Goal: Task Accomplishment & Management: Manage account settings

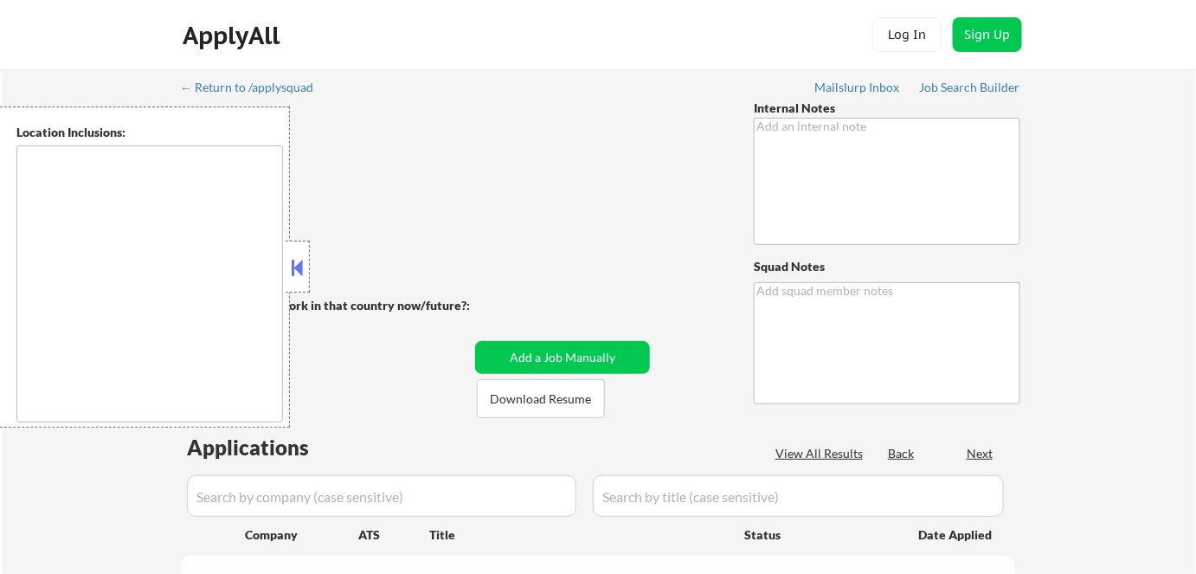
type textarea "Reaching out about possible lower salary - 1/24 AB Ai outreach - 8/12 AB"
type textarea "Marialynn EST ✔️ 26 North New Street, West Chester, PA 19380 from Kiezy"
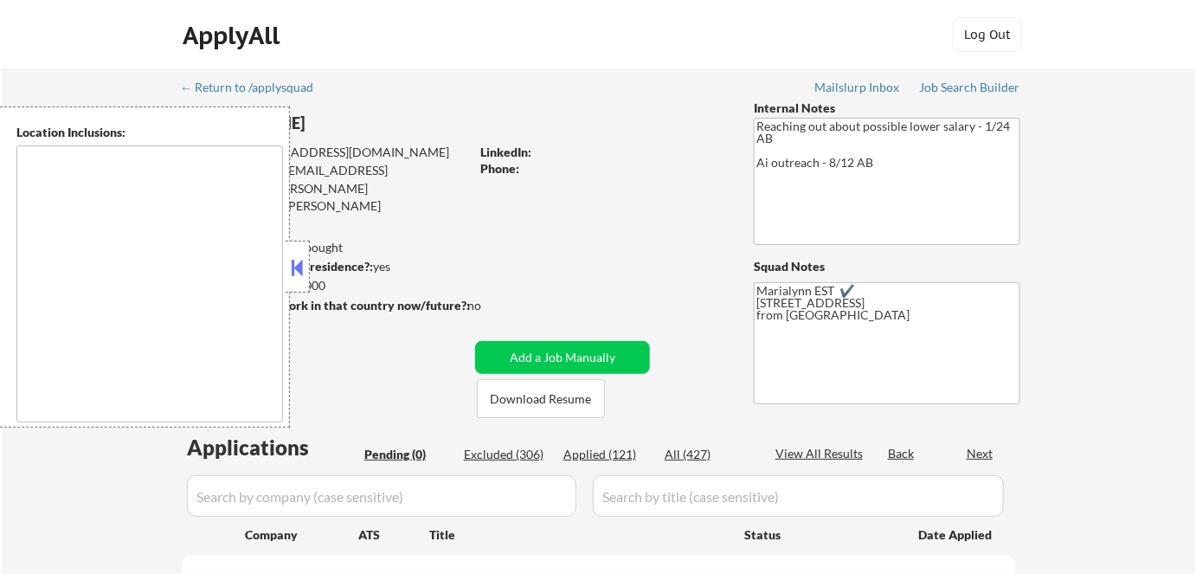
type textarea "remote"
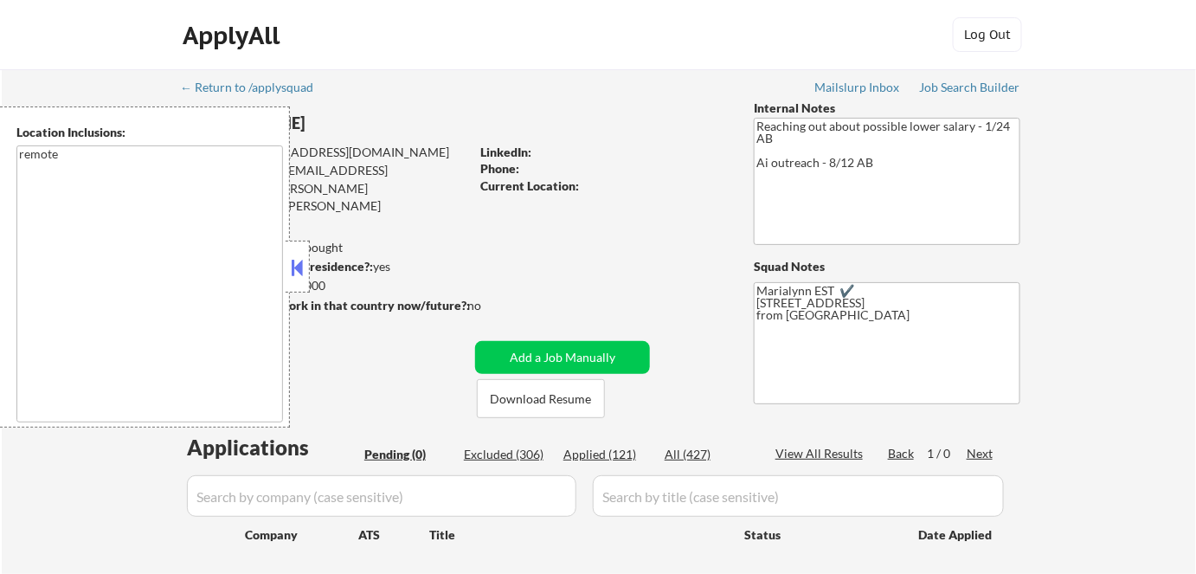
click at [301, 263] on button at bounding box center [297, 267] width 19 height 26
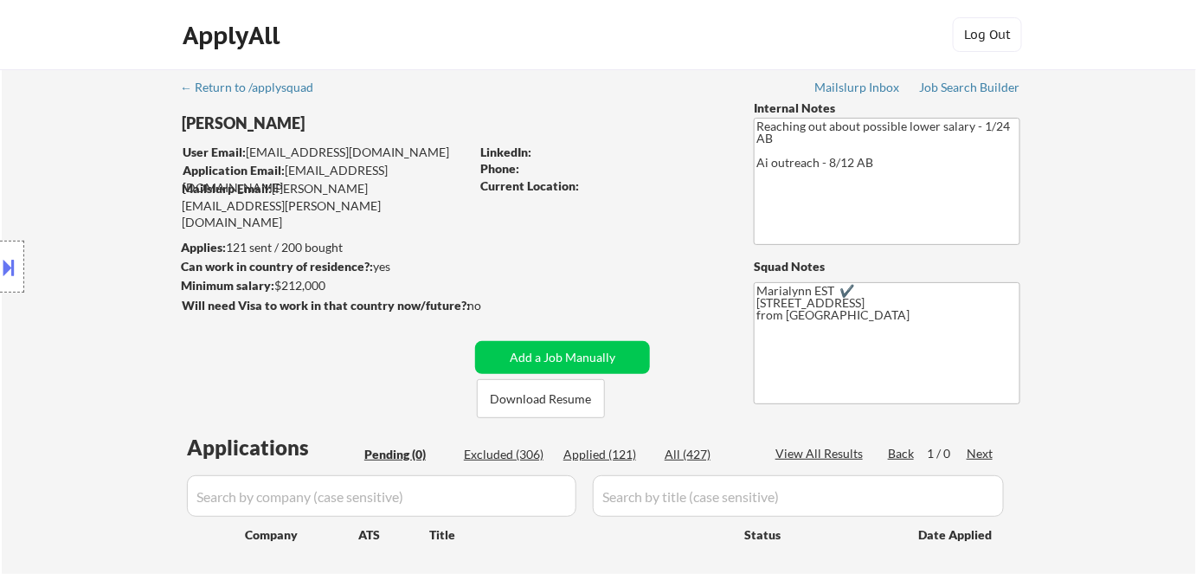
scroll to position [235, 0]
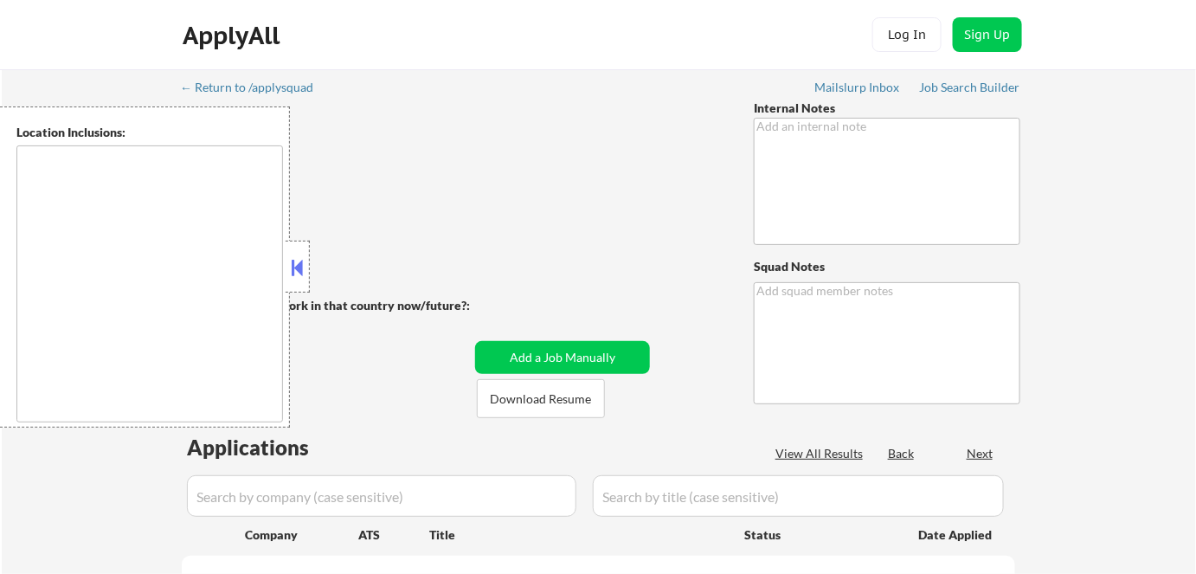
type textarea "This subscriber came in through our partnership with Career Elevator. We are on…"
type textarea "[PERSON_NAME] ✔️ Dunwoody, [GEOGRAPHIC_DATA] from [GEOGRAPHIC_DATA]"
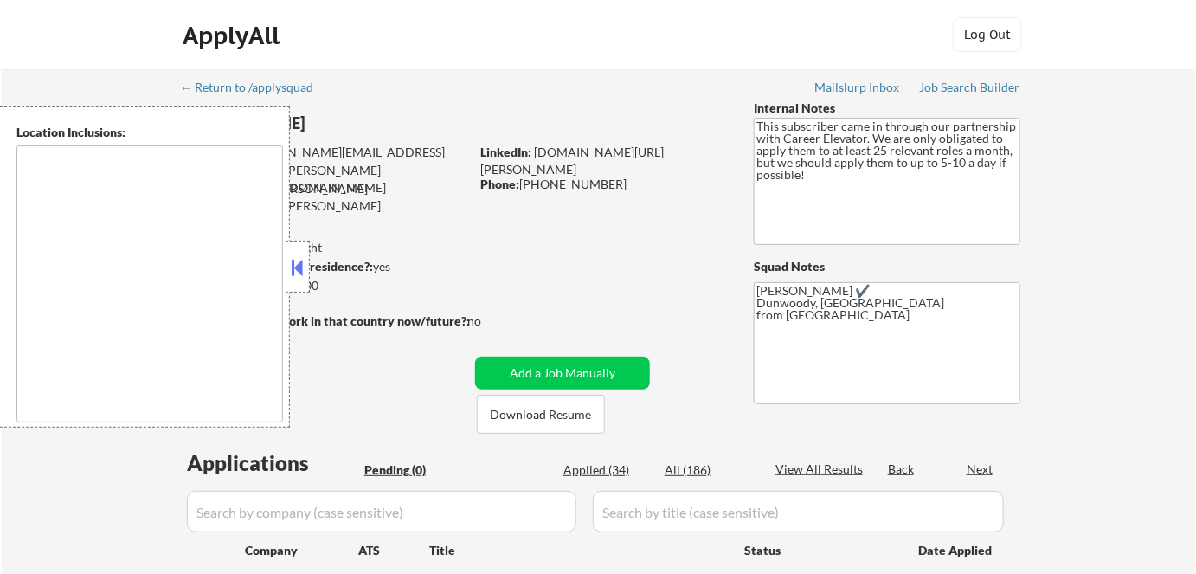
type textarea "[GEOGRAPHIC_DATA], [GEOGRAPHIC_DATA] [GEOGRAPHIC_DATA], [GEOGRAPHIC_DATA] [GEOG…"
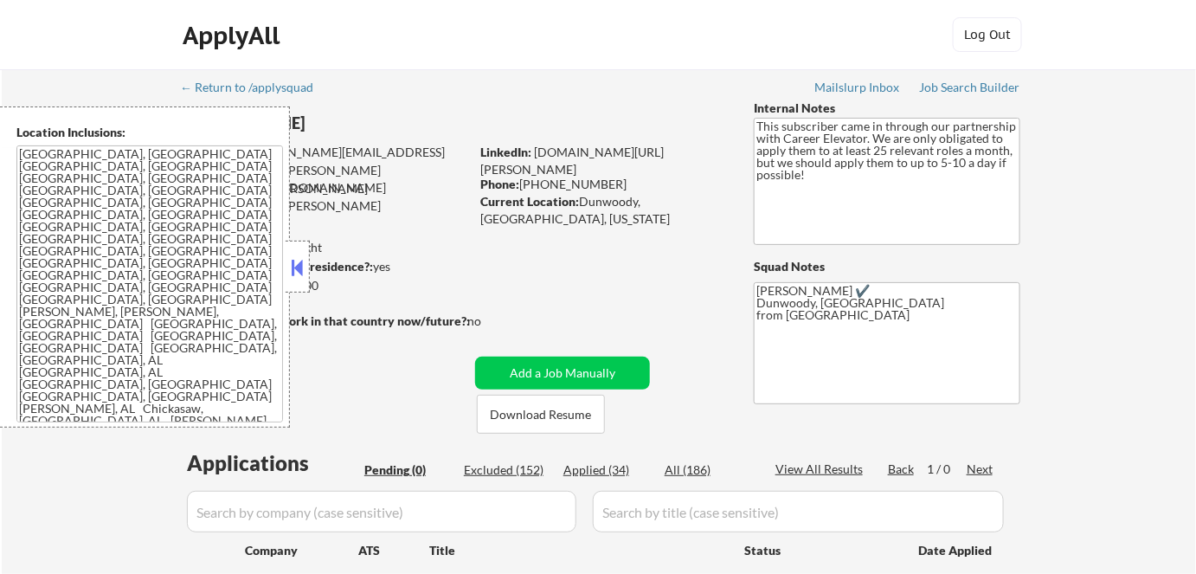
click at [293, 261] on button at bounding box center [297, 267] width 19 height 26
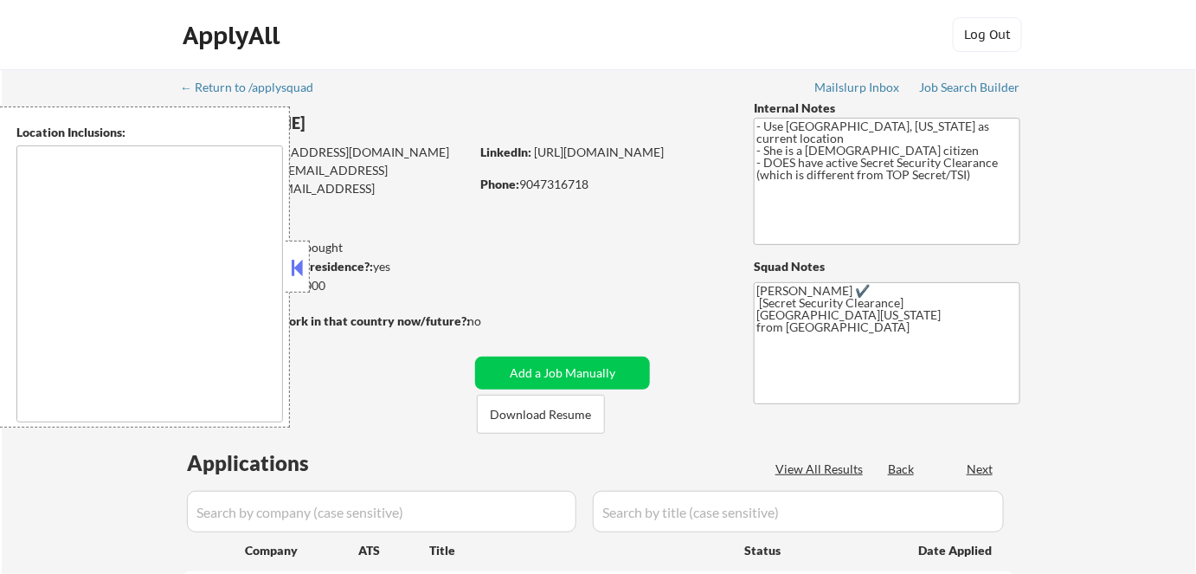
select select ""pending""
type textarea "Dallas, TX University Park, TX Highland Park, TX Irving, TX Mesquite, TX Garlan…"
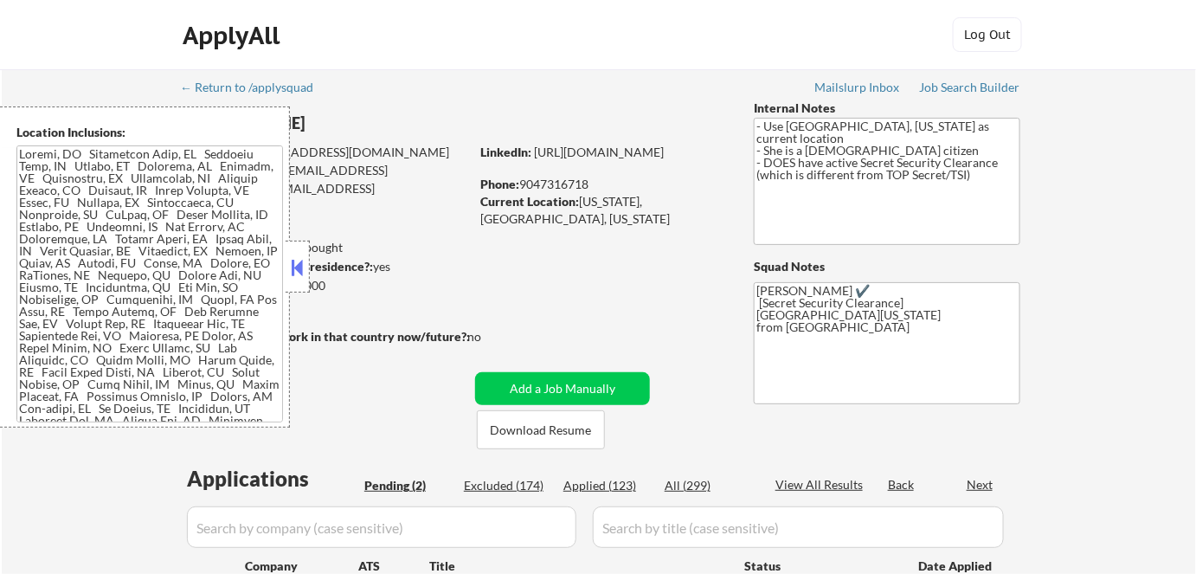
click at [300, 259] on button at bounding box center [297, 267] width 19 height 26
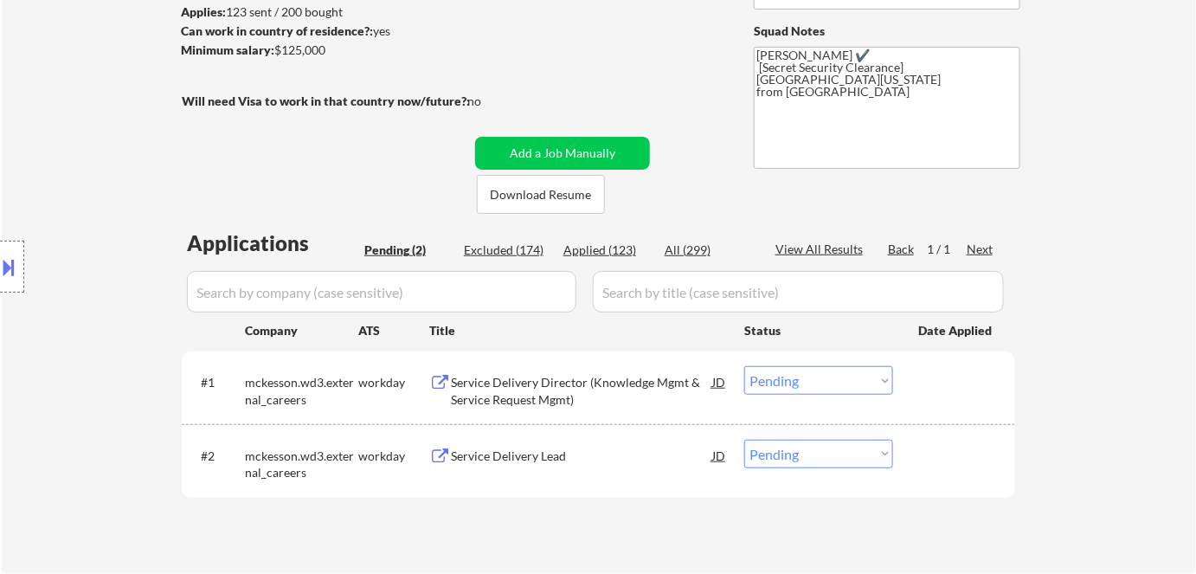
scroll to position [235, 0]
click at [505, 194] on button "Download Resume" at bounding box center [541, 194] width 128 height 39
click at [542, 384] on div "Service Delivery Director (Knowledge Mgmt & Service Request Mgmt)" at bounding box center [581, 391] width 261 height 34
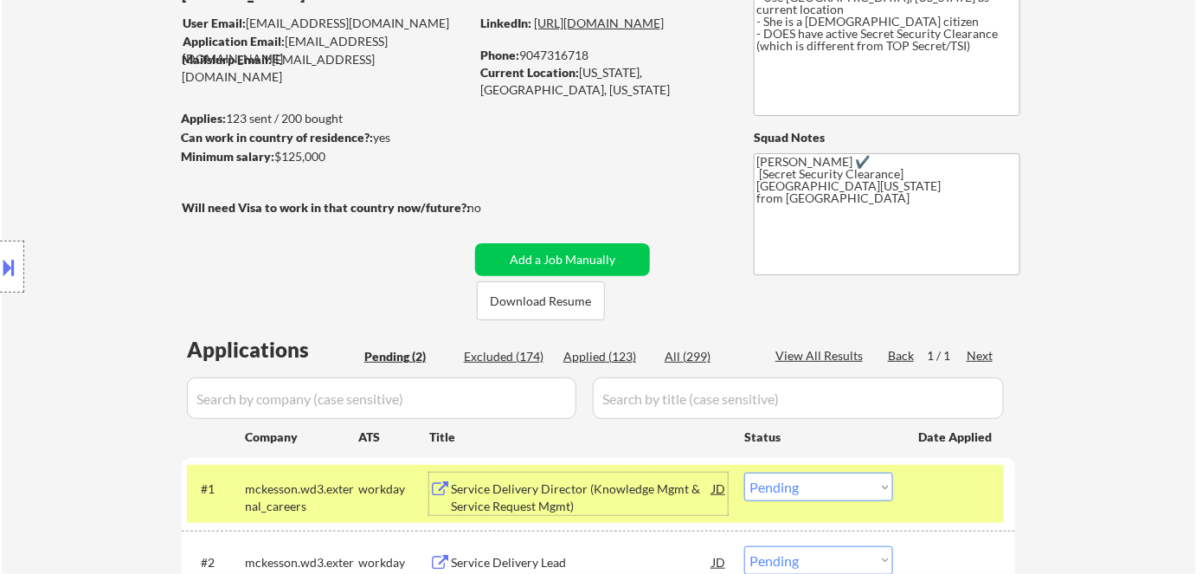
scroll to position [157, 0]
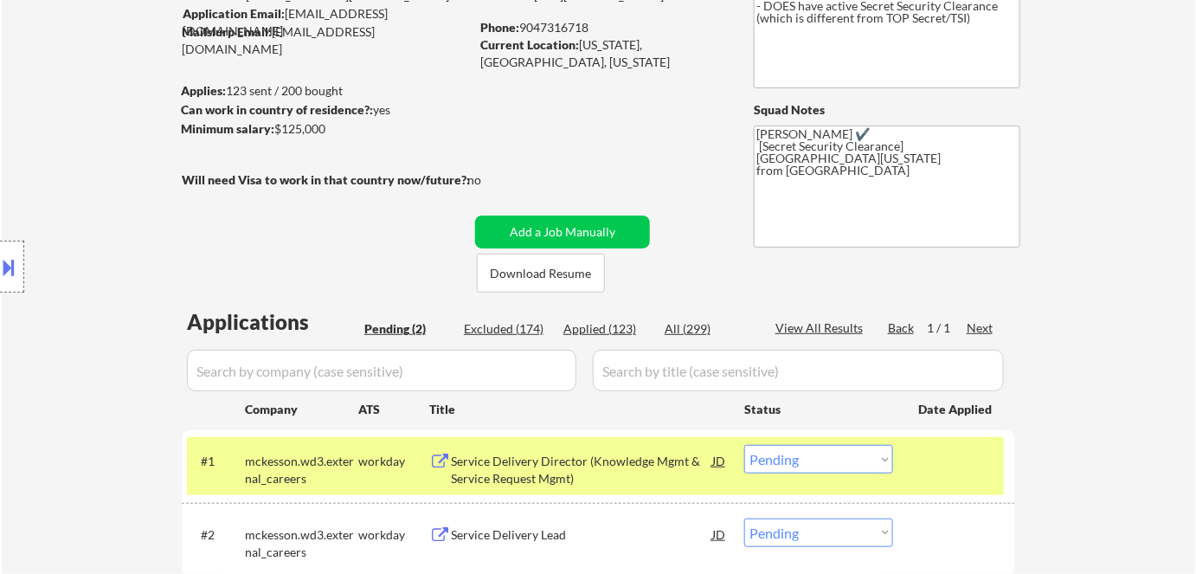
drag, startPoint x: 518, startPoint y: 23, endPoint x: 590, endPoint y: 27, distance: 71.9
click at [590, 27] on div "Phone: 9047316718" at bounding box center [602, 27] width 245 height 17
copy div "9047316718"
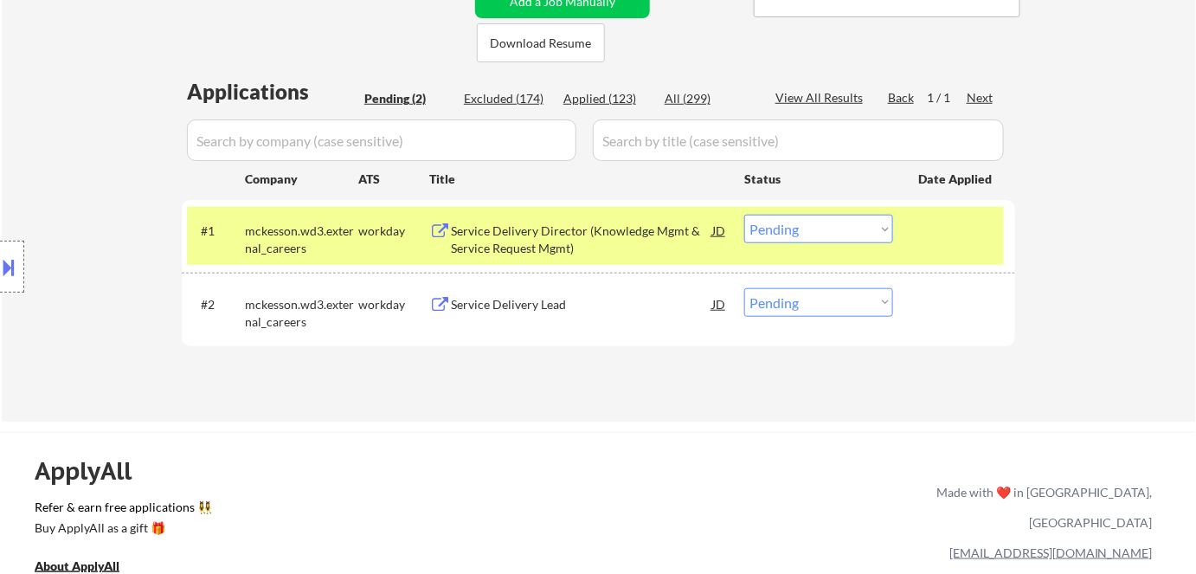
scroll to position [393, 0]
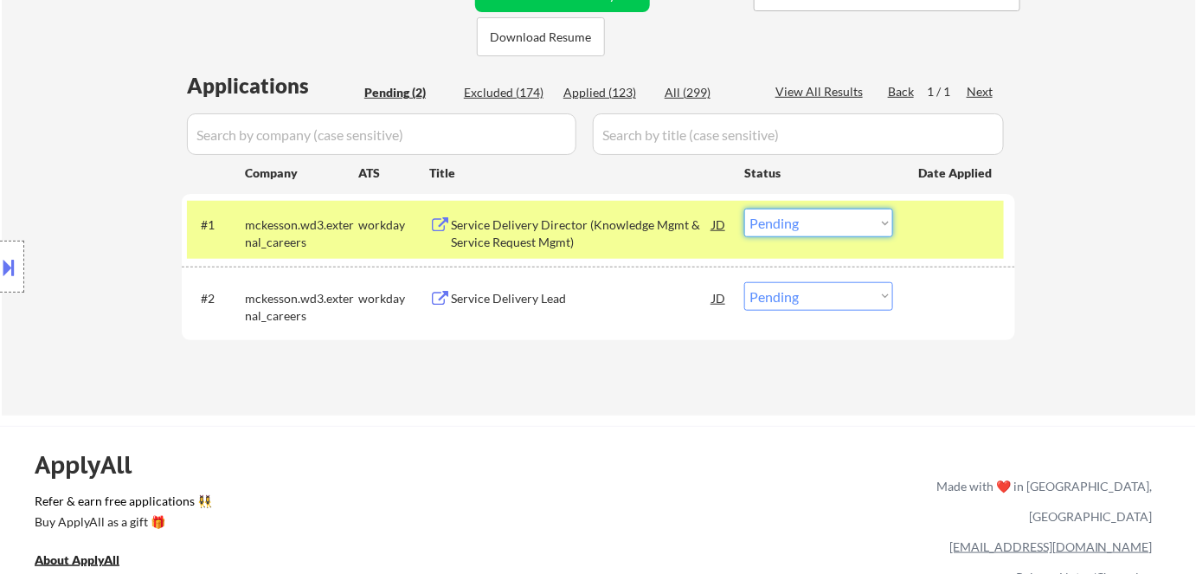
click at [773, 221] on select "Choose an option... Pending Applied Excluded (Questions) Excluded (Expired) Exc…" at bounding box center [818, 222] width 149 height 29
click at [744, 208] on select "Choose an option... Pending Applied Excluded (Questions) Excluded (Expired) Exc…" at bounding box center [818, 222] width 149 height 29
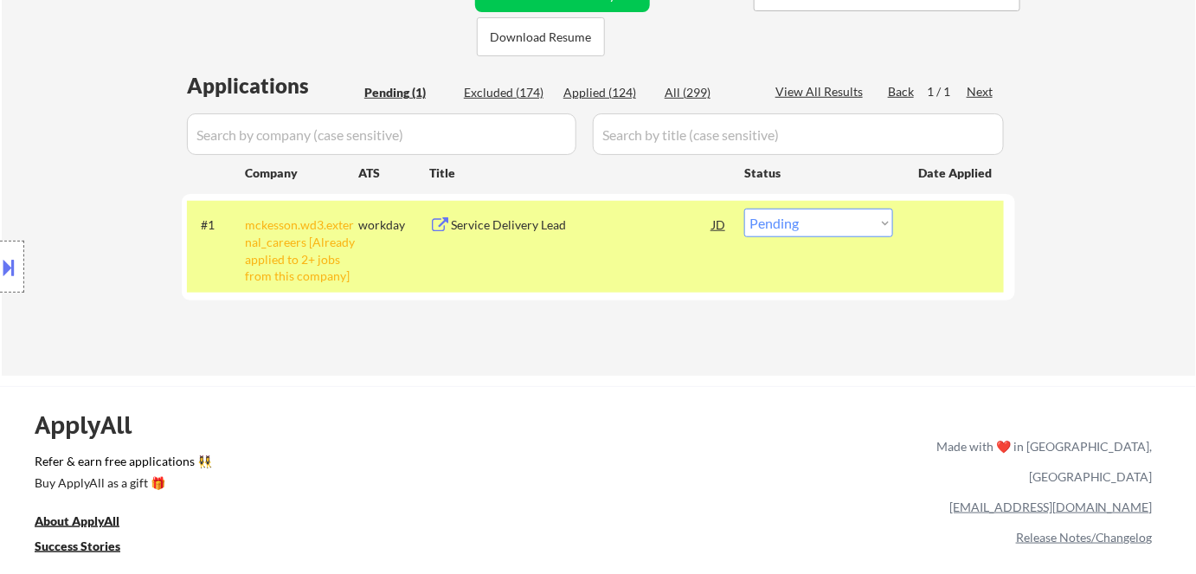
click at [850, 224] on select "Choose an option... Pending Applied Excluded (Questions) Excluded (Expired) Exc…" at bounding box center [818, 222] width 149 height 29
select select ""excluded__other_""
click at [744, 208] on select "Choose an option... Pending Applied Excluded (Questions) Excluded (Expired) Exc…" at bounding box center [818, 222] width 149 height 29
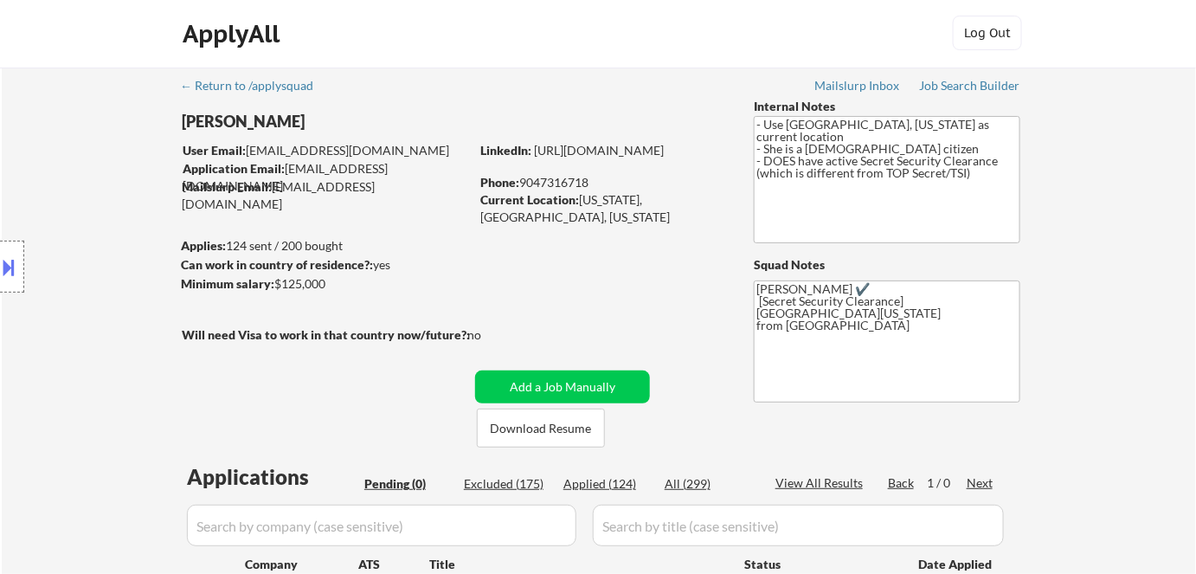
scroll to position [0, 0]
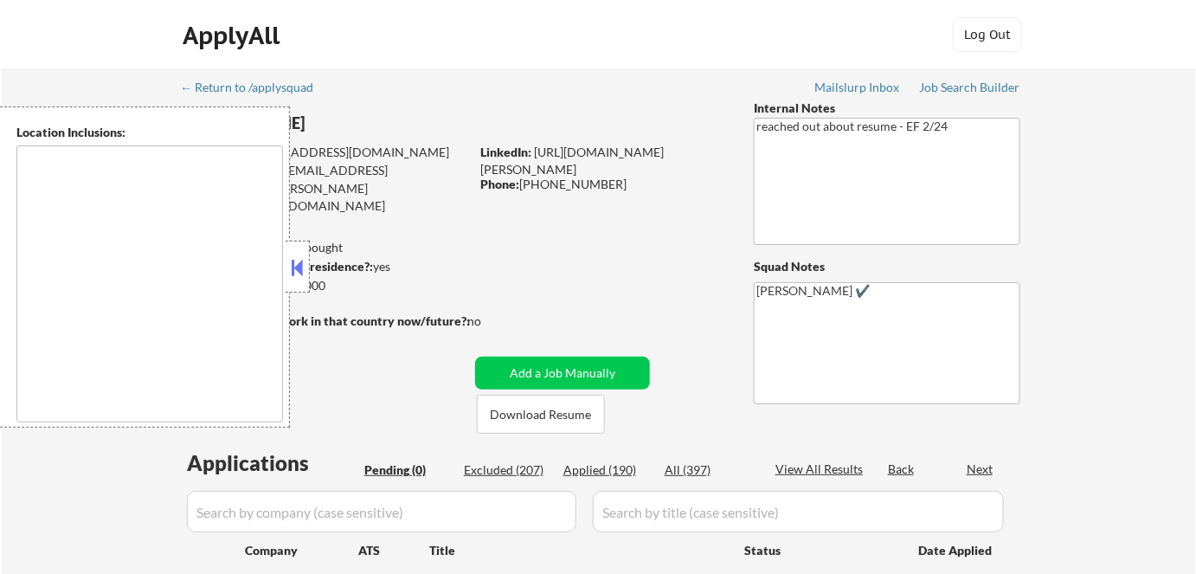
type textarea "Inver Grove Heights, MN South St. Paul, MN West St. Paul, MN Mendota Heights, M…"
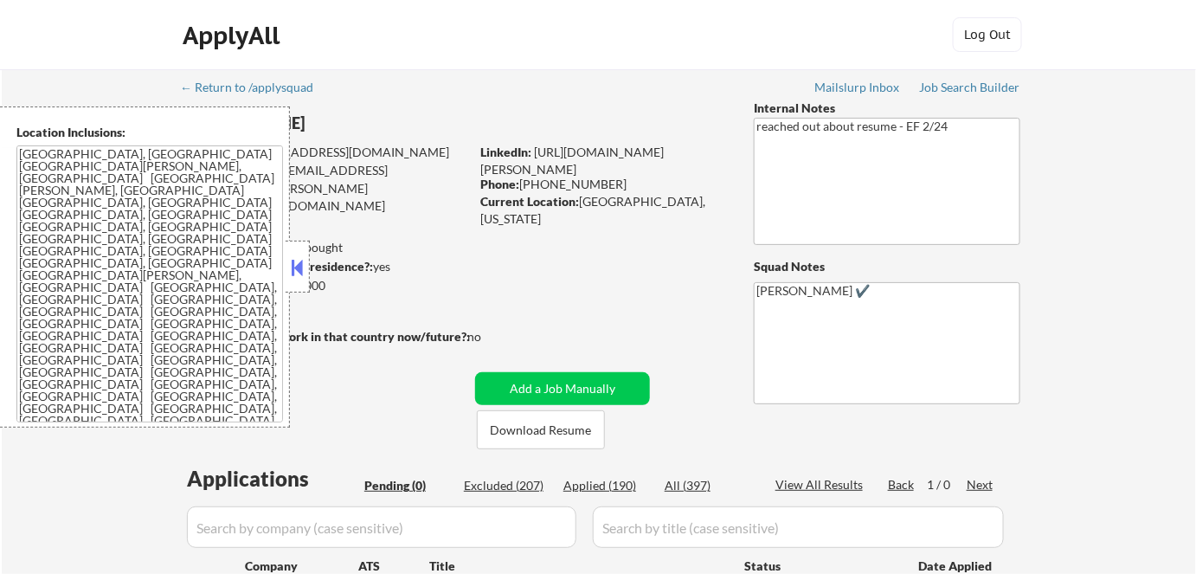
click at [302, 261] on button at bounding box center [297, 267] width 19 height 26
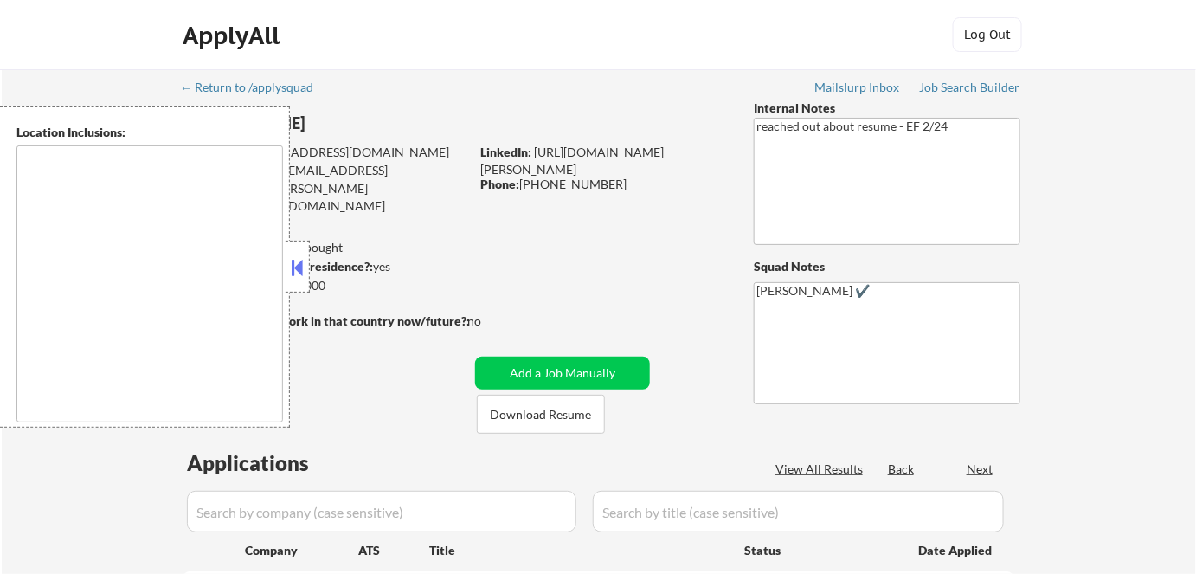
type textarea "Inver Grove Heights, MN South St. Paul, MN West St. Paul, MN Mendota Heights, M…"
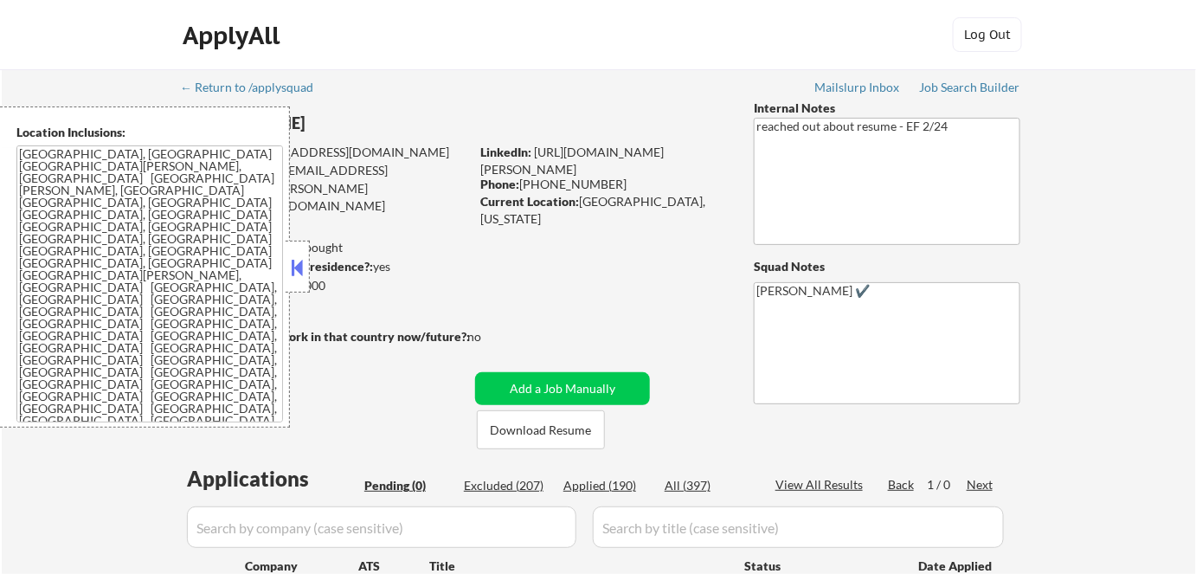
click at [298, 261] on button at bounding box center [297, 267] width 19 height 26
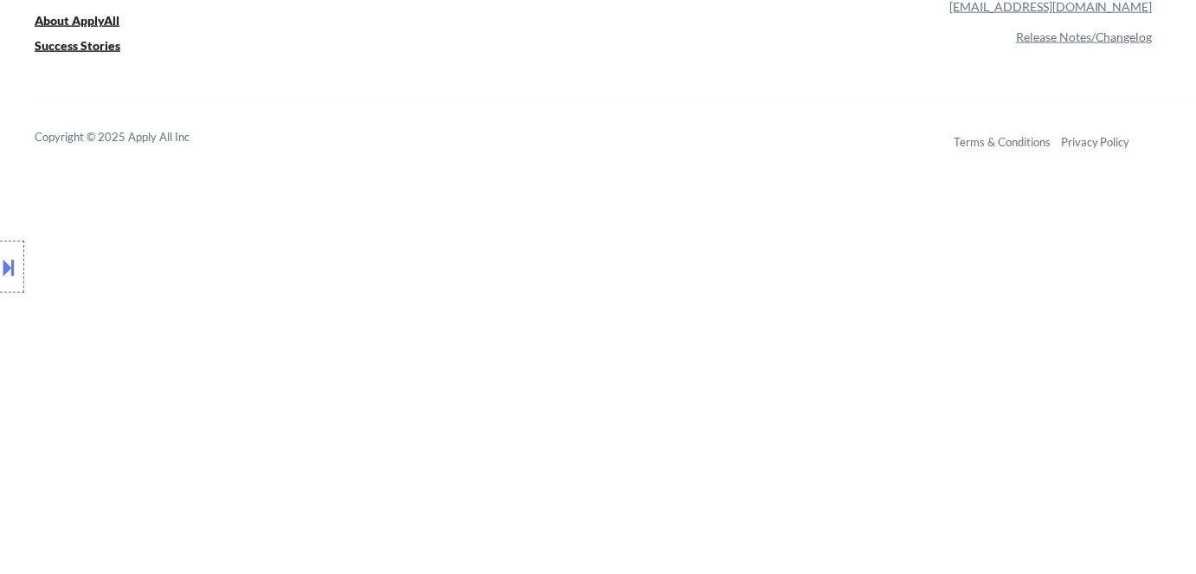
scroll to position [975, 0]
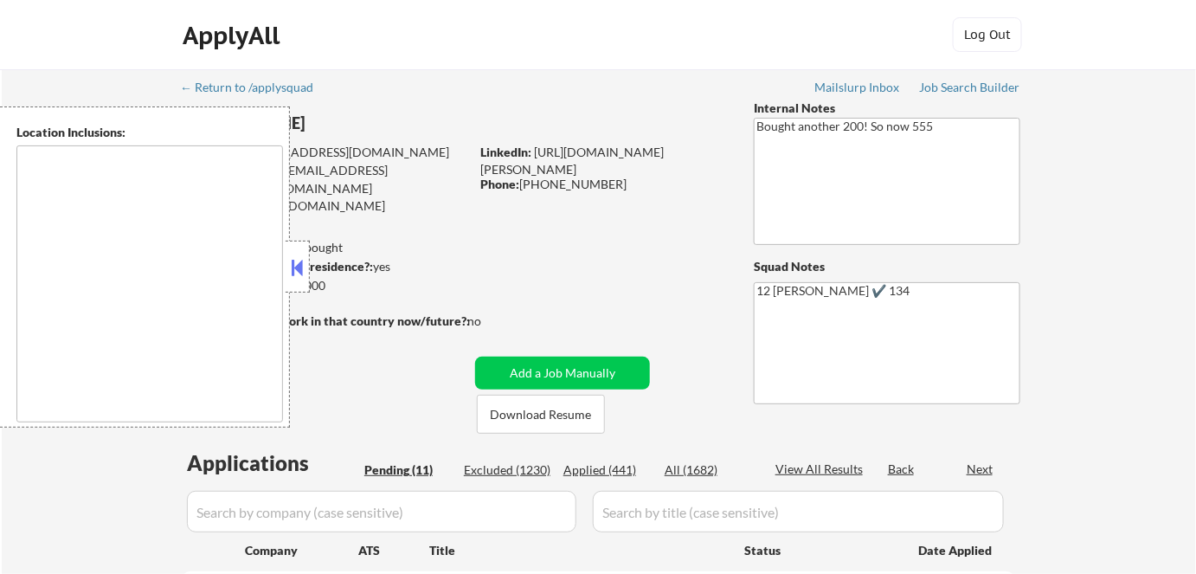
select select ""pending""
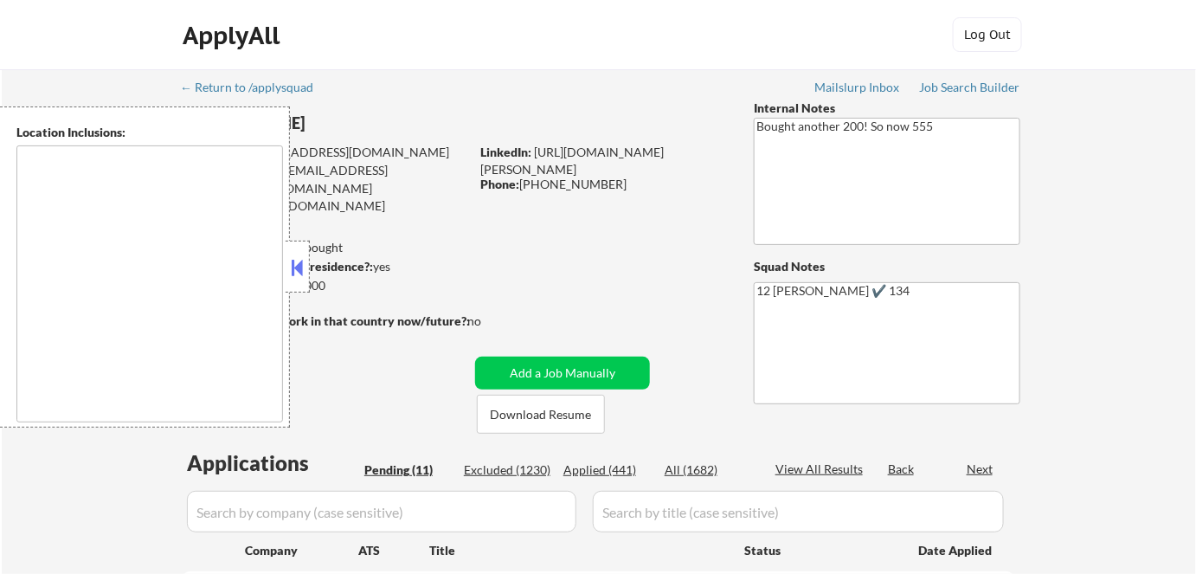
select select ""pending""
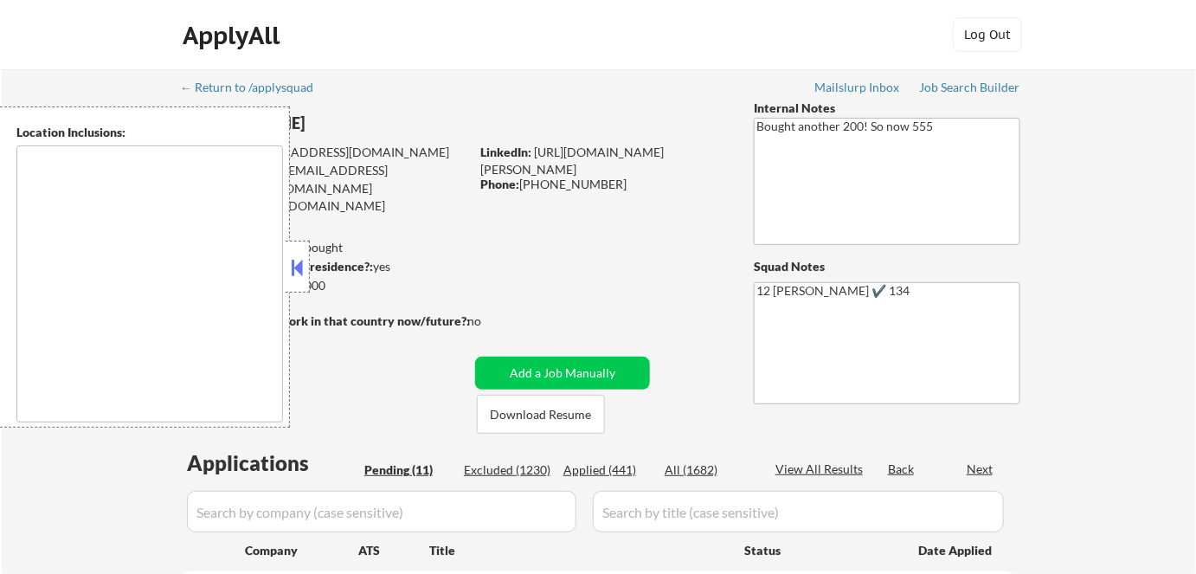
select select ""pending""
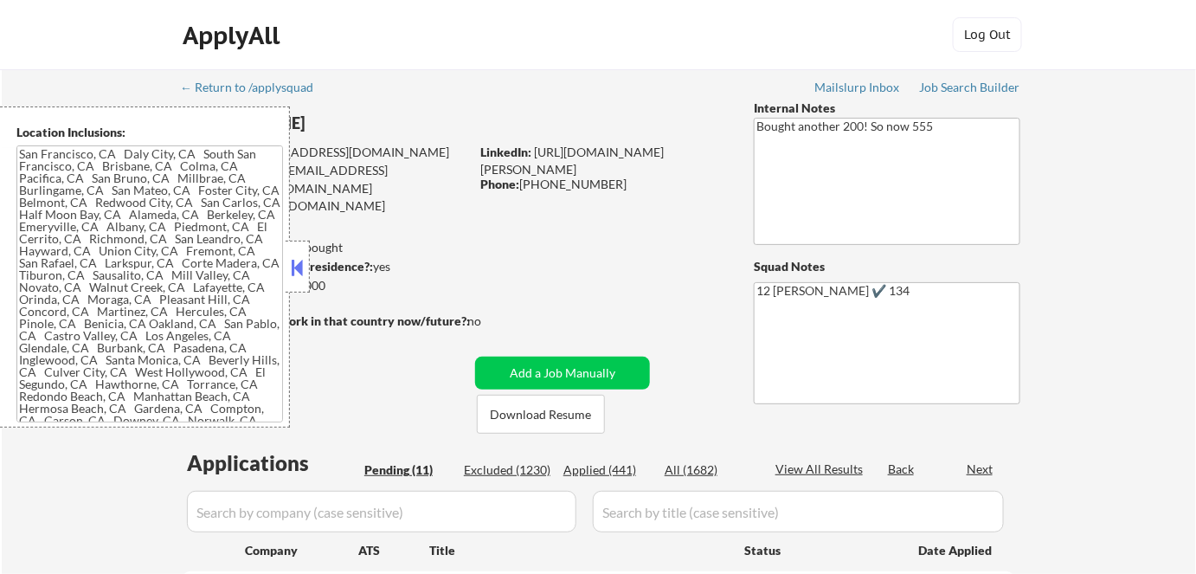
type textarea "[GEOGRAPHIC_DATA], [GEOGRAPHIC_DATA] [GEOGRAPHIC_DATA], [GEOGRAPHIC_DATA] [GEOG…"
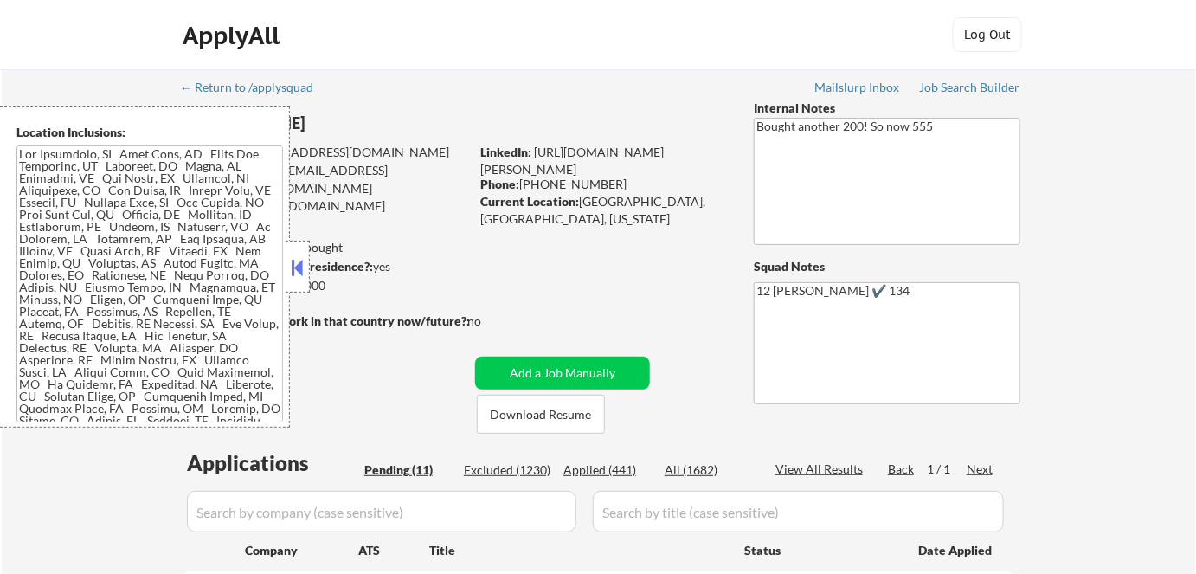
click at [302, 261] on button at bounding box center [297, 267] width 19 height 26
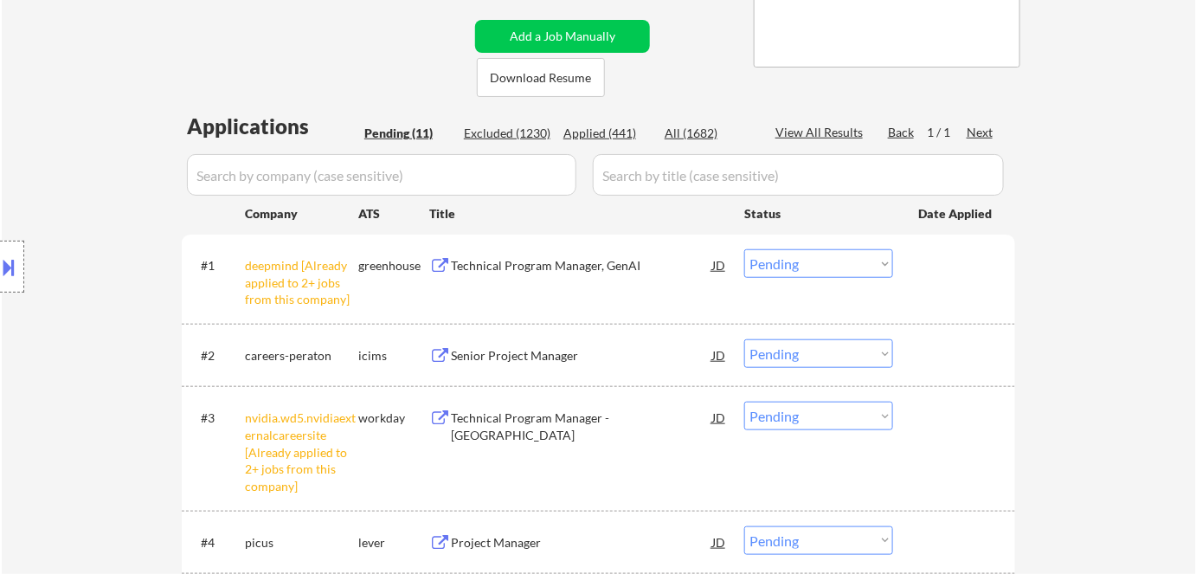
scroll to position [471, 0]
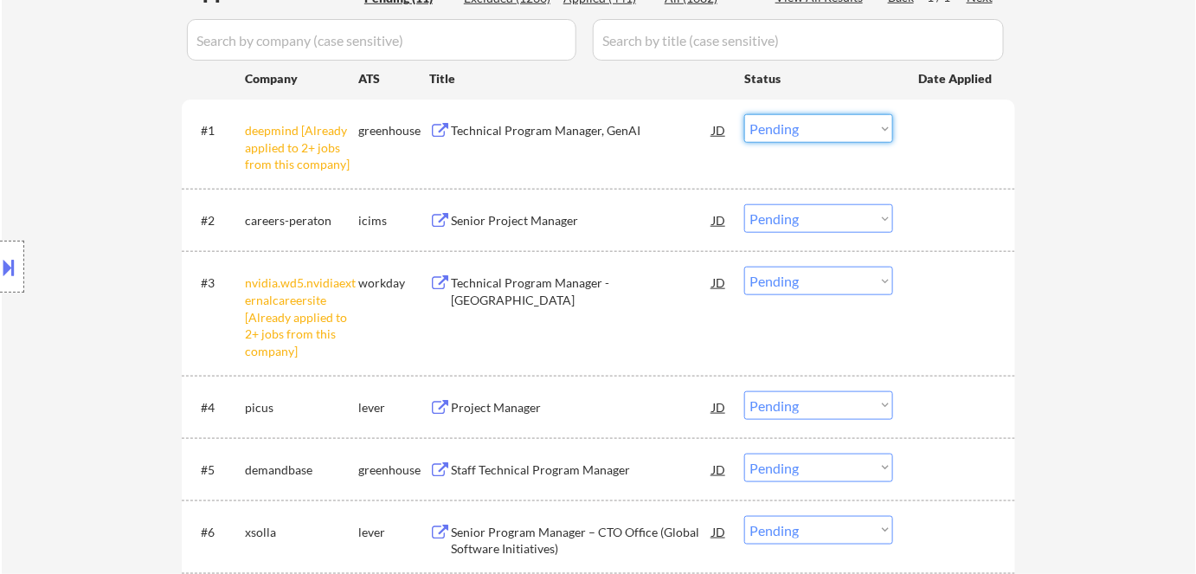
click at [820, 122] on select "Choose an option... Pending Applied Excluded (Questions) Excluded (Expired) Exc…" at bounding box center [818, 128] width 149 height 29
click at [744, 114] on select "Choose an option... Pending Applied Excluded (Questions) Excluded (Expired) Exc…" at bounding box center [818, 128] width 149 height 29
drag, startPoint x: 854, startPoint y: 276, endPoint x: 858, endPoint y: 293, distance: 17.8
click at [857, 285] on select "Choose an option... Pending Applied Excluded (Questions) Excluded (Expired) Exc…" at bounding box center [818, 280] width 149 height 29
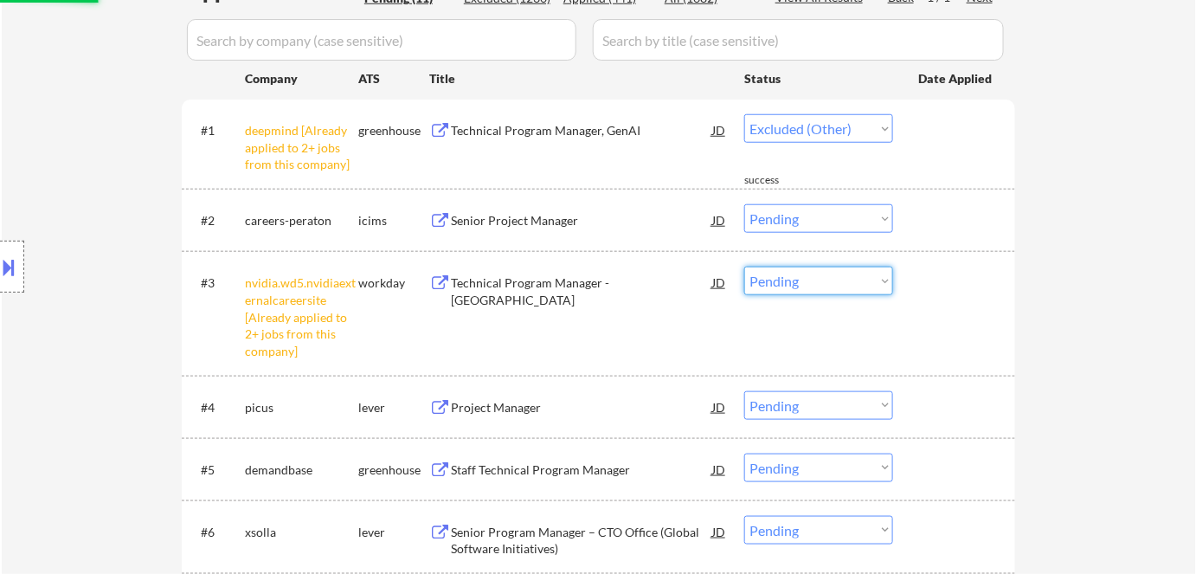
select select ""pending""
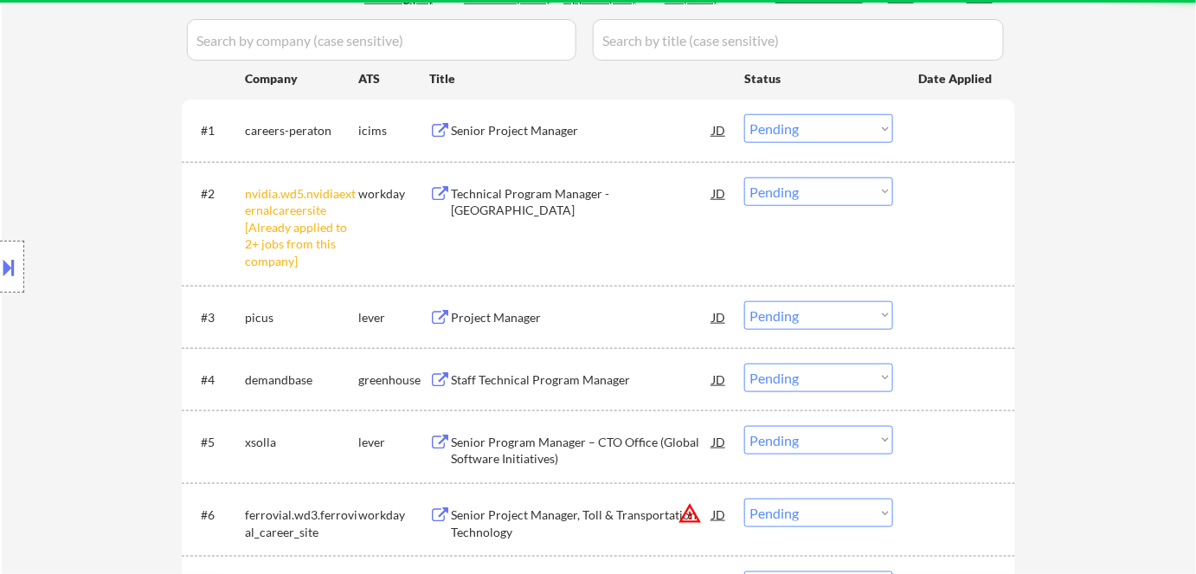
drag, startPoint x: 1121, startPoint y: 189, endPoint x: 1100, endPoint y: 188, distance: 20.8
click at [1121, 189] on div "← Return to /applysquad Mailslurp Inbox Job Search Builder Esther Lu User Email…" at bounding box center [599, 241] width 1194 height 1286
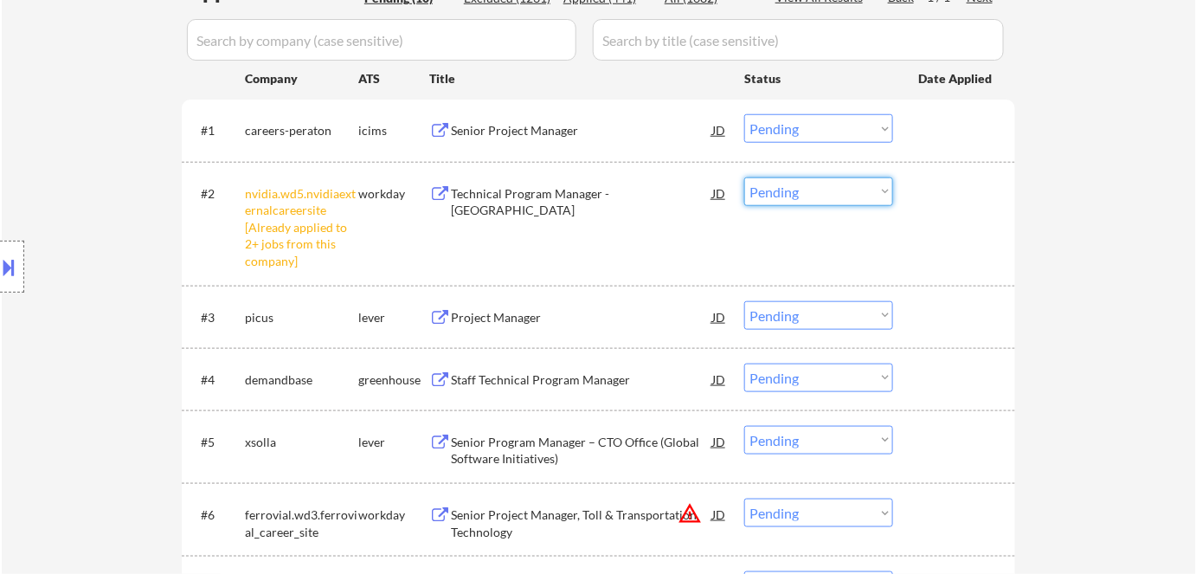
click at [831, 198] on select "Choose an option... Pending Applied Excluded (Questions) Excluded (Expired) Exc…" at bounding box center [818, 191] width 149 height 29
click at [744, 177] on select "Choose an option... Pending Applied Excluded (Questions) Excluded (Expired) Exc…" at bounding box center [818, 191] width 149 height 29
click at [1034, 285] on div "← Return to /applysquad Mailslurp Inbox Job Search Builder Esther Lu User Email…" at bounding box center [599, 241] width 1194 height 1286
select select ""pending""
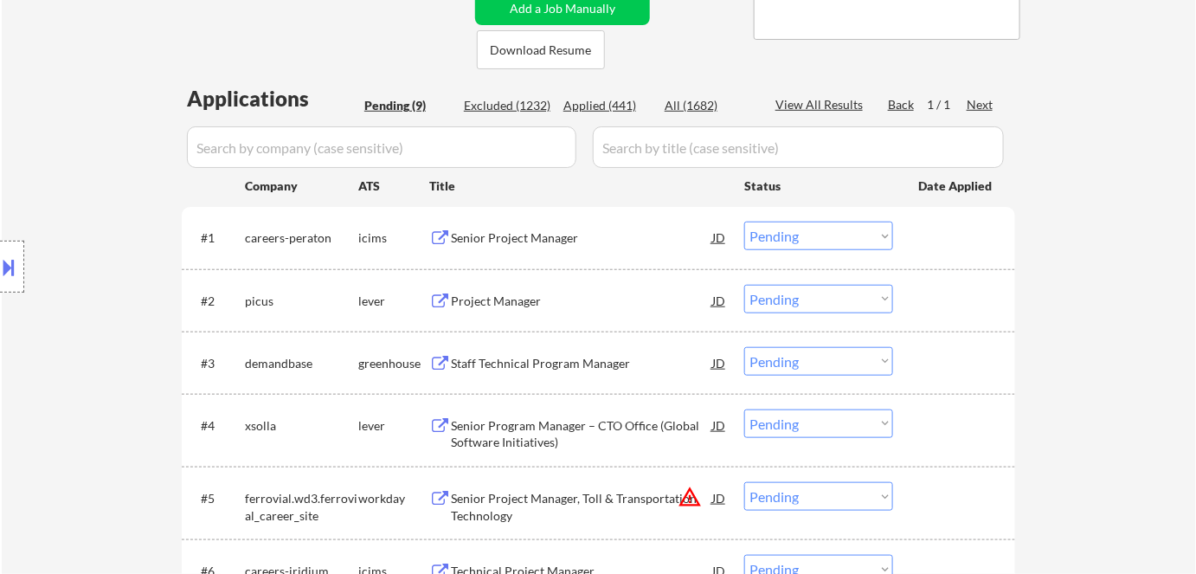
scroll to position [235, 0]
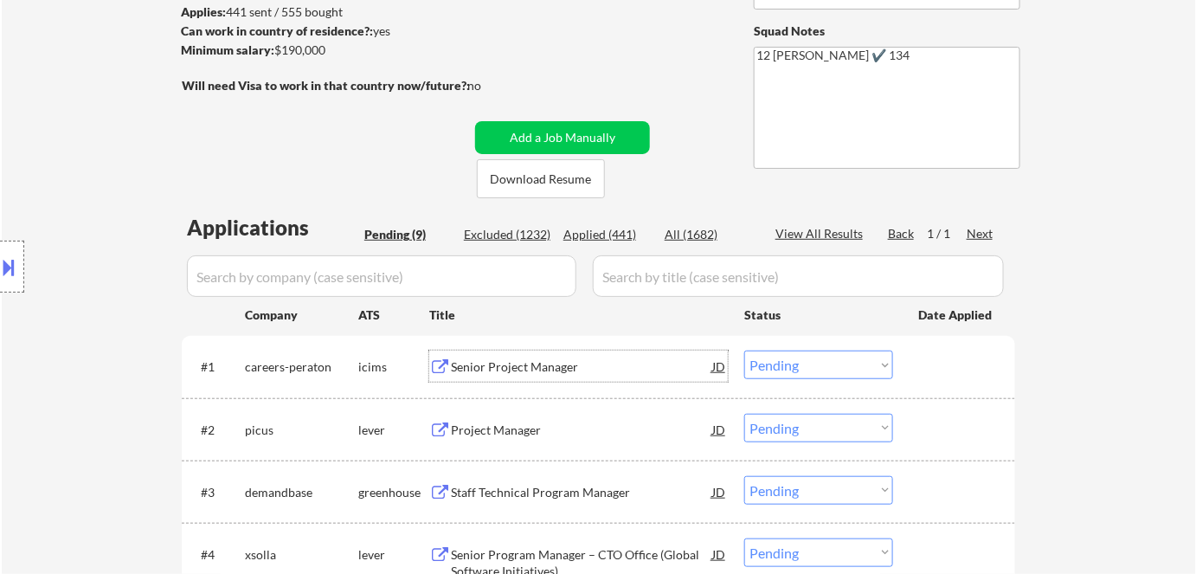
click at [490, 373] on div "Senior Project Manager" at bounding box center [581, 366] width 261 height 17
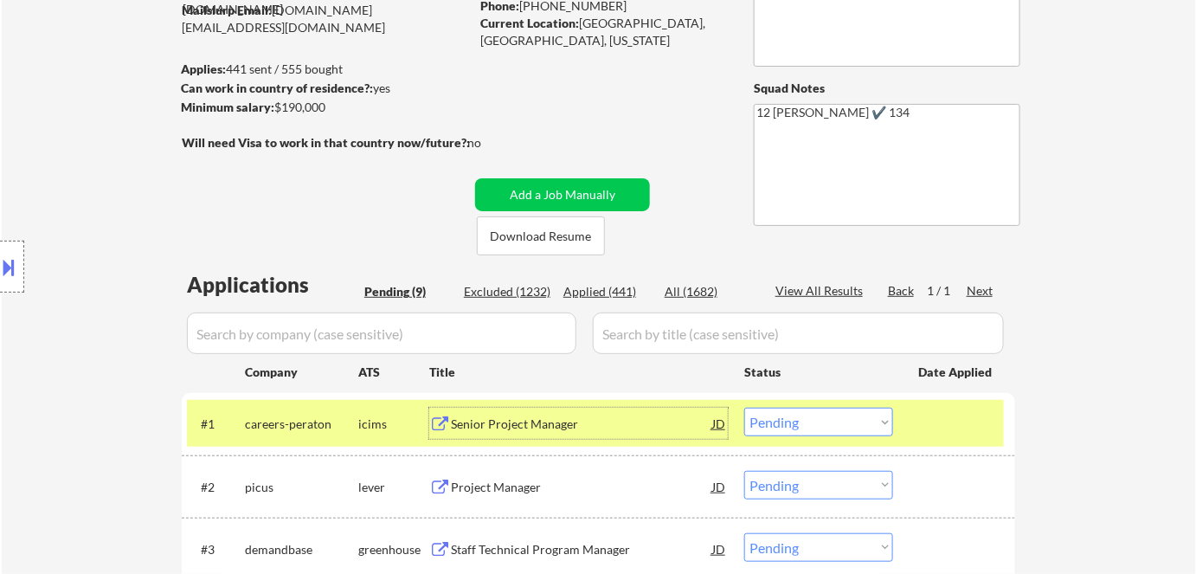
scroll to position [99, 0]
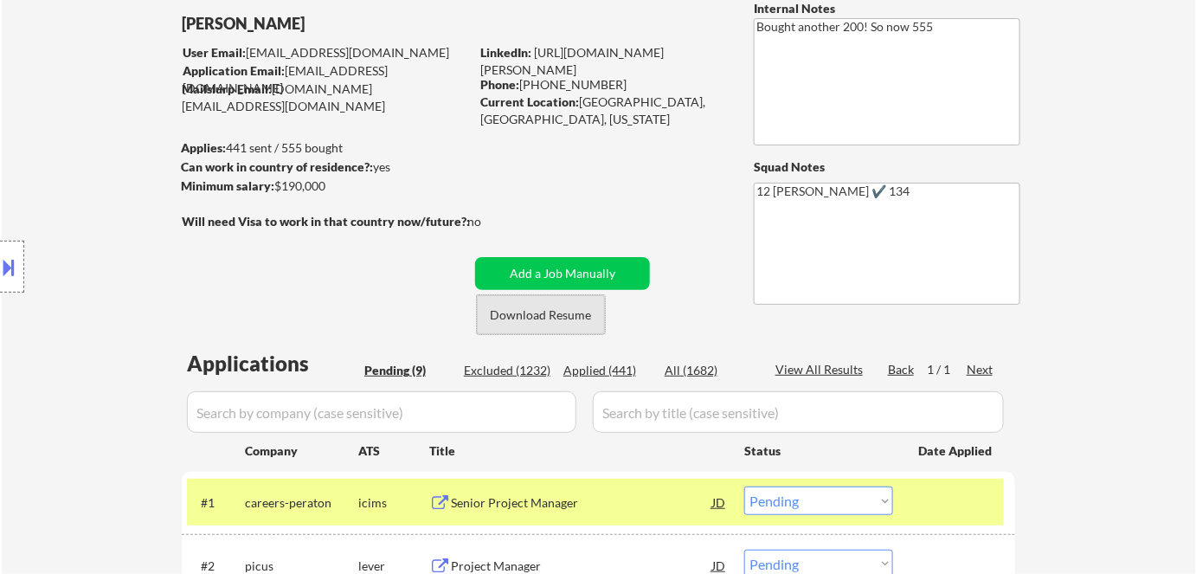
drag, startPoint x: 569, startPoint y: 315, endPoint x: 571, endPoint y: 302, distance: 13.1
click at [569, 316] on button "Download Resume" at bounding box center [541, 314] width 128 height 39
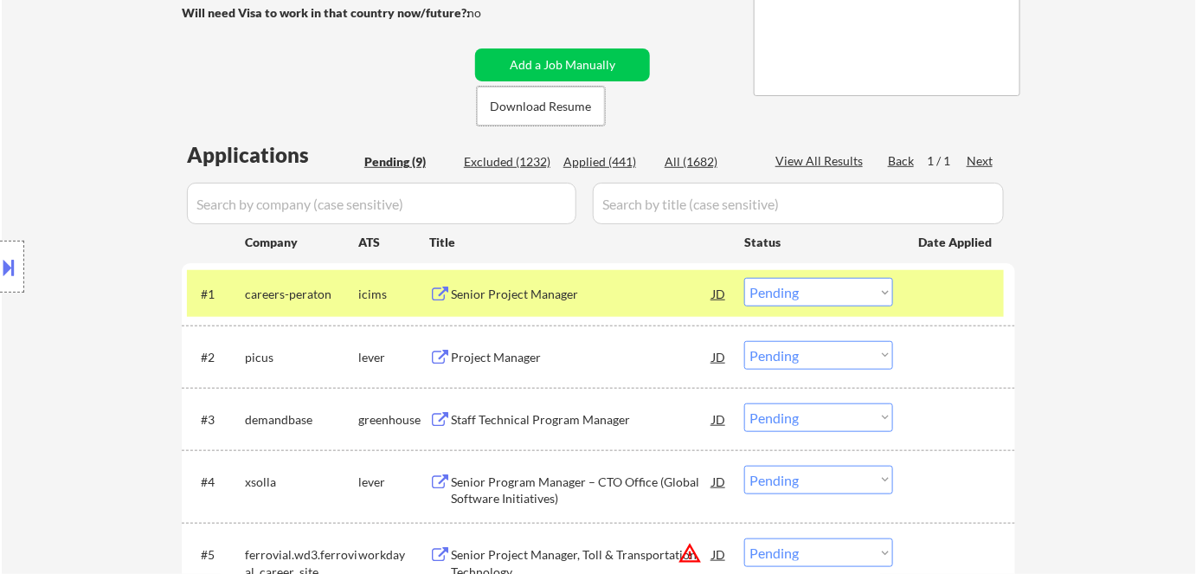
scroll to position [414, 0]
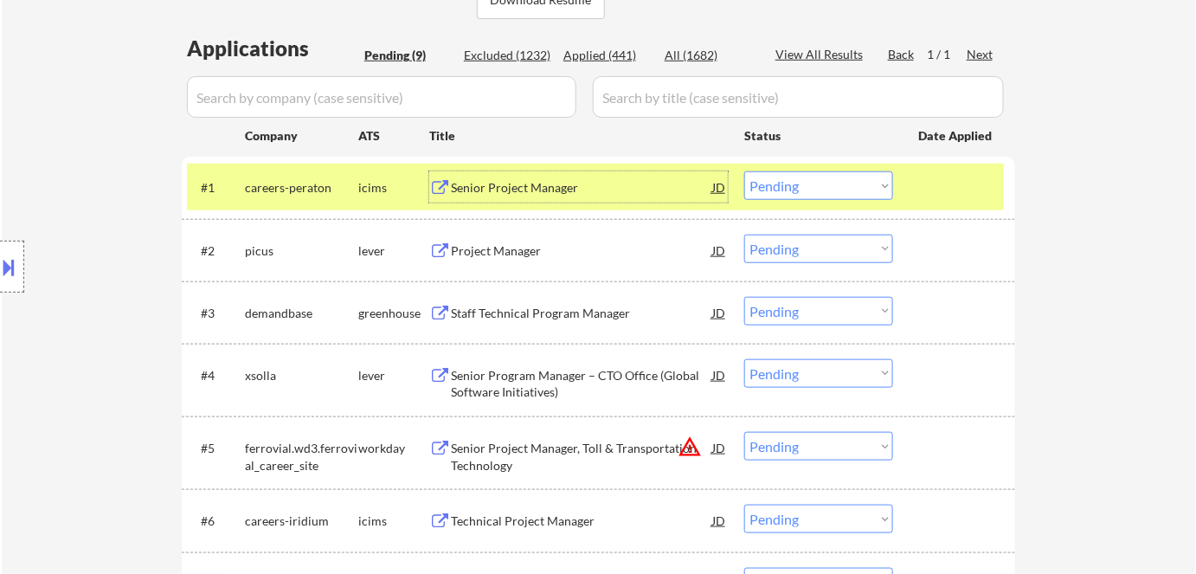
click at [524, 179] on div "Senior Project Manager" at bounding box center [581, 187] width 261 height 17
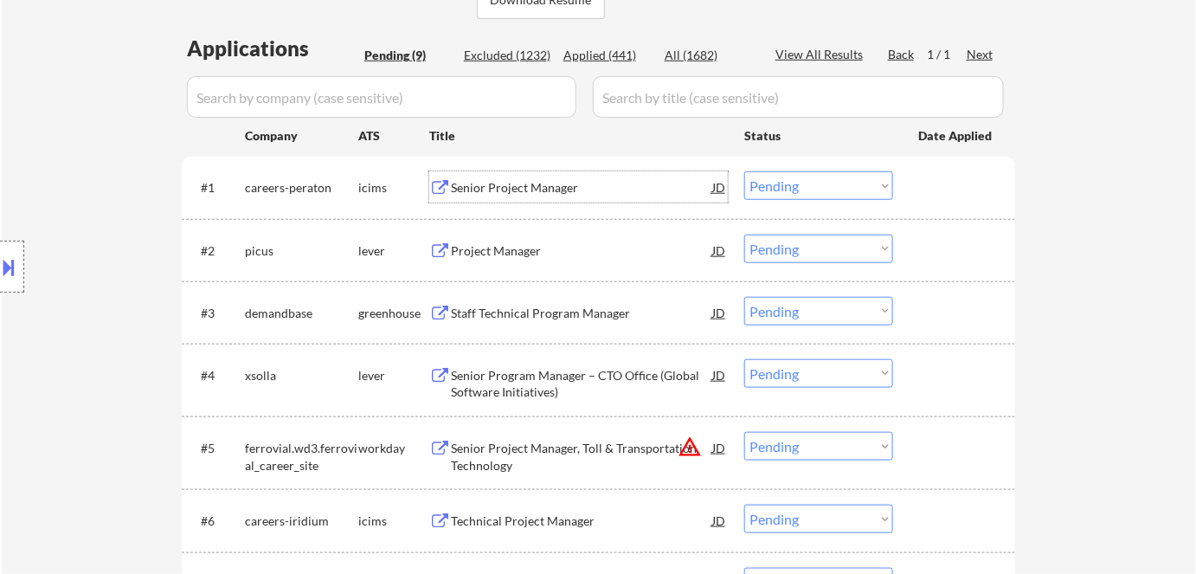
drag, startPoint x: 804, startPoint y: 187, endPoint x: 809, endPoint y: 199, distance: 13.2
click at [805, 187] on select "Choose an option... Pending Applied Excluded (Questions) Excluded (Expired) Exc…" at bounding box center [818, 185] width 149 height 29
click at [744, 171] on select "Choose an option... Pending Applied Excluded (Questions) Excluded (Expired) Exc…" at bounding box center [818, 185] width 149 height 29
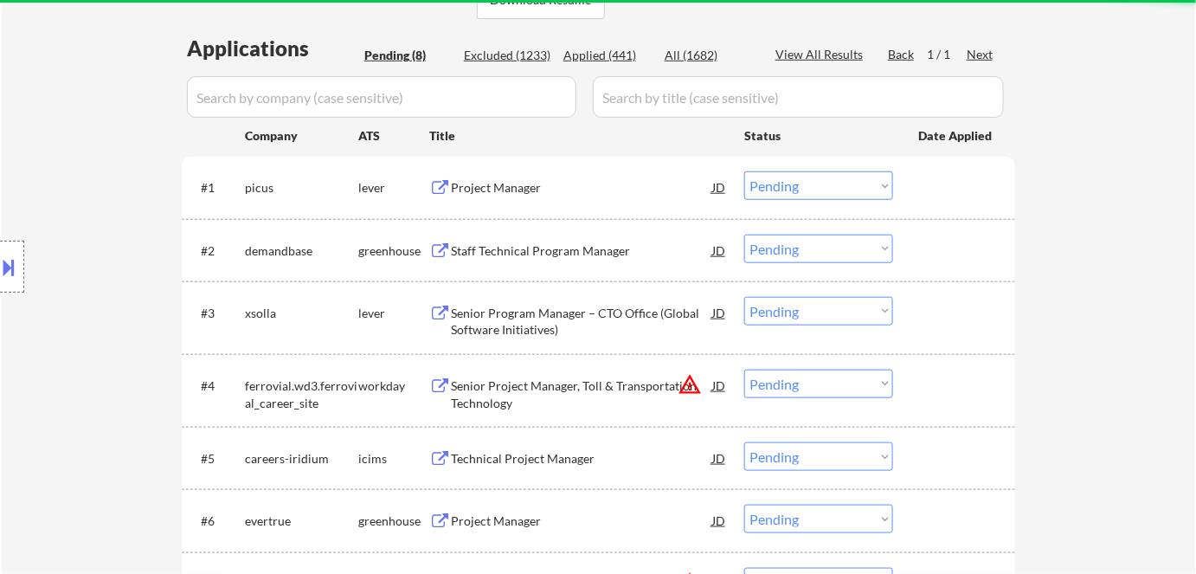
click at [505, 185] on div "Project Manager" at bounding box center [581, 187] width 261 height 17
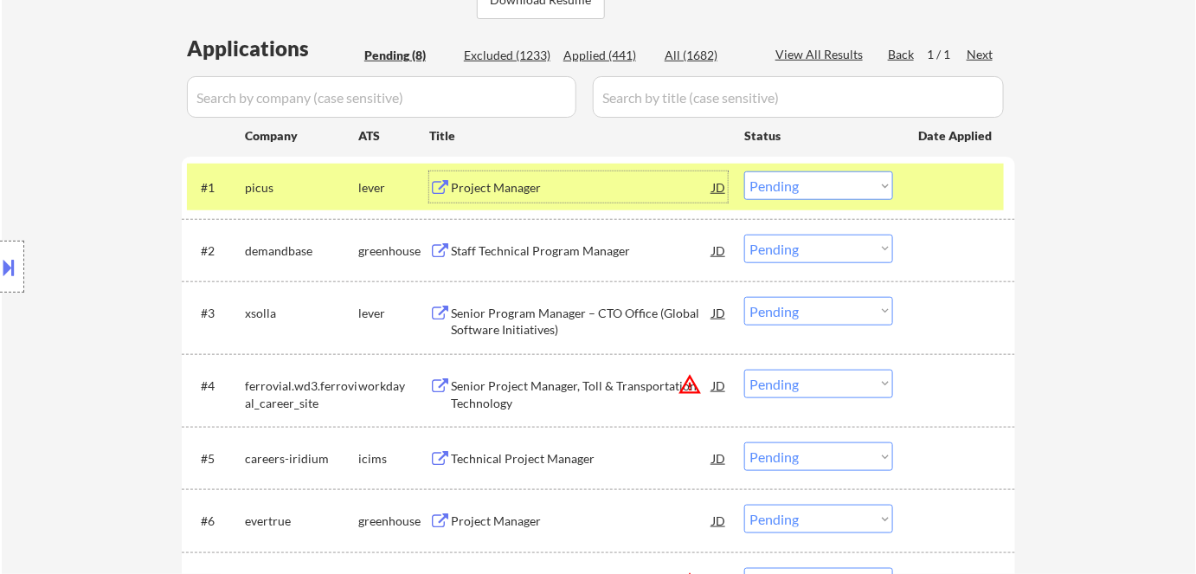
drag, startPoint x: 817, startPoint y: 183, endPoint x: 818, endPoint y: 191, distance: 8.7
click at [817, 183] on select "Choose an option... Pending Applied Excluded (Questions) Excluded (Expired) Exc…" at bounding box center [818, 185] width 149 height 29
click at [744, 171] on select "Choose an option... Pending Applied Excluded (Questions) Excluded (Expired) Exc…" at bounding box center [818, 185] width 149 height 29
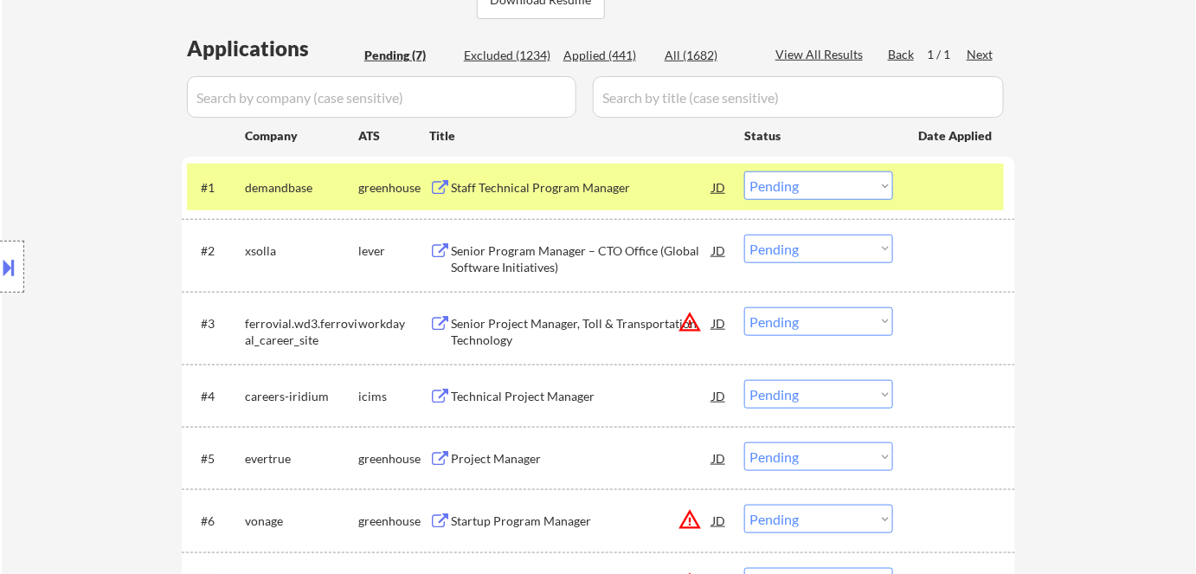
click at [803, 188] on select "Choose an option... Pending Applied Excluded (Questions) Excluded (Expired) Exc…" at bounding box center [818, 185] width 149 height 29
click at [744, 171] on select "Choose an option... Pending Applied Excluded (Questions) Excluded (Expired) Exc…" at bounding box center [818, 185] width 149 height 29
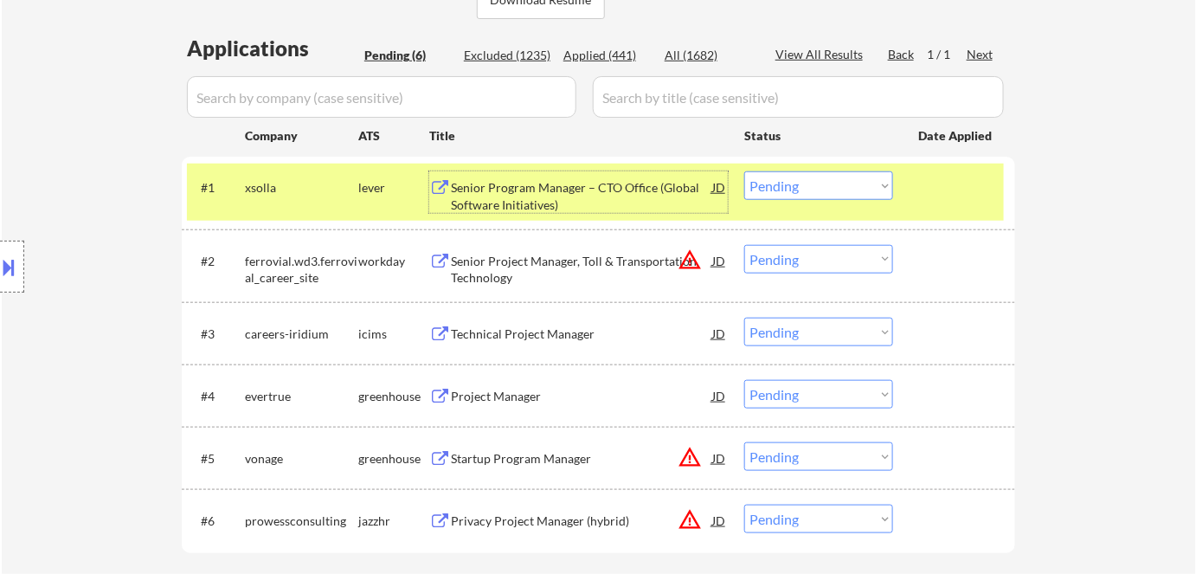
click at [601, 187] on div "Senior Program Manager – CTO Office (Global Software Initiatives)" at bounding box center [581, 196] width 261 height 34
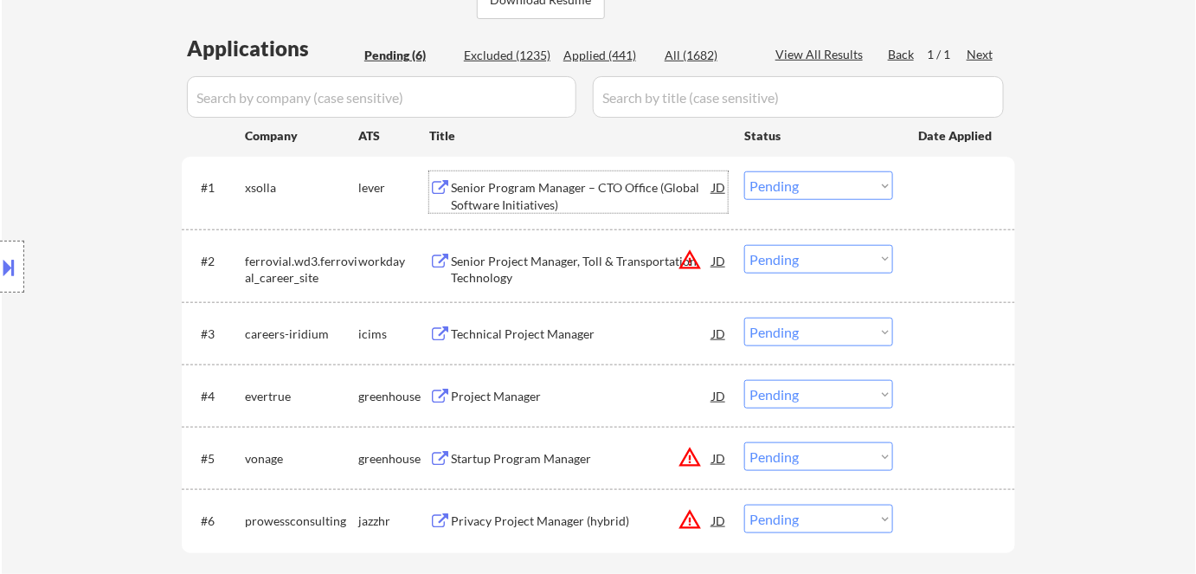
drag, startPoint x: 798, startPoint y: 179, endPoint x: 798, endPoint y: 195, distance: 15.6
click at [798, 179] on select "Choose an option... Pending Applied Excluded (Questions) Excluded (Expired) Exc…" at bounding box center [818, 185] width 149 height 29
click at [744, 171] on select "Choose an option... Pending Applied Excluded (Questions) Excluded (Expired) Exc…" at bounding box center [818, 185] width 149 height 29
select select ""pending""
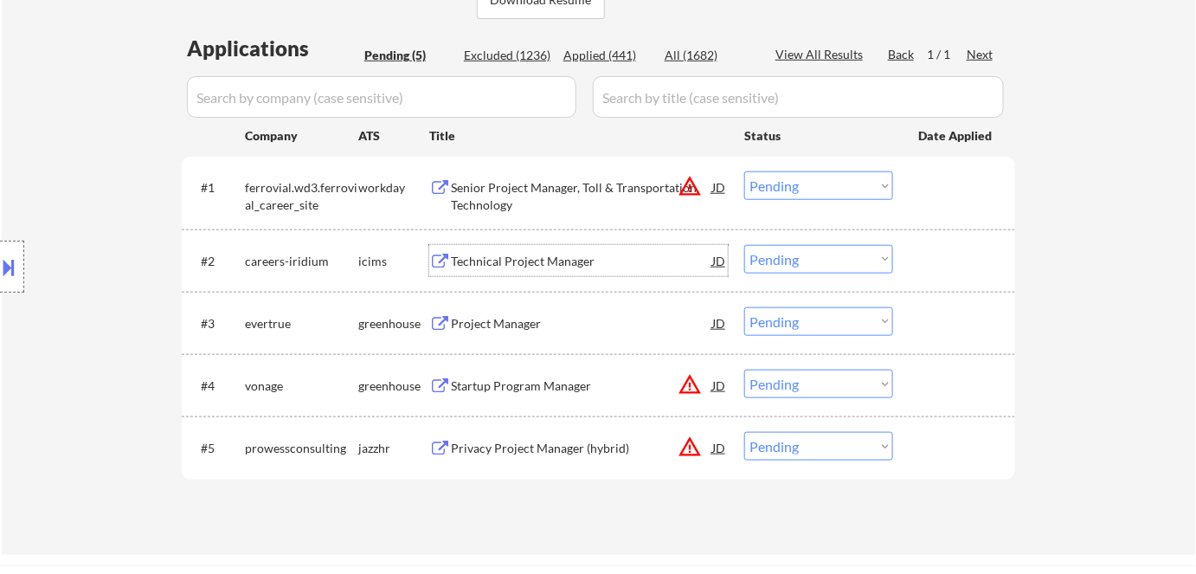
click at [498, 253] on div "Technical Project Manager" at bounding box center [581, 261] width 261 height 17
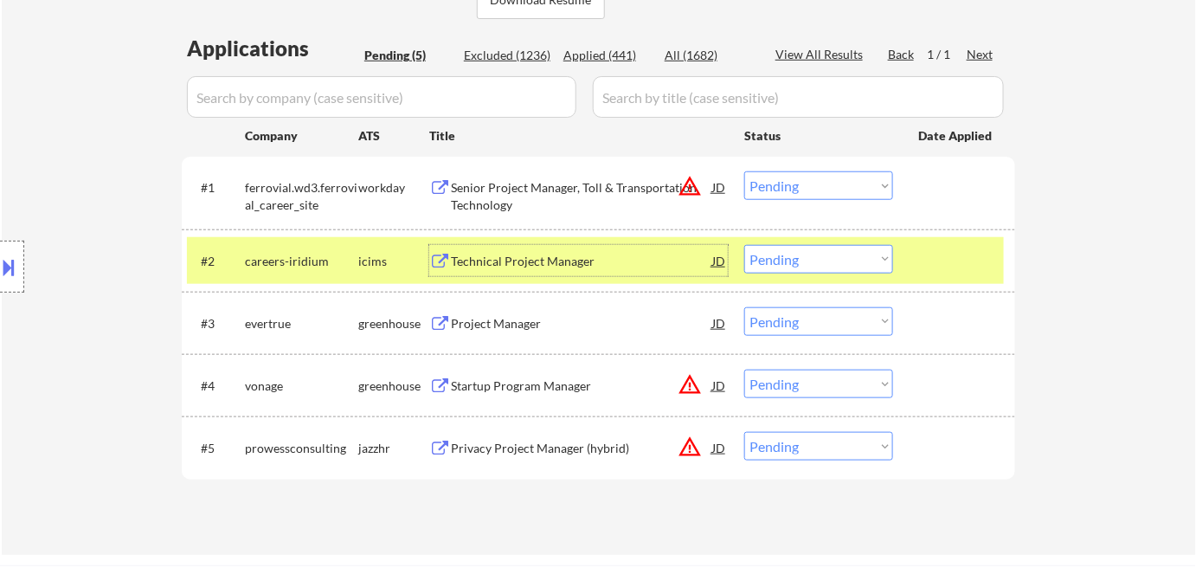
click at [603, 266] on div "Technical Project Manager" at bounding box center [581, 261] width 261 height 17
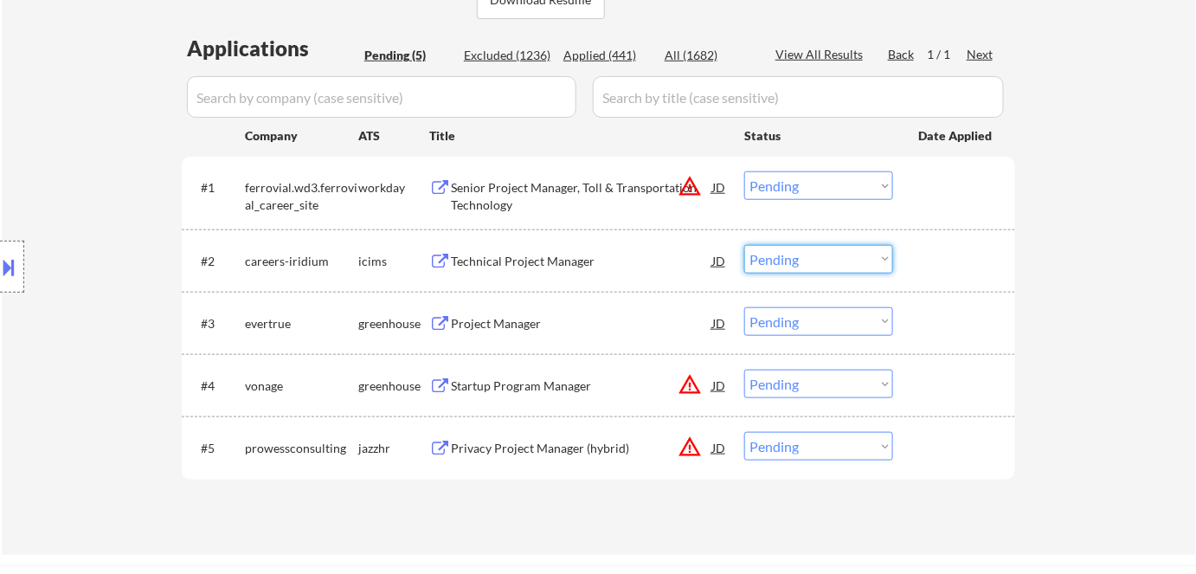
click at [839, 253] on select "Choose an option... Pending Applied Excluded (Questions) Excluded (Expired) Exc…" at bounding box center [818, 259] width 149 height 29
click at [744, 245] on select "Choose an option... Pending Applied Excluded (Questions) Excluded (Expired) Exc…" at bounding box center [818, 259] width 149 height 29
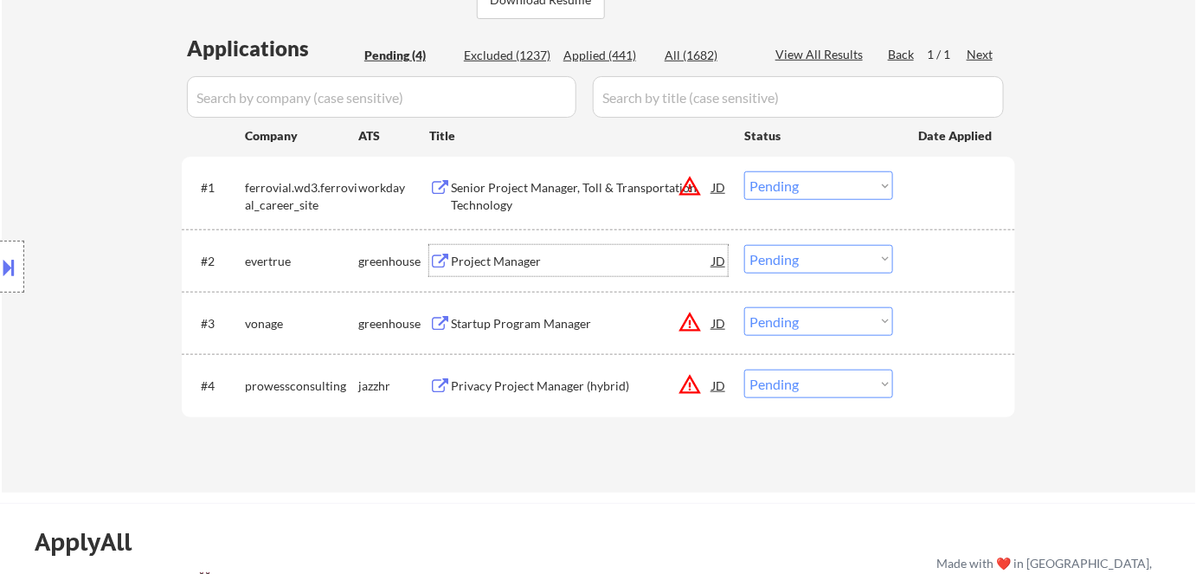
click at [483, 263] on div "Project Manager" at bounding box center [581, 261] width 261 height 17
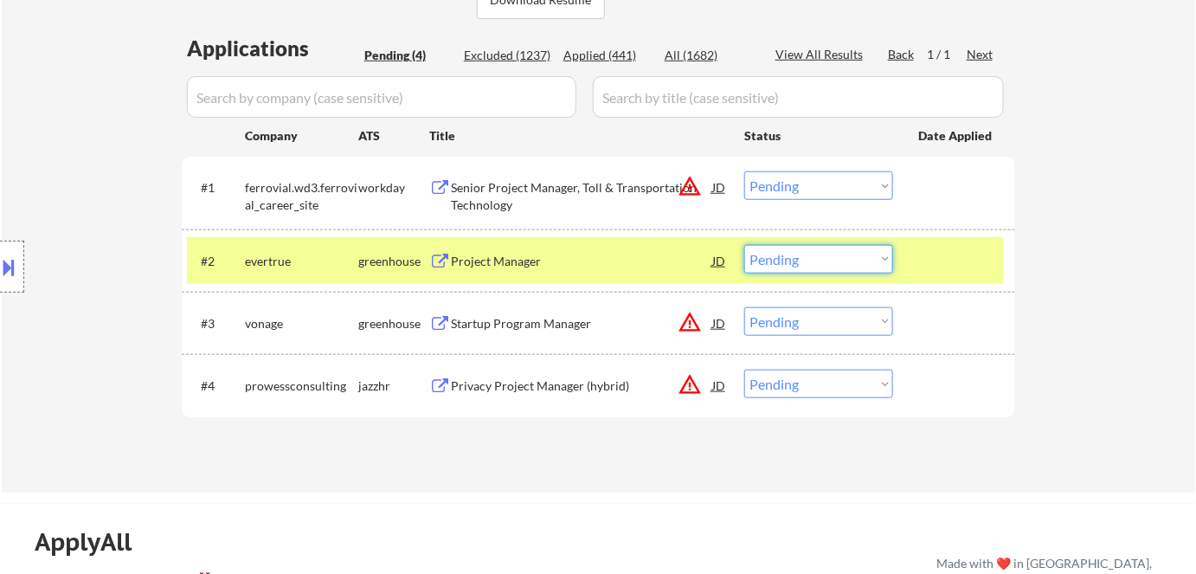
click at [805, 261] on select "Choose an option... Pending Applied Excluded (Questions) Excluded (Expired) Exc…" at bounding box center [818, 259] width 149 height 29
click at [744, 245] on select "Choose an option... Pending Applied Excluded (Questions) Excluded (Expired) Exc…" at bounding box center [818, 259] width 149 height 29
select select ""pending""
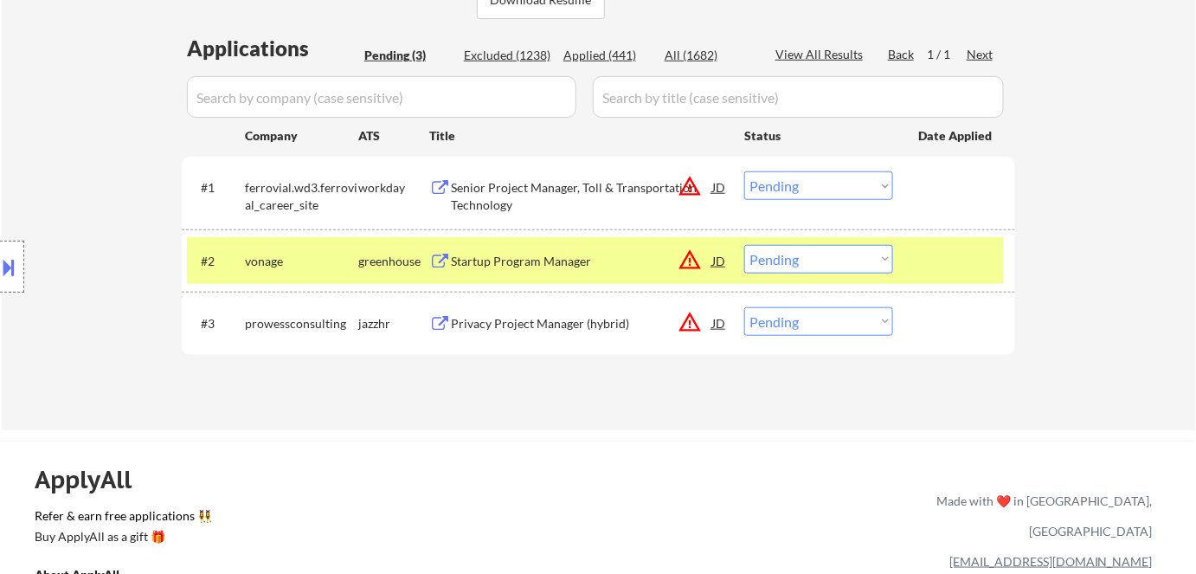
click at [394, 263] on div "greenhouse" at bounding box center [393, 261] width 71 height 17
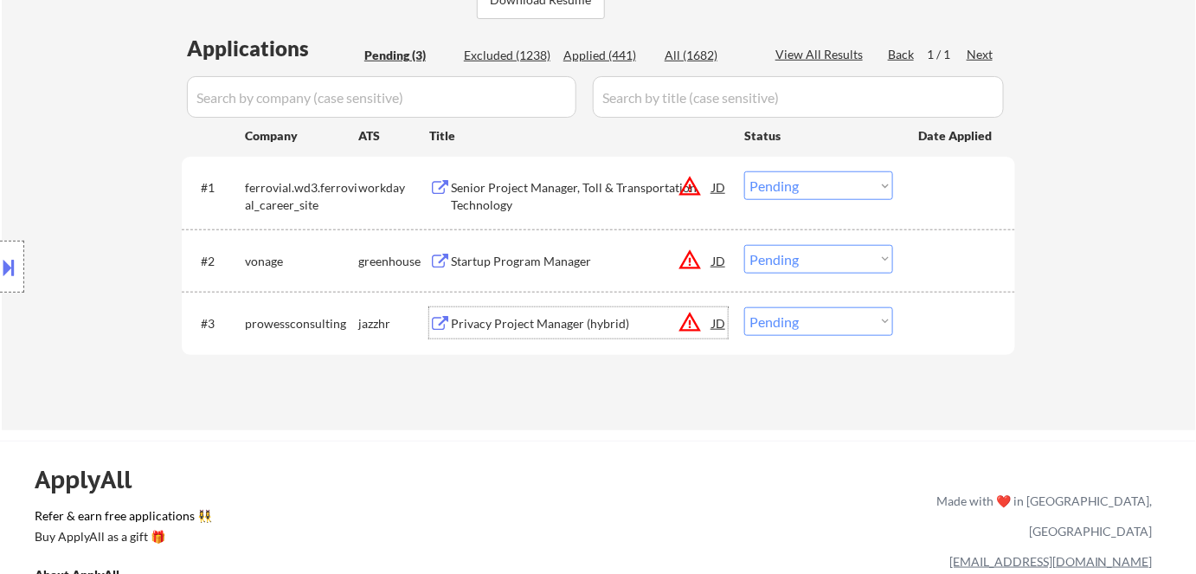
click at [502, 321] on div "Privacy Project Manager (hybrid)" at bounding box center [581, 323] width 261 height 17
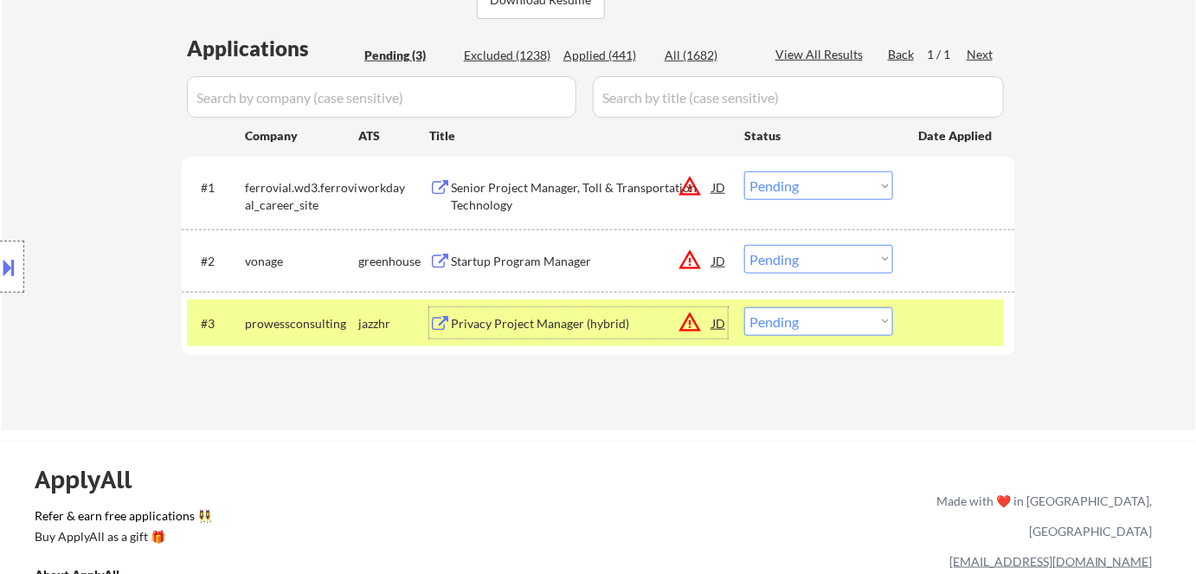
click at [820, 321] on select "Choose an option... Pending Applied Excluded (Questions) Excluded (Expired) Exc…" at bounding box center [818, 321] width 149 height 29
select select ""excluded__bad_match_""
click at [744, 307] on select "Choose an option... Pending Applied Excluded (Questions) Excluded (Expired) Exc…" at bounding box center [818, 321] width 149 height 29
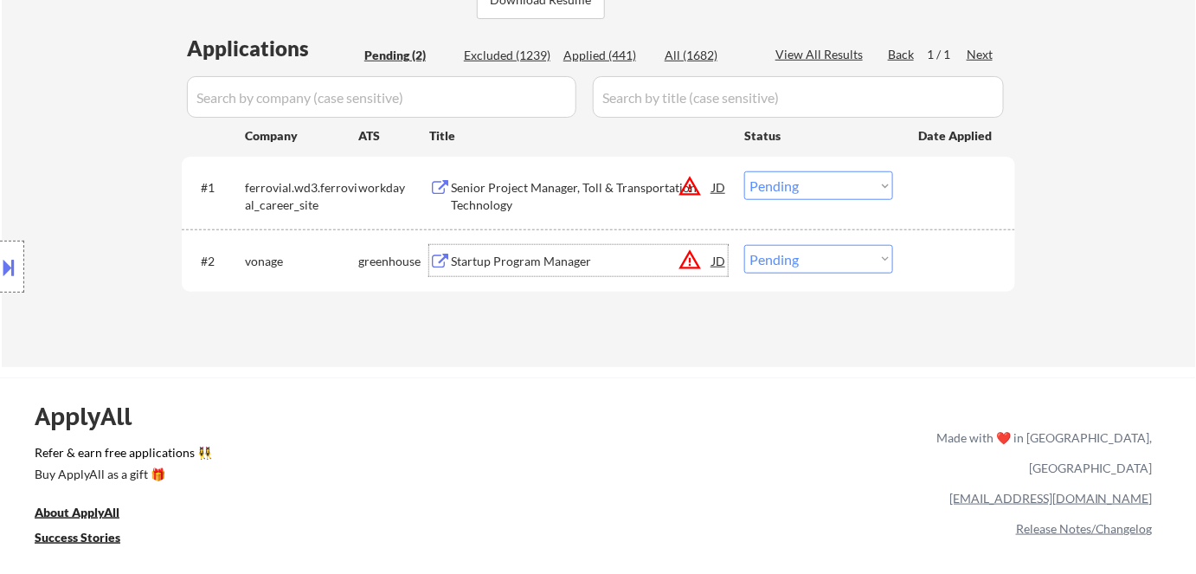
click at [516, 248] on div "Startup Program Manager" at bounding box center [581, 260] width 261 height 31
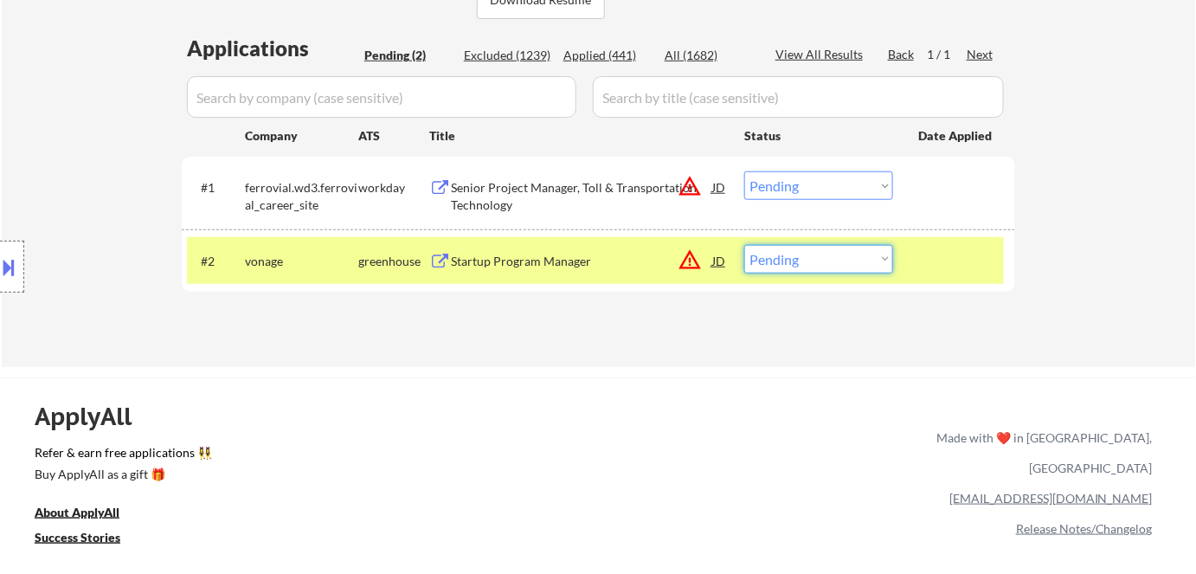
click at [825, 256] on select "Choose an option... Pending Applied Excluded (Questions) Excluded (Expired) Exc…" at bounding box center [818, 259] width 149 height 29
click at [813, 260] on select "Choose an option... Pending Applied Excluded (Questions) Excluded (Expired) Exc…" at bounding box center [818, 259] width 149 height 29
select select ""excluded__bad_match_""
click at [744, 245] on select "Choose an option... Pending Applied Excluded (Questions) Excluded (Expired) Exc…" at bounding box center [818, 259] width 149 height 29
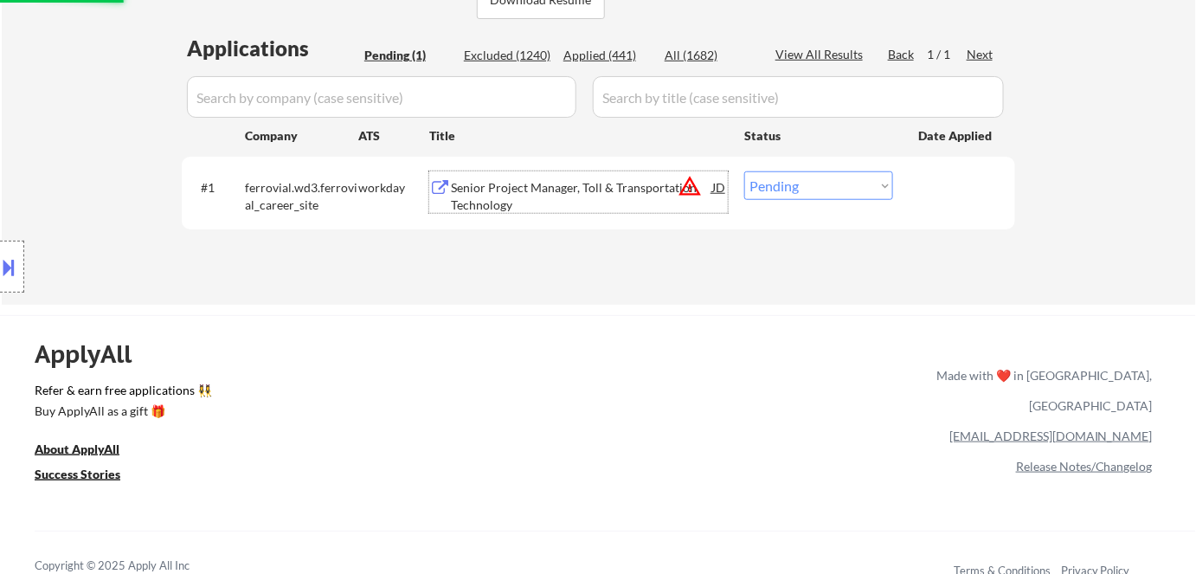
click at [559, 186] on div "Senior Project Manager, Toll & Transportation Technology" at bounding box center [581, 196] width 261 height 34
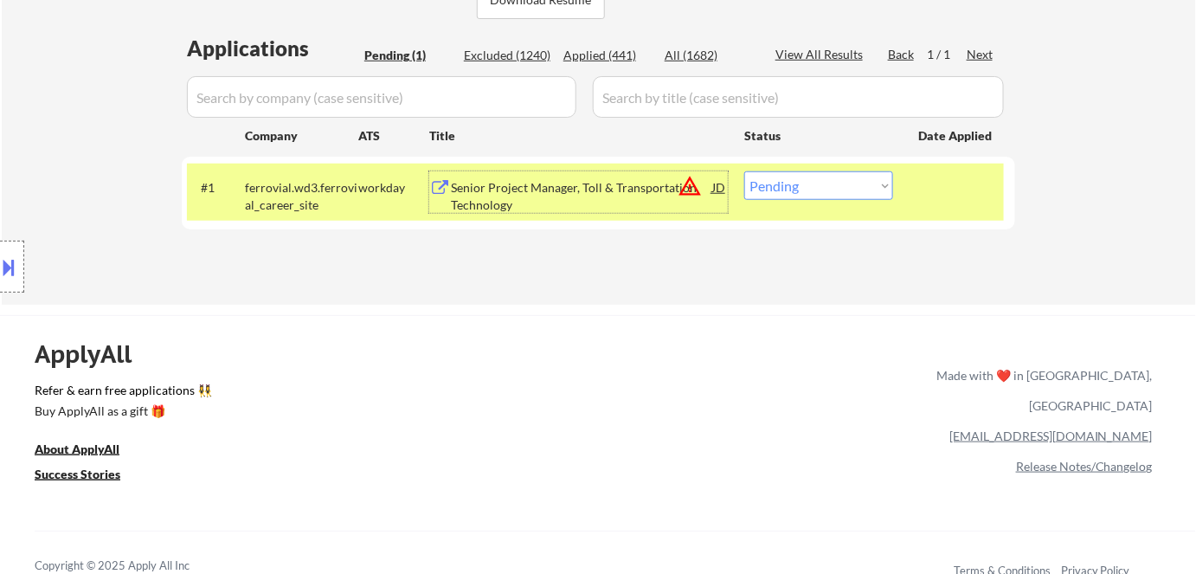
click at [759, 411] on div "ApplyAll Refer & earn free applications 👯‍♀️ Buy ApplyAll as a gift 🎁 About App…" at bounding box center [598, 464] width 1196 height 274
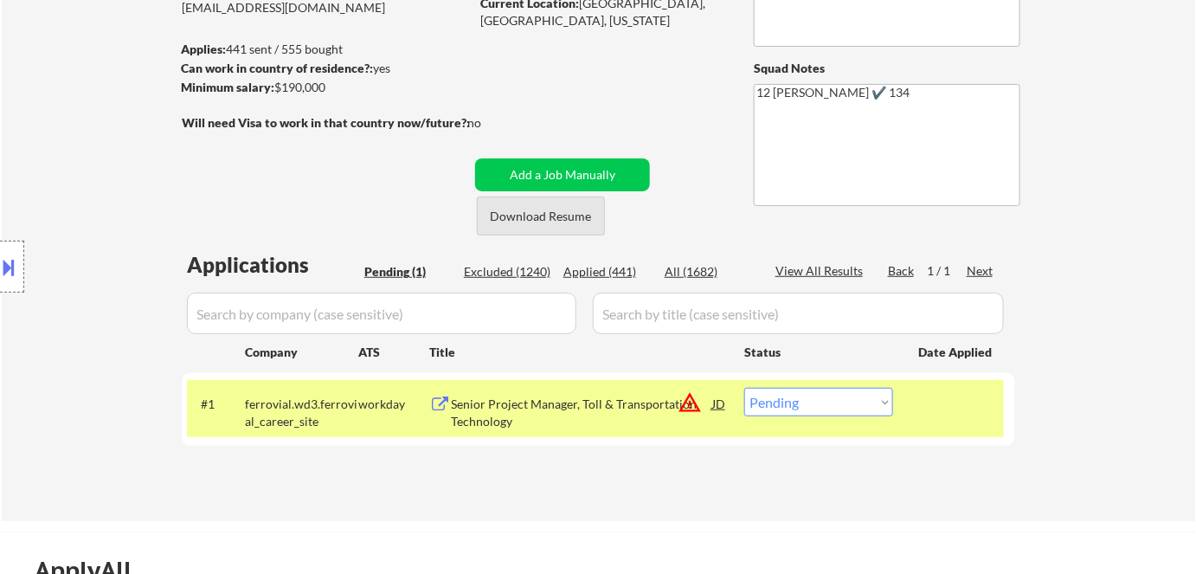
scroll to position [336, 0]
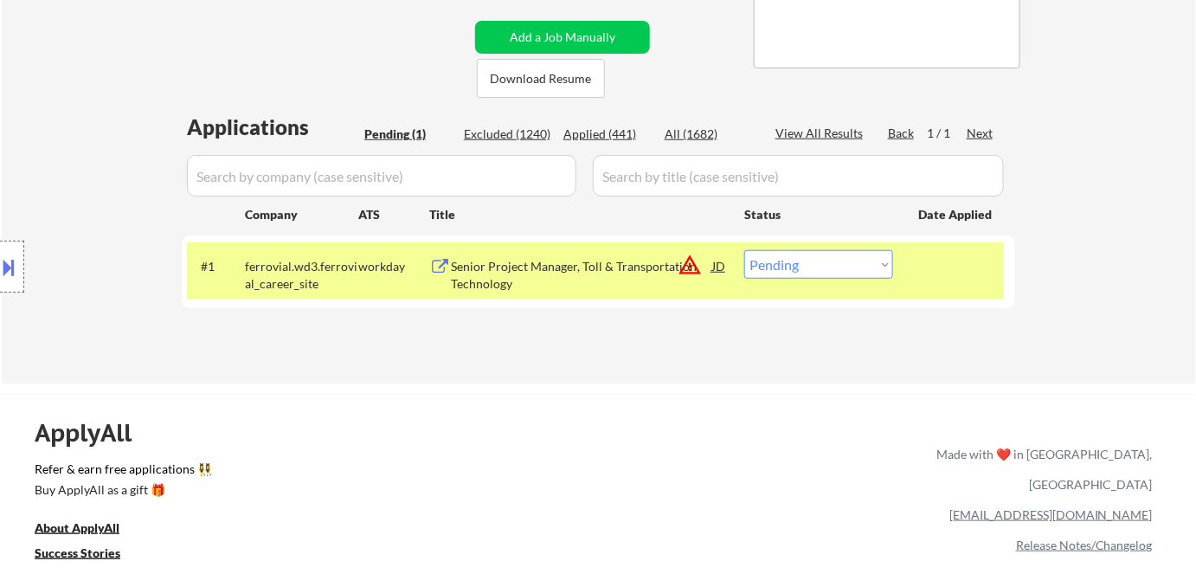
click at [785, 256] on select "Choose an option... Pending Applied Excluded (Questions) Excluded (Expired) Exc…" at bounding box center [818, 264] width 149 height 29
select select ""applied""
click at [744, 250] on select "Choose an option... Pending Applied Excluded (Questions) Excluded (Expired) Exc…" at bounding box center [818, 264] width 149 height 29
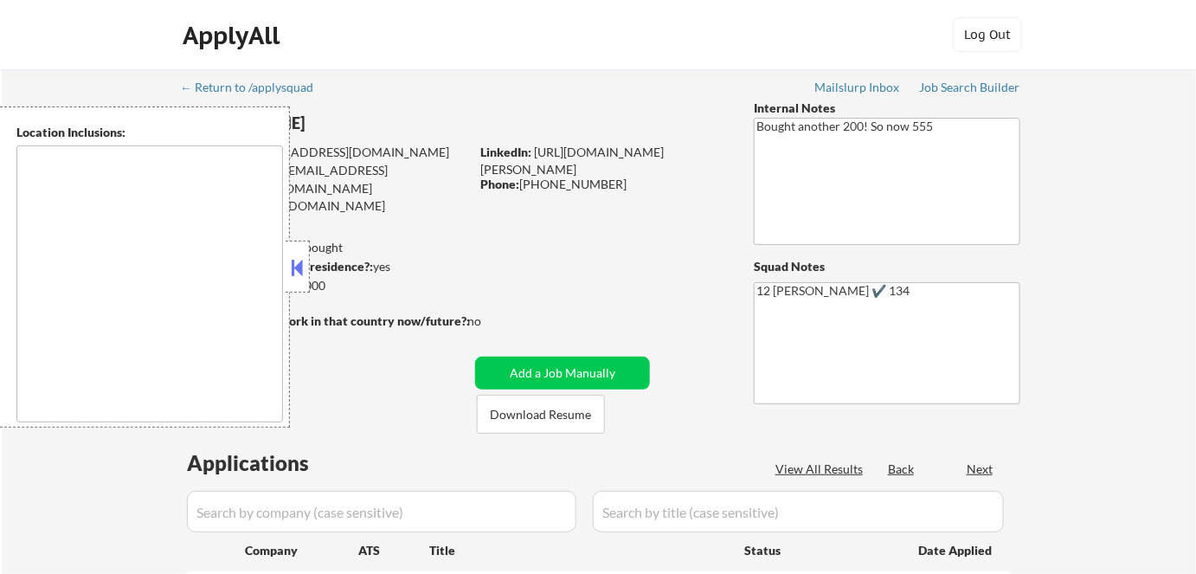
select select ""pending""
type textarea "[GEOGRAPHIC_DATA], [GEOGRAPHIC_DATA] [GEOGRAPHIC_DATA], [GEOGRAPHIC_DATA] [GEOG…"
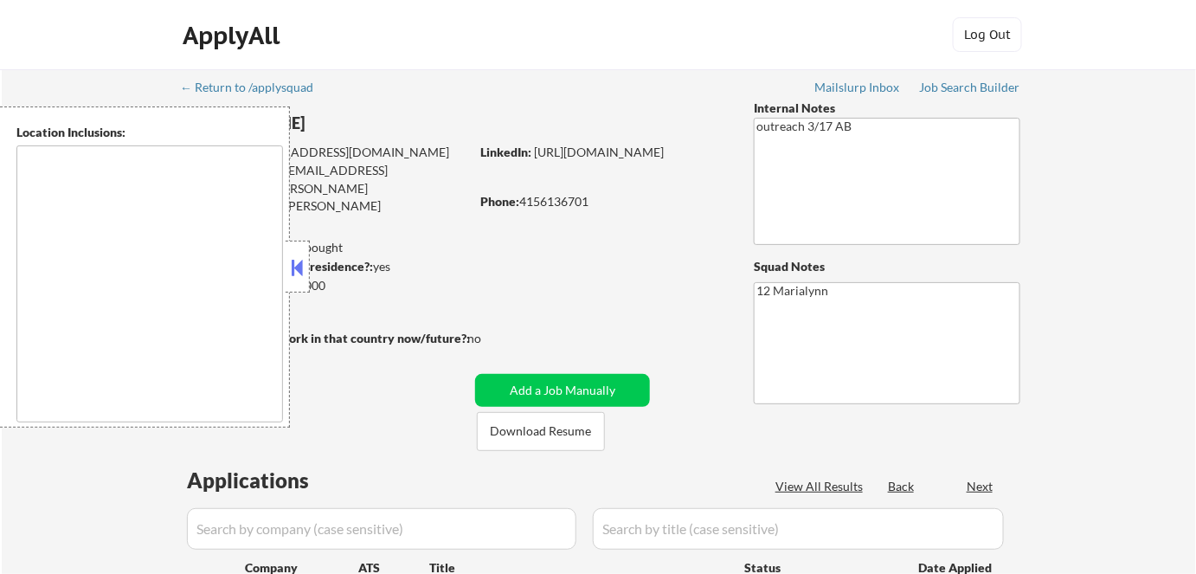
type textarea "[GEOGRAPHIC_DATA], [GEOGRAPHIC_DATA] [GEOGRAPHIC_DATA], [GEOGRAPHIC_DATA] [GEOG…"
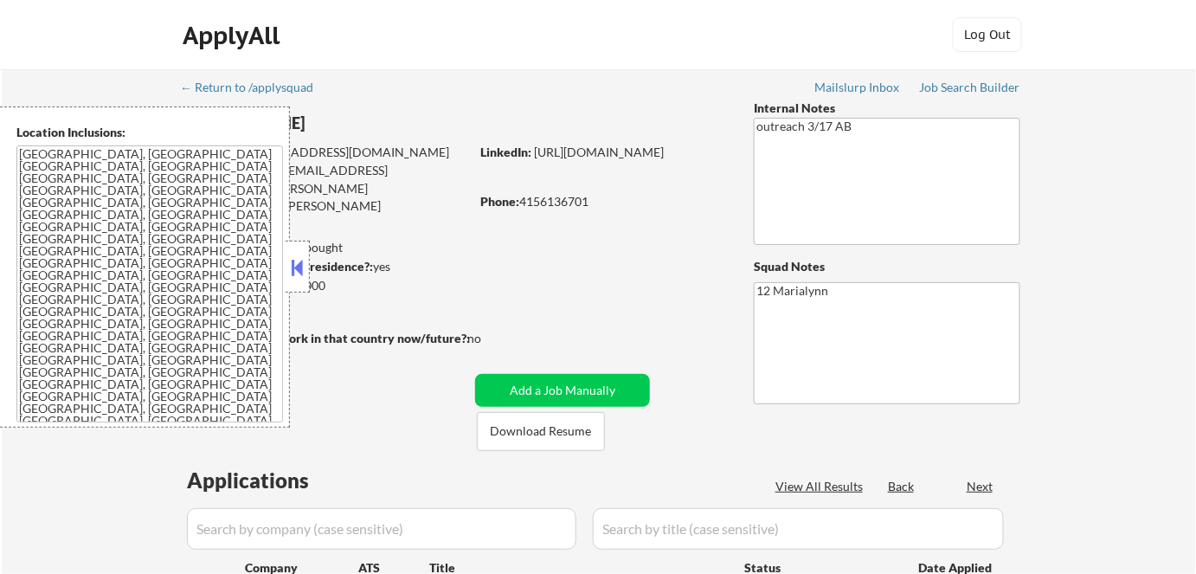
select select ""pending""
click at [306, 273] on button at bounding box center [297, 267] width 19 height 26
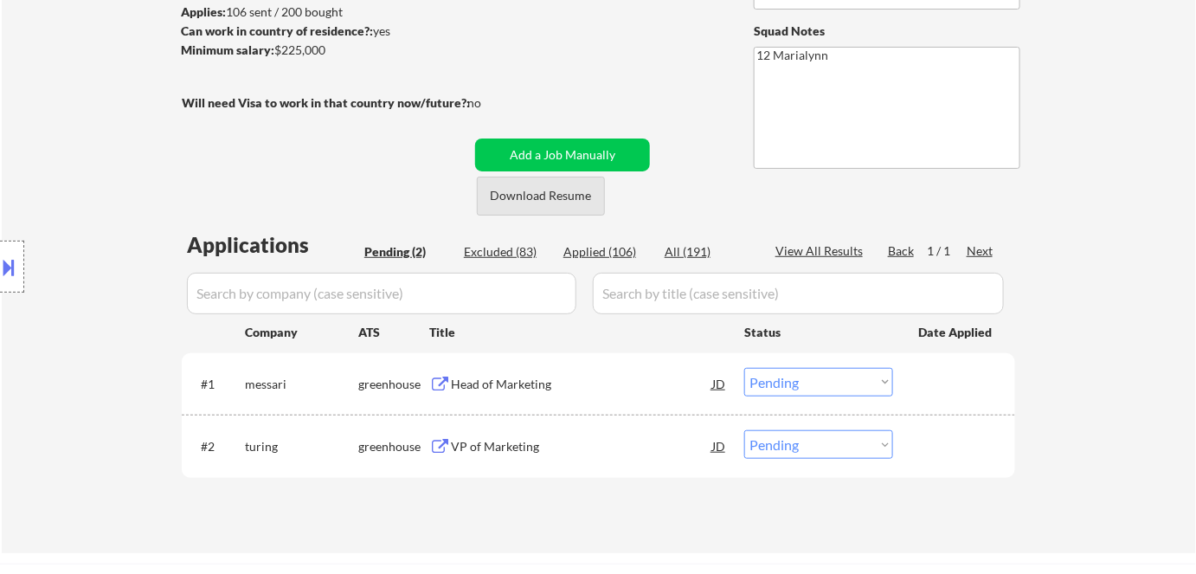
scroll to position [78, 0]
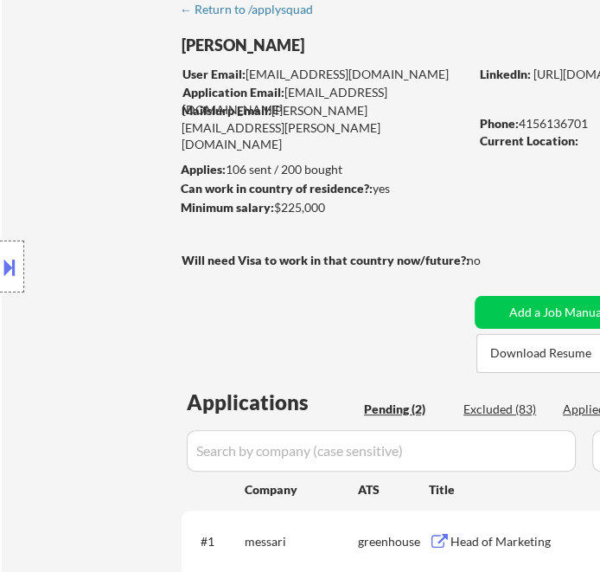
select select ""pending""
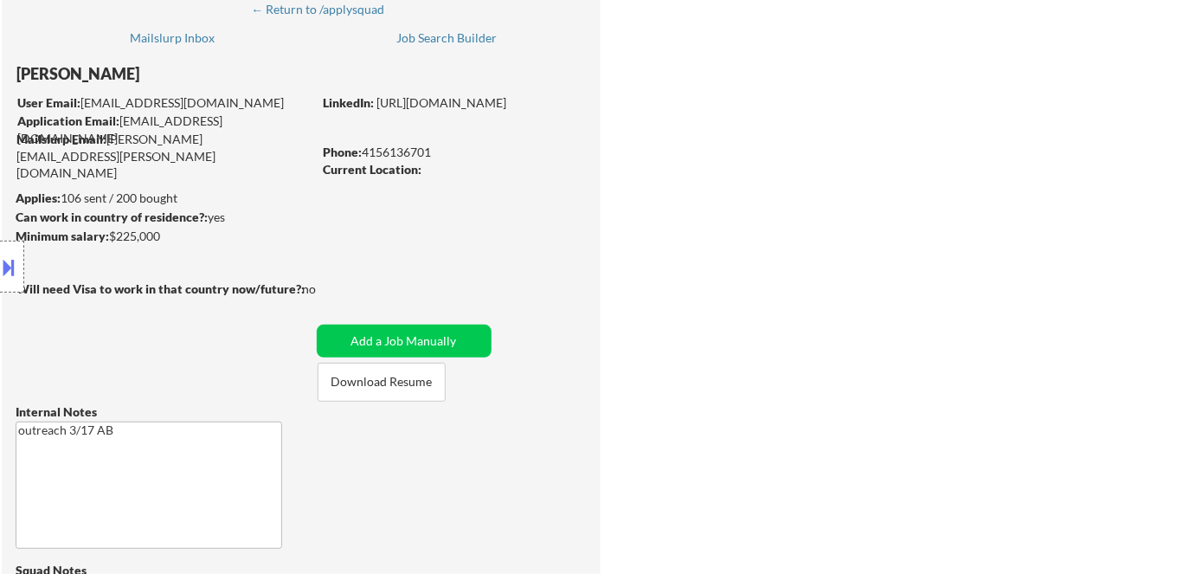
select select ""pending""
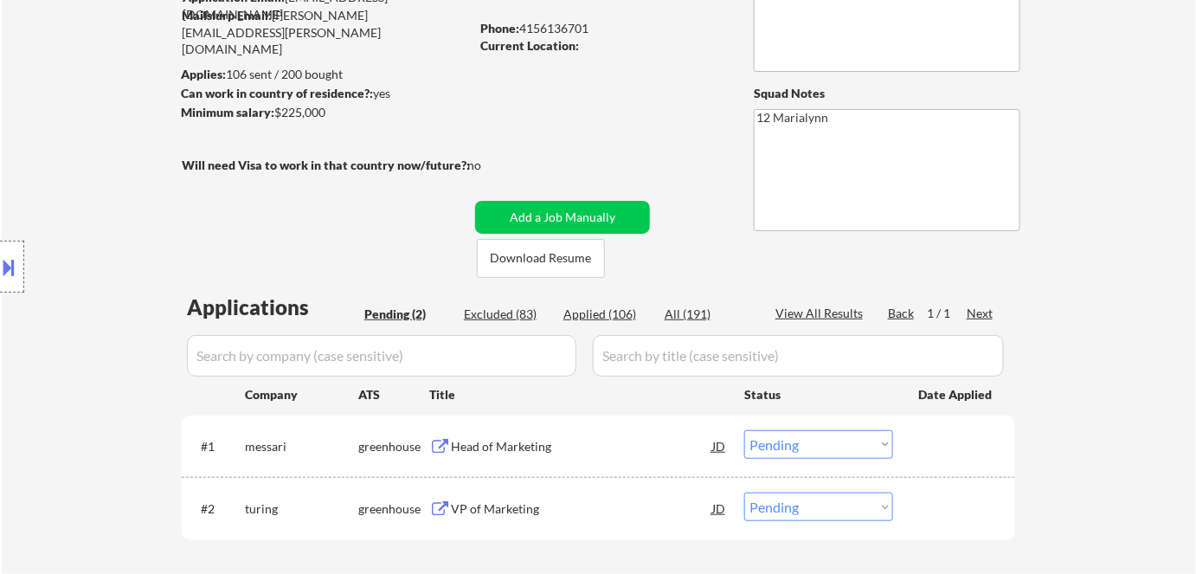
scroll to position [314, 0]
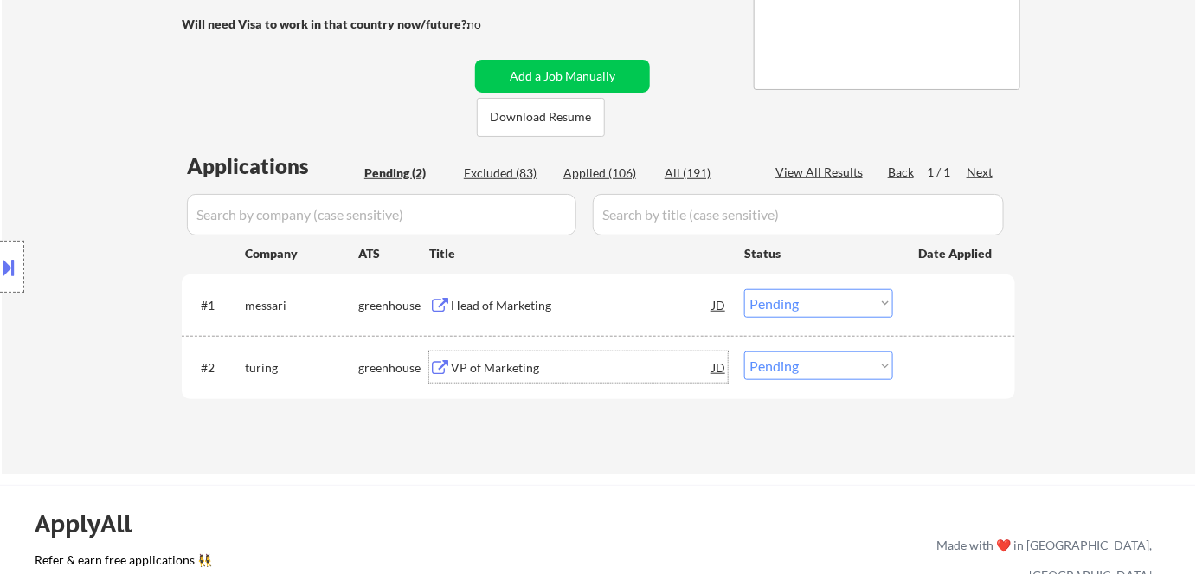
click at [510, 374] on div "VP of Marketing" at bounding box center [581, 367] width 261 height 17
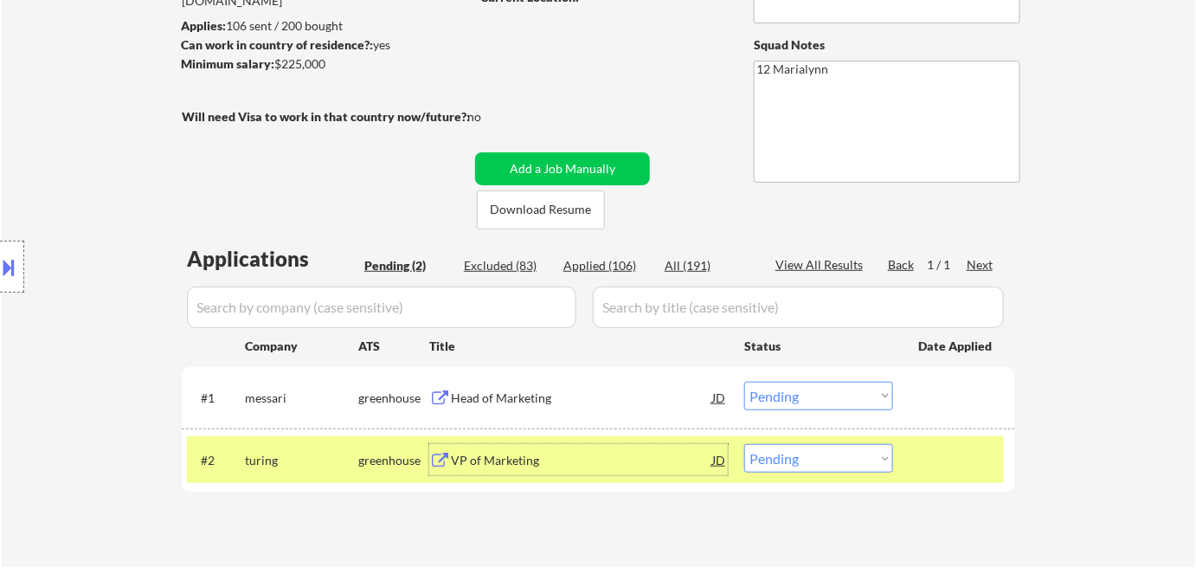
scroll to position [78, 0]
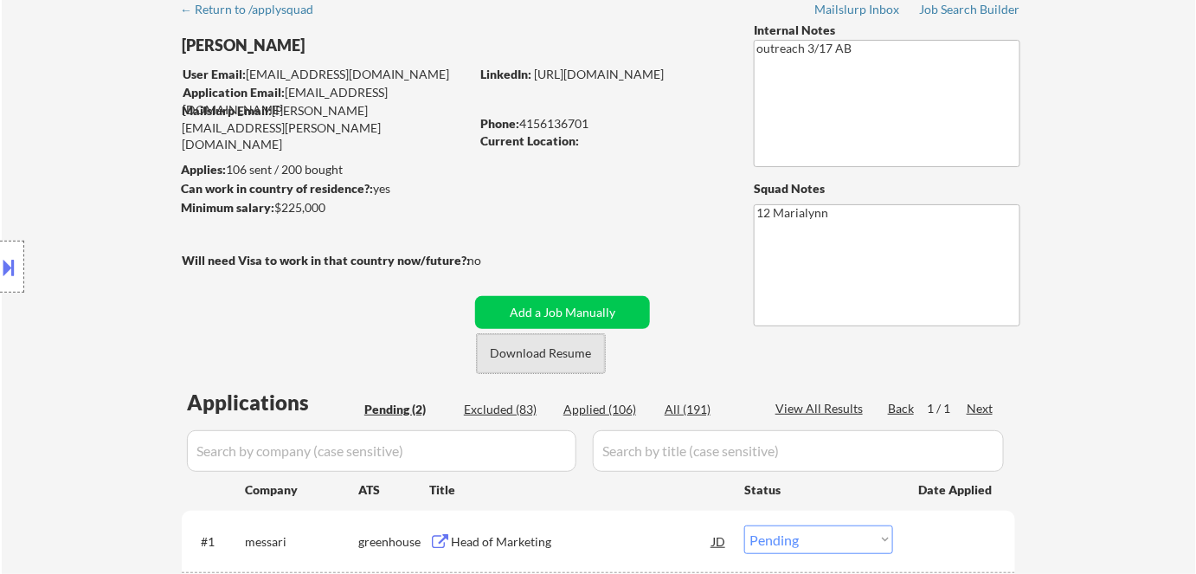
click at [539, 360] on button "Download Resume" at bounding box center [541, 353] width 128 height 39
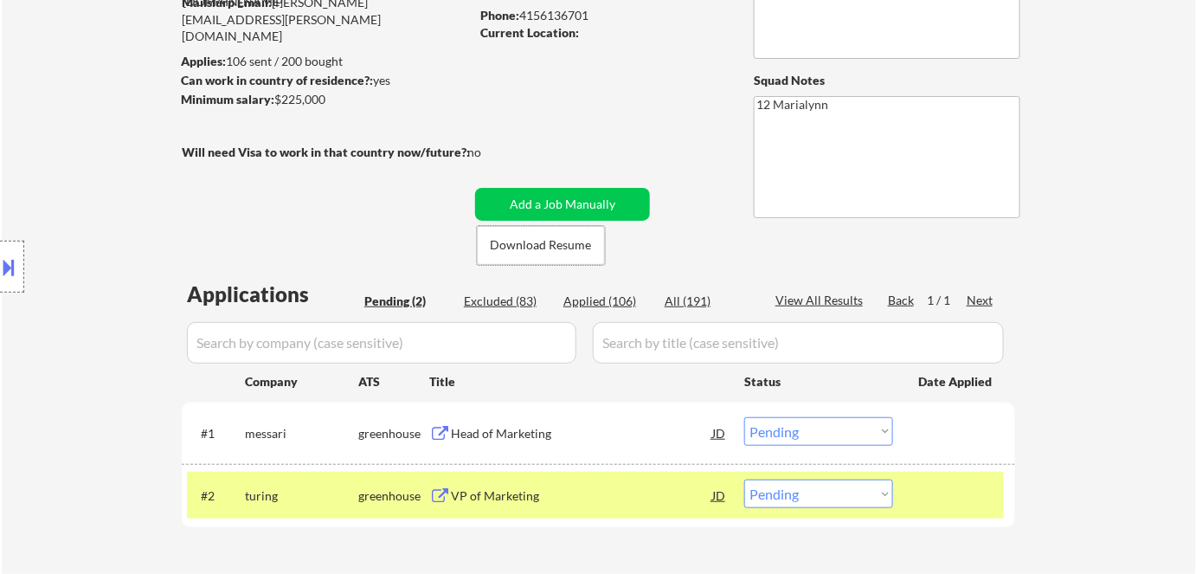
scroll to position [314, 0]
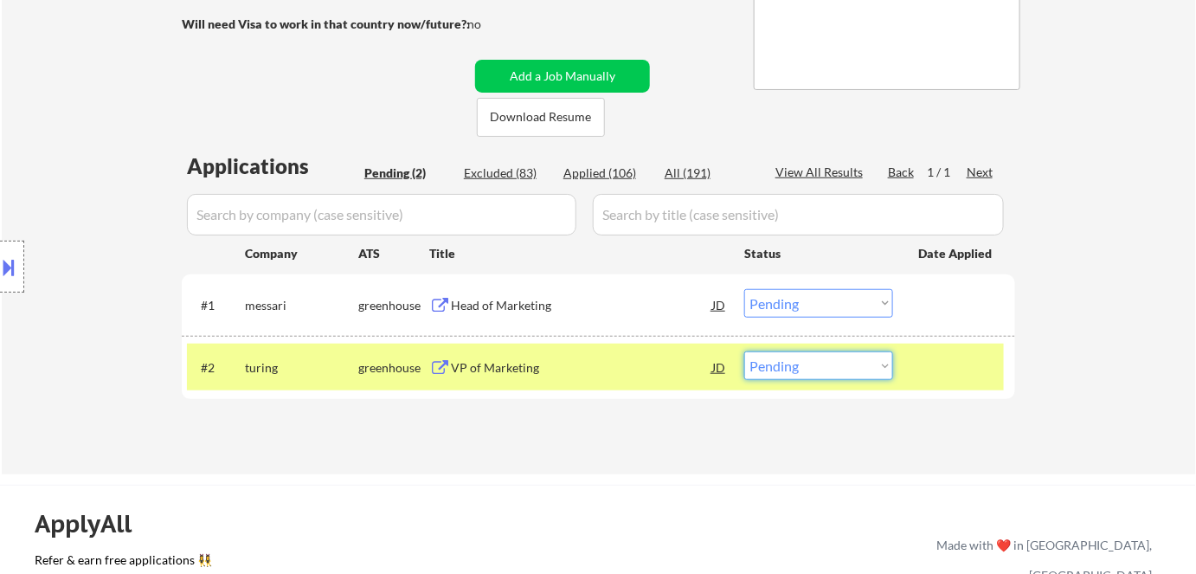
drag, startPoint x: 789, startPoint y: 367, endPoint x: 784, endPoint y: 358, distance: 10.1
click at [790, 367] on select "Choose an option... Pending Applied Excluded (Questions) Excluded (Expired) Exc…" at bounding box center [818, 365] width 149 height 29
select select ""applied""
click at [744, 351] on select "Choose an option... Pending Applied Excluded (Questions) Excluded (Expired) Exc…" at bounding box center [818, 365] width 149 height 29
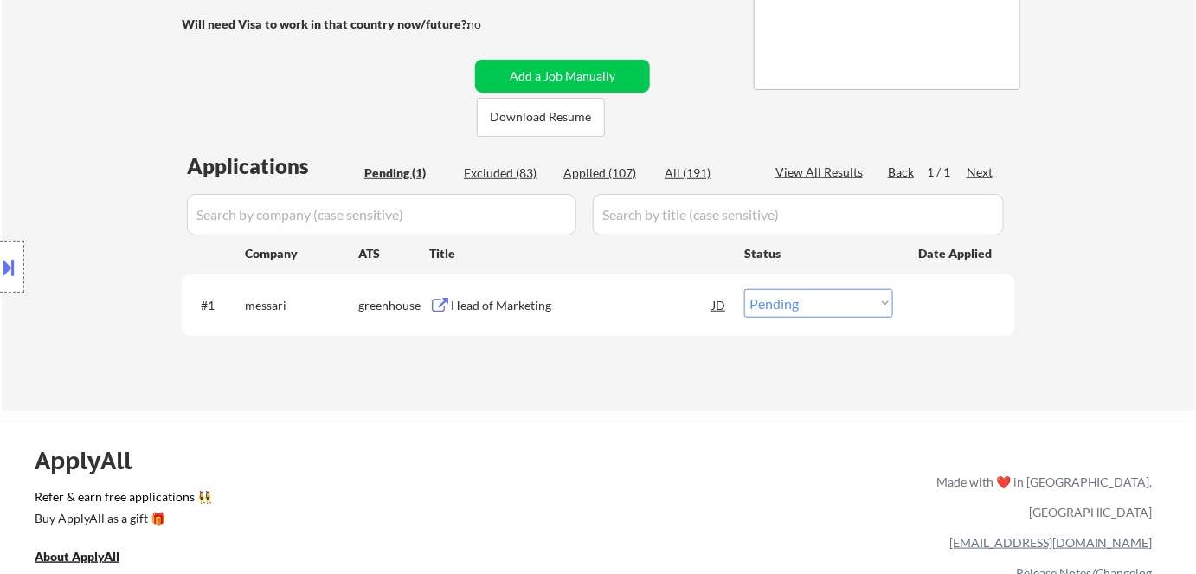
click at [497, 307] on div "Head of Marketing" at bounding box center [581, 305] width 261 height 17
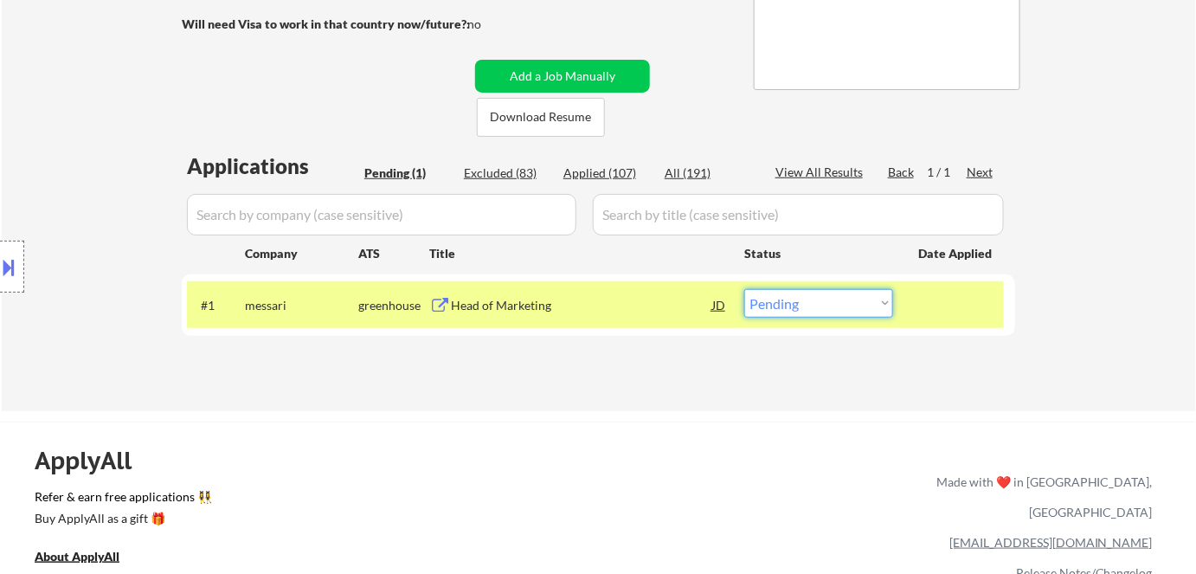
click at [840, 308] on select "Choose an option... Pending Applied Excluded (Questions) Excluded (Expired) Exc…" at bounding box center [818, 303] width 149 height 29
select select ""excluded__bad_match_""
click at [744, 289] on select "Choose an option... Pending Applied Excluded (Questions) Excluded (Expired) Exc…" at bounding box center [818, 303] width 149 height 29
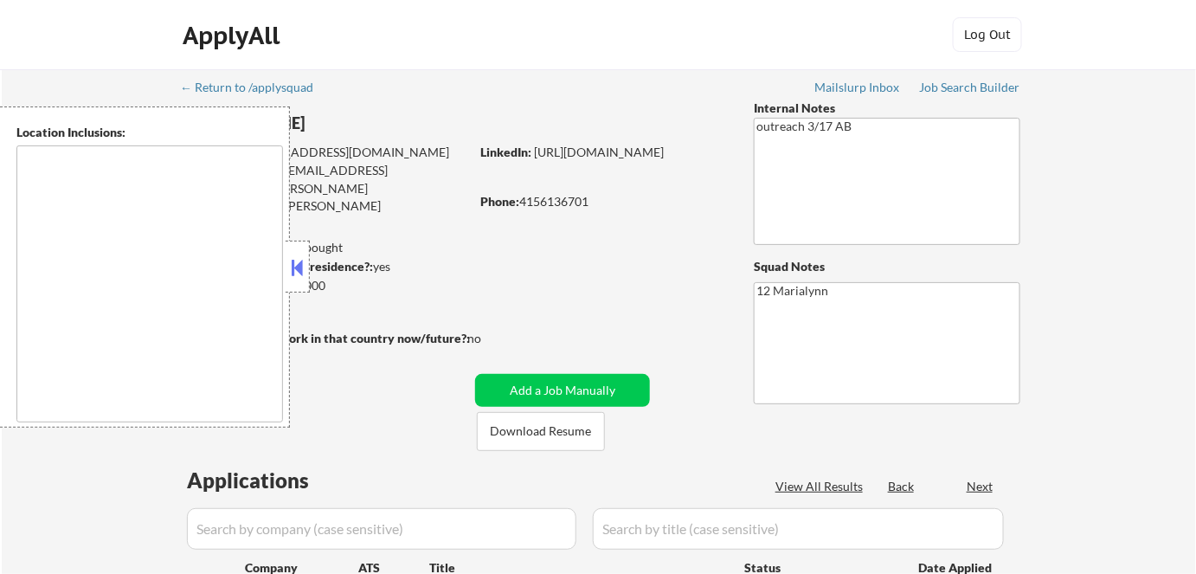
type textarea "[GEOGRAPHIC_DATA], [GEOGRAPHIC_DATA] [GEOGRAPHIC_DATA], [GEOGRAPHIC_DATA] [GEOG…"
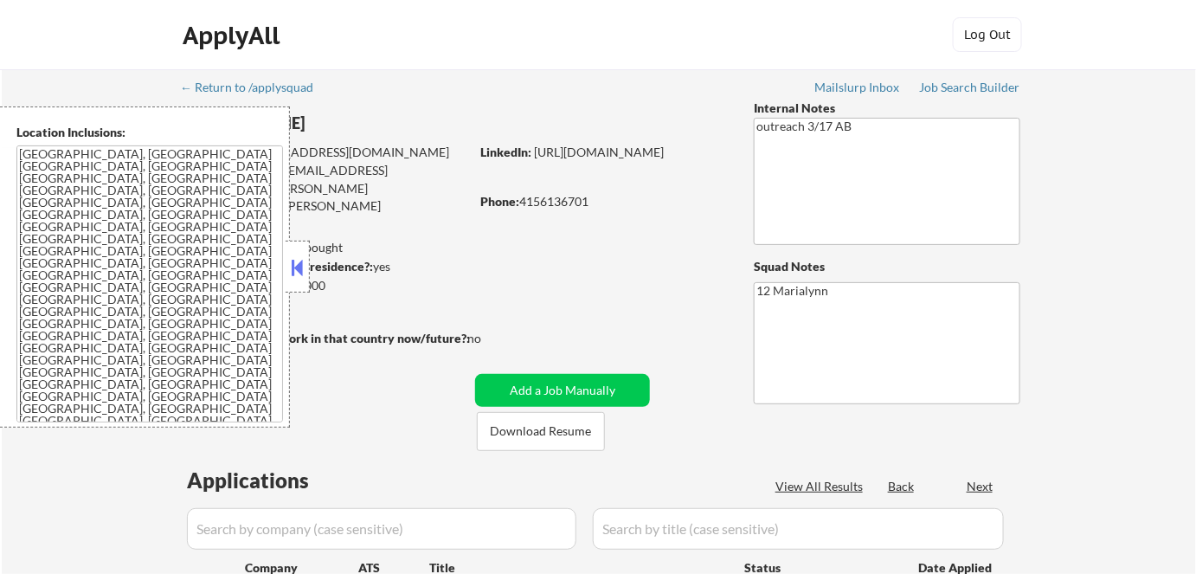
select select ""pending""
drag, startPoint x: 301, startPoint y: 259, endPoint x: 327, endPoint y: 263, distance: 26.3
click at [301, 260] on button at bounding box center [297, 267] width 19 height 26
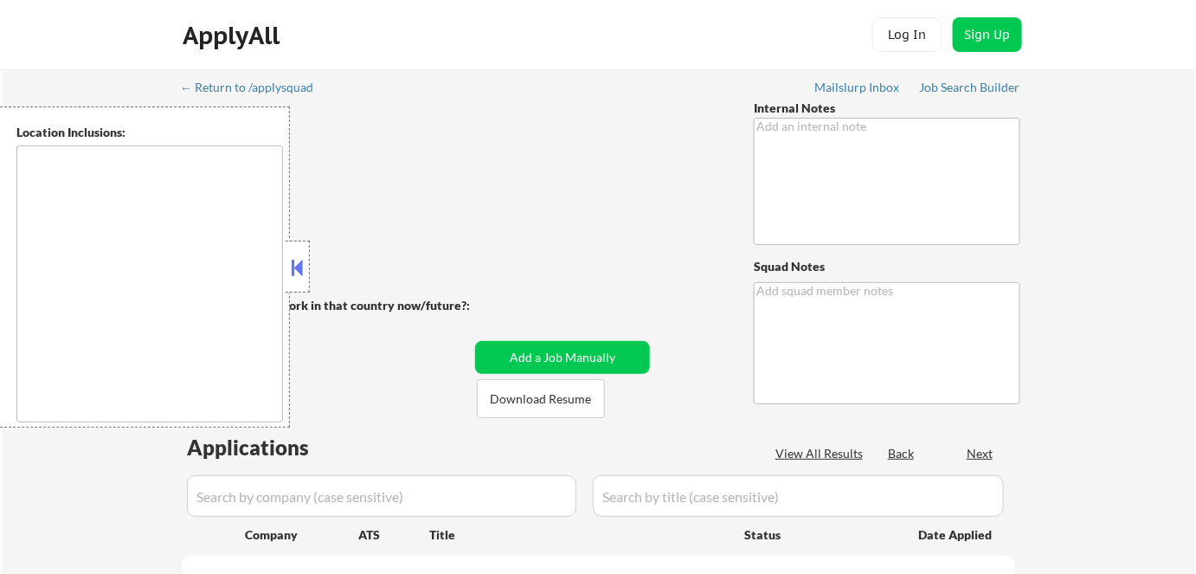
type textarea "Re-enabled per CX request, would like to finish package - 6/10 EF Cx wants to s…"
type textarea "12 [PERSON_NAME] 26 FL"
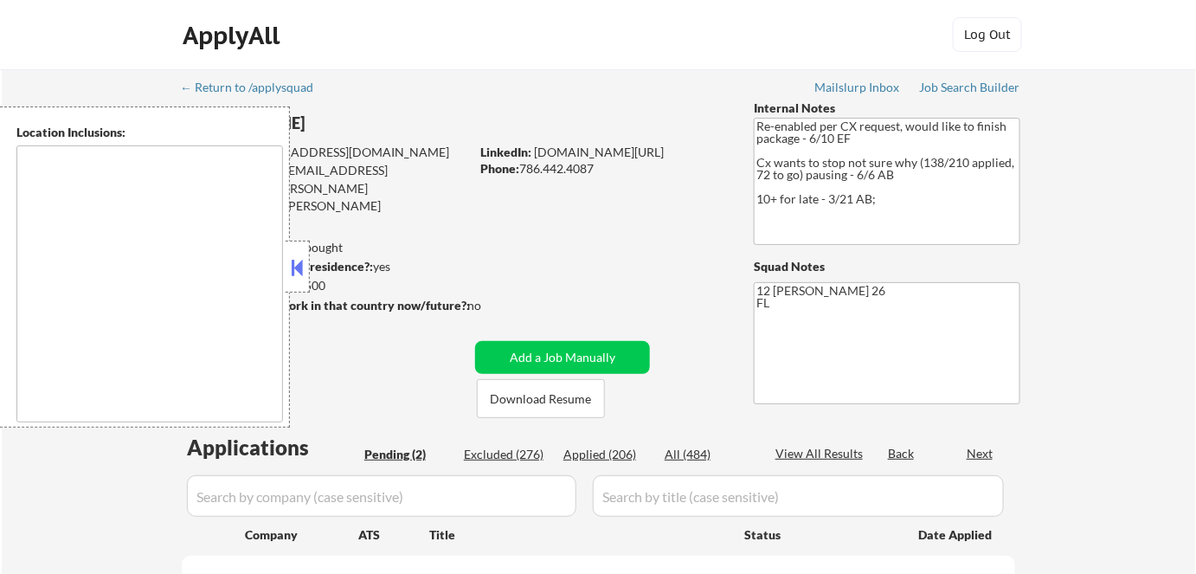
click at [305, 263] on button at bounding box center [297, 267] width 19 height 26
select select ""pending""
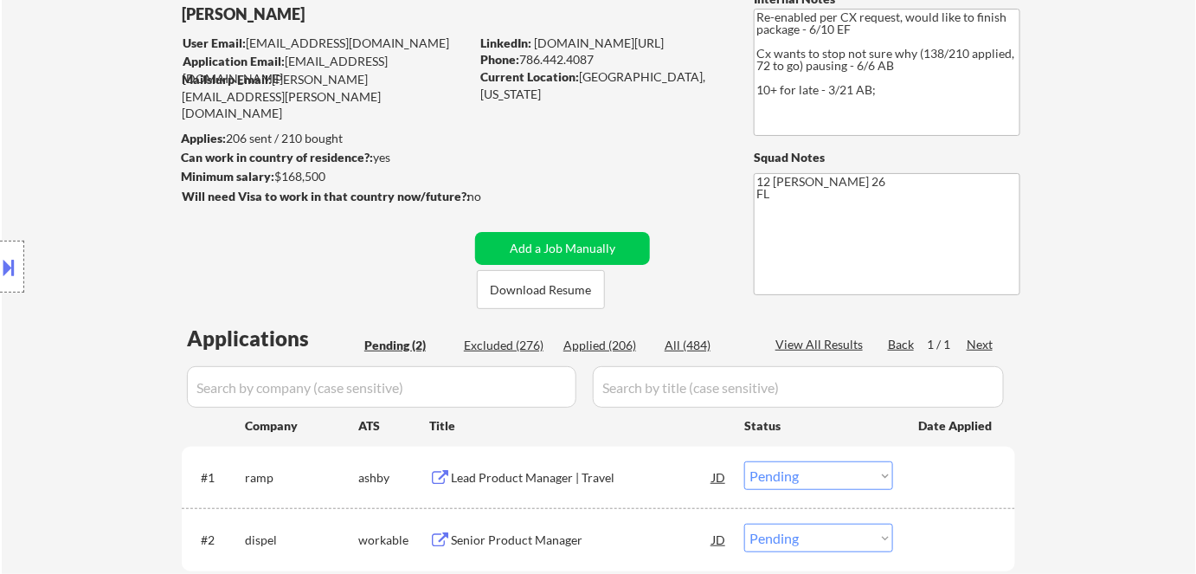
scroll to position [157, 0]
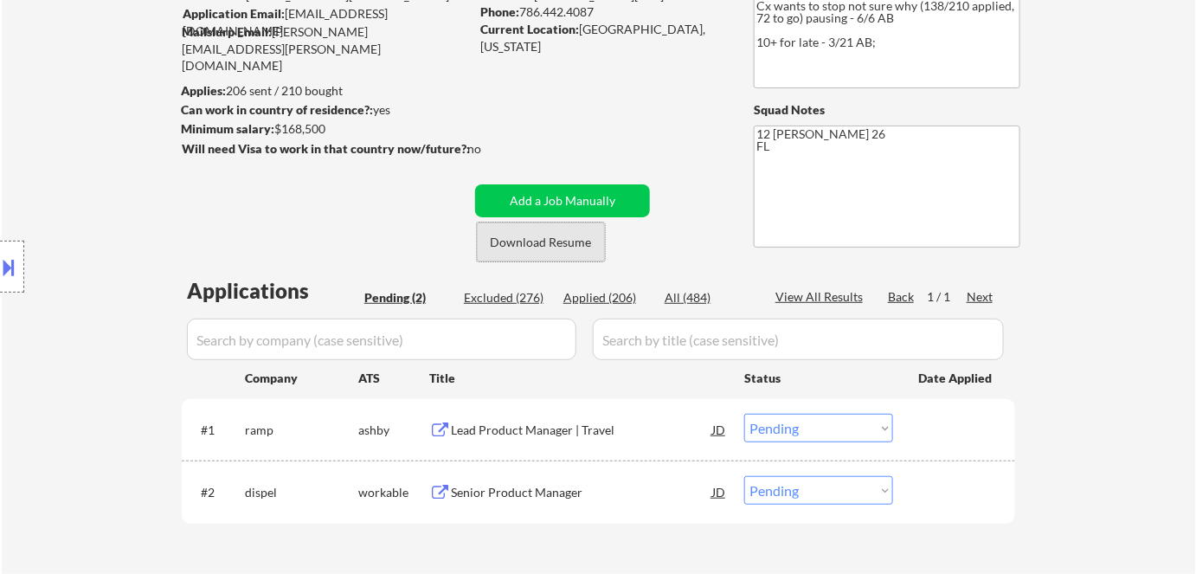
click at [551, 240] on button "Download Resume" at bounding box center [541, 241] width 128 height 39
click at [531, 427] on div "Lead Product Manager | Travel" at bounding box center [581, 429] width 261 height 17
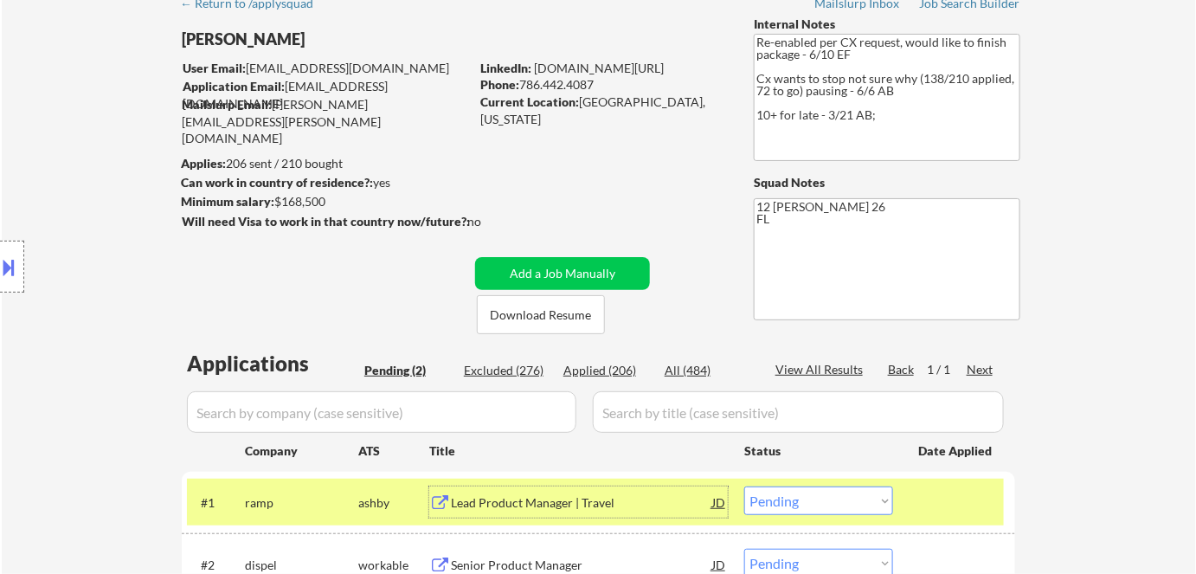
scroll to position [314, 0]
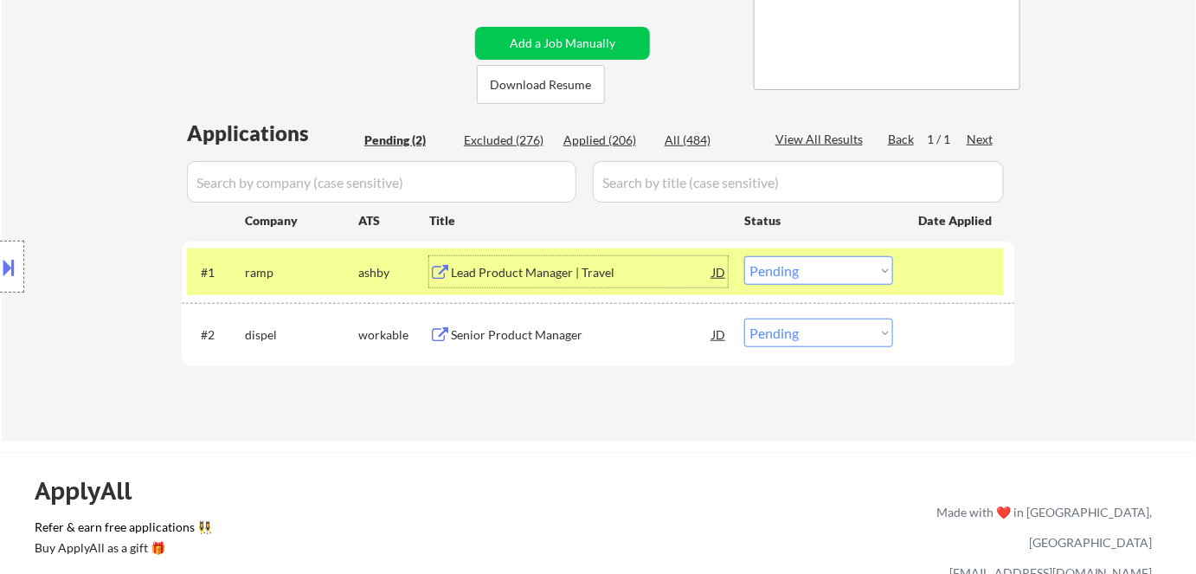
click at [522, 273] on div "Lead Product Manager | Travel" at bounding box center [581, 272] width 261 height 17
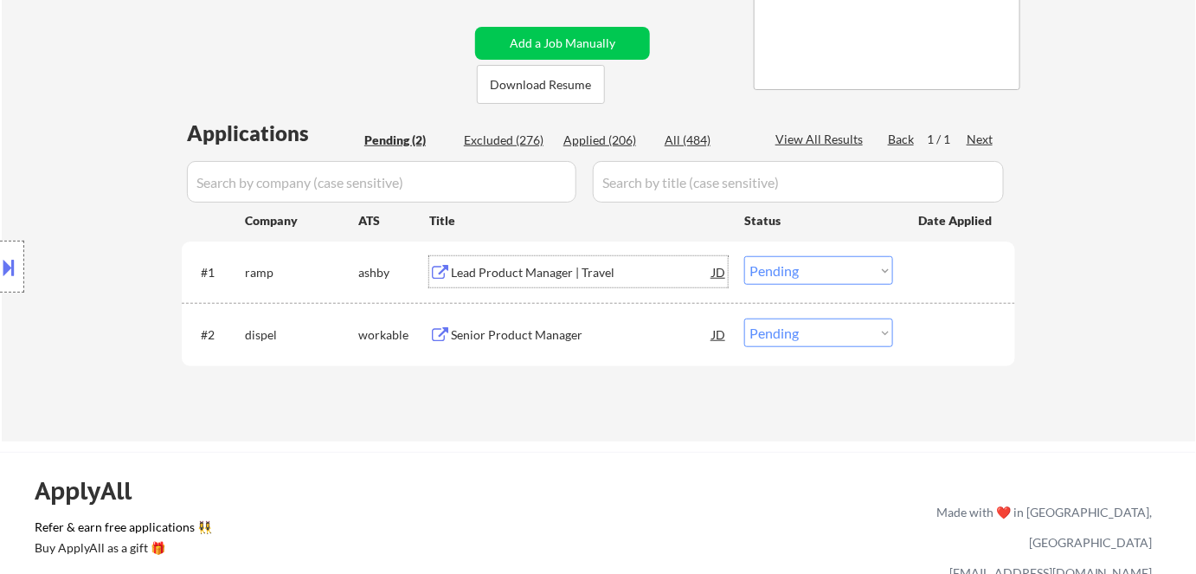
click at [852, 268] on select "Choose an option... Pending Applied Excluded (Questions) Excluded (Expired) Exc…" at bounding box center [818, 270] width 149 height 29
click at [744, 256] on select "Choose an option... Pending Applied Excluded (Questions) Excluded (Expired) Exc…" at bounding box center [818, 270] width 149 height 29
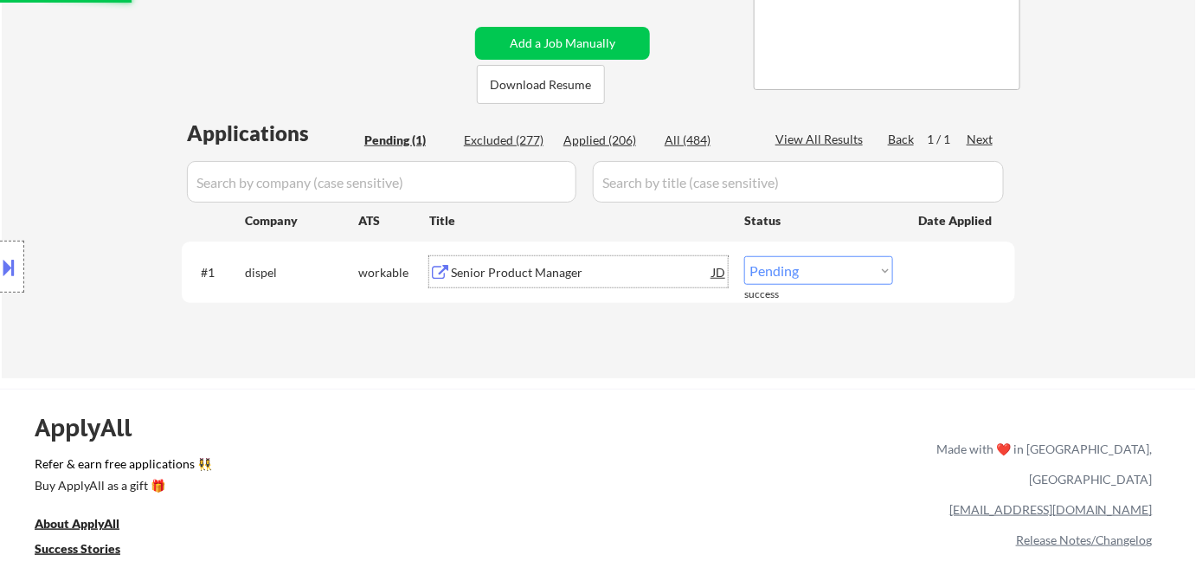
click at [563, 268] on div "Senior Product Manager" at bounding box center [581, 272] width 261 height 17
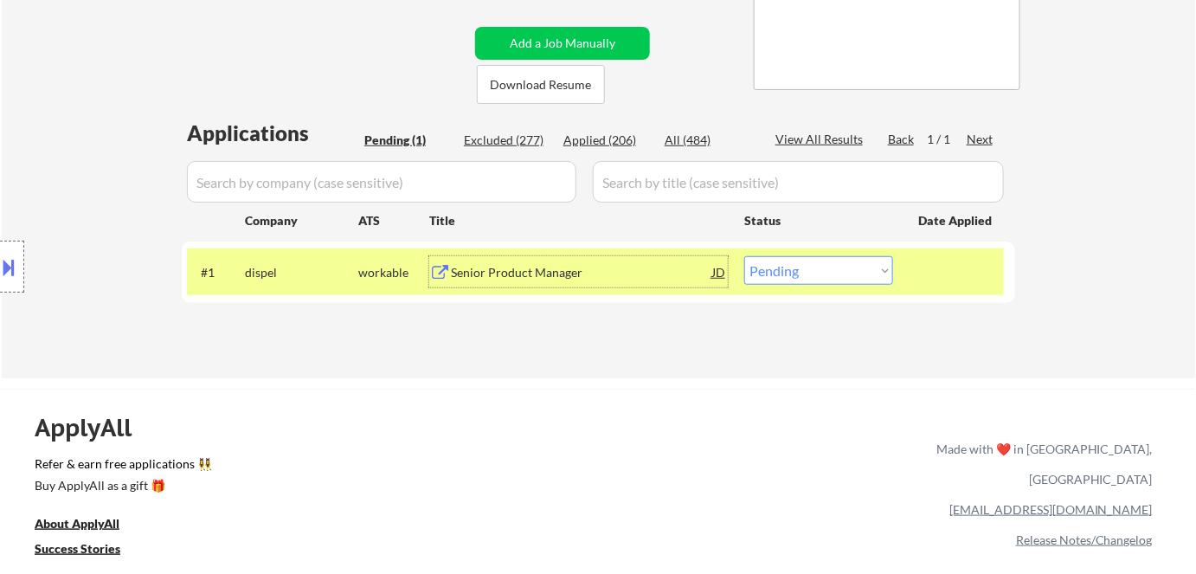
click at [786, 277] on select "Choose an option... Pending Applied Excluded (Questions) Excluded (Expired) Exc…" at bounding box center [818, 270] width 149 height 29
select select ""excluded""
click at [744, 256] on select "Choose an option... Pending Applied Excluded (Questions) Excluded (Expired) Exc…" at bounding box center [818, 270] width 149 height 29
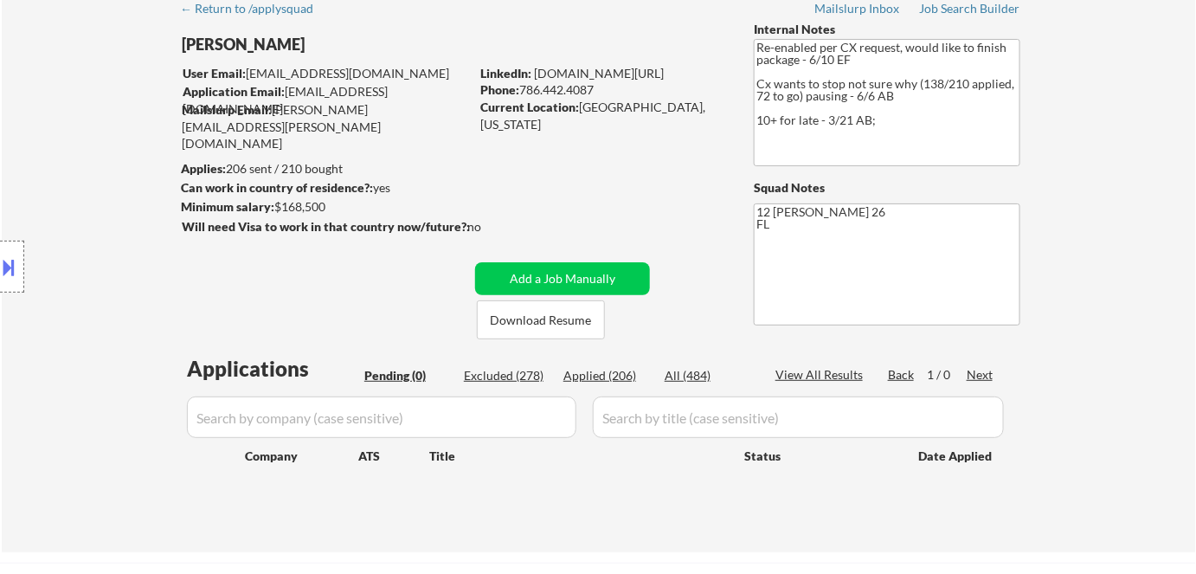
scroll to position [78, 0]
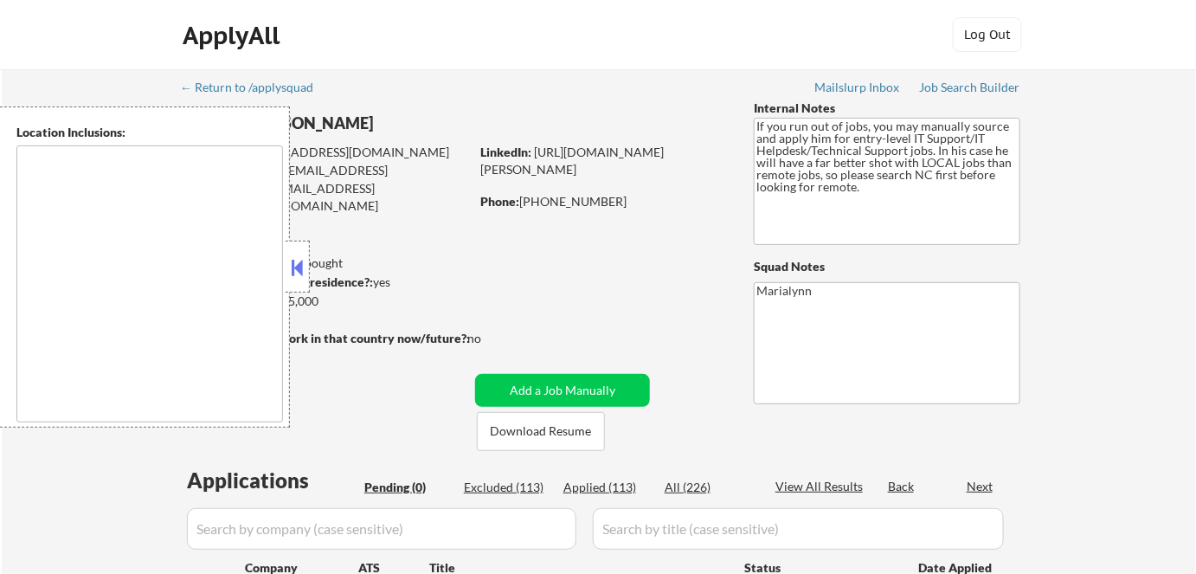
type textarea "[GEOGRAPHIC_DATA], [GEOGRAPHIC_DATA] [GEOGRAPHIC_DATA], [GEOGRAPHIC_DATA] [GEOG…"
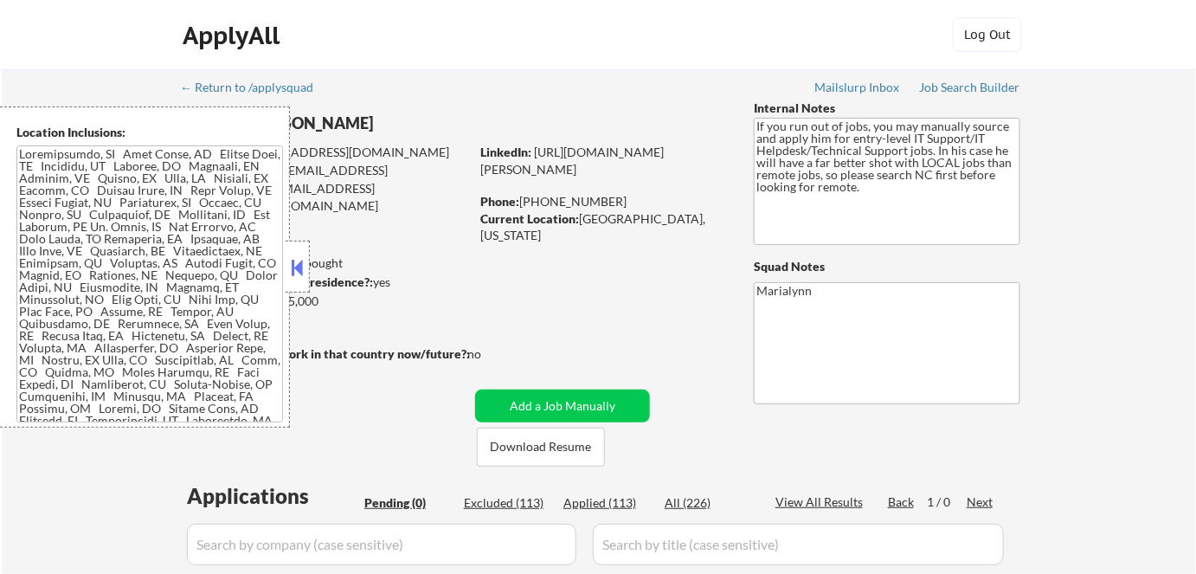
click at [302, 264] on button at bounding box center [297, 267] width 19 height 26
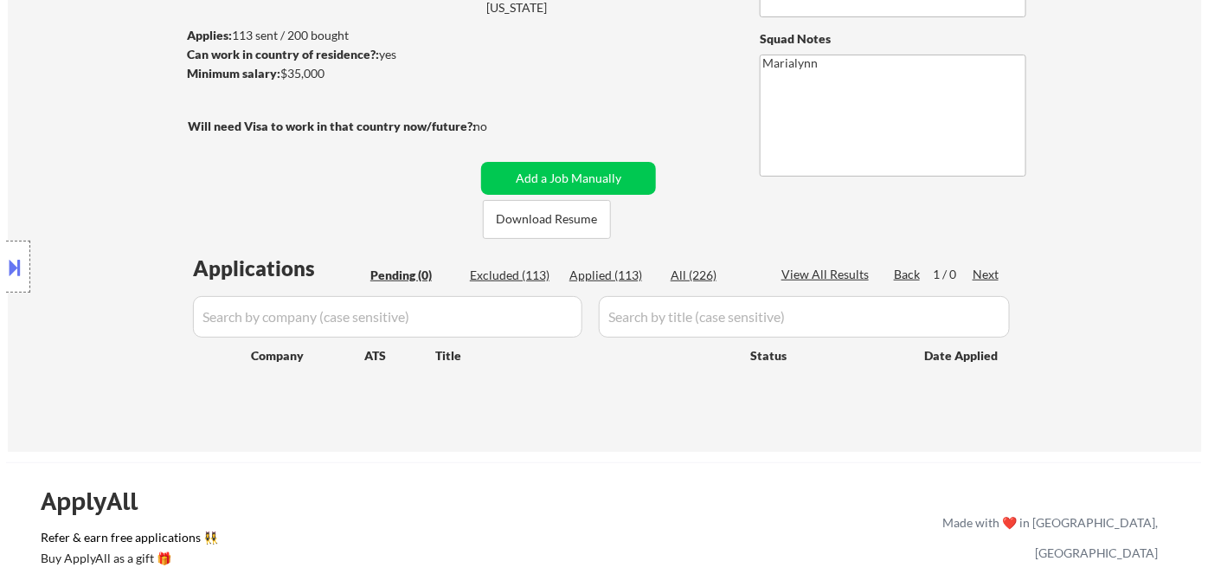
scroll to position [235, 0]
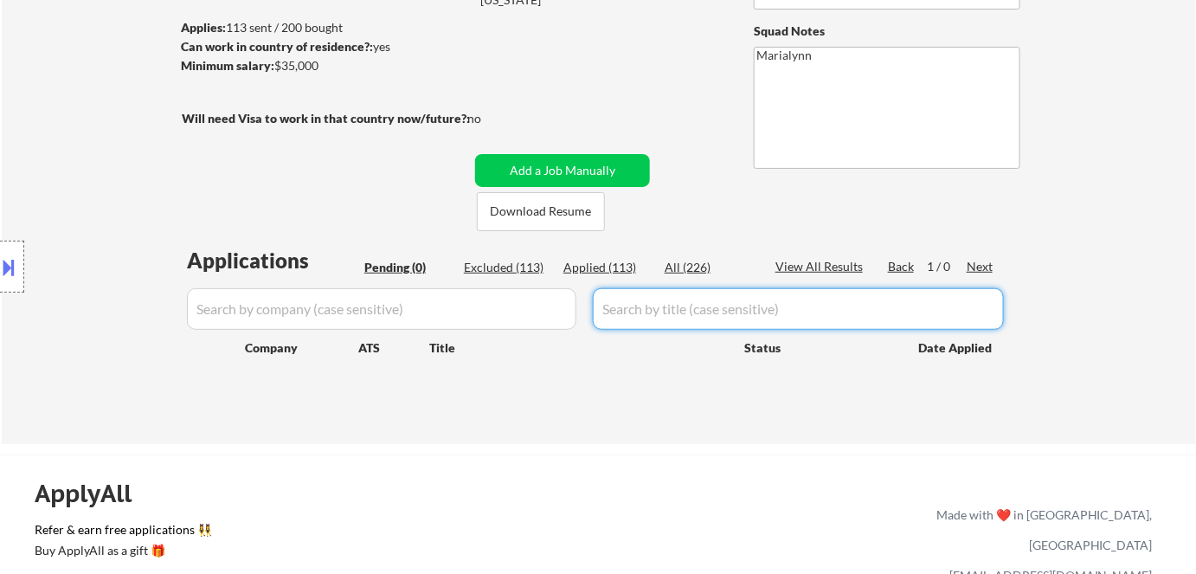
click at [698, 308] on input "input" at bounding box center [798, 309] width 411 height 42
paste input "HELP DESK TECHNICIAN"
type input "HELP DESK TECHNICIAN"
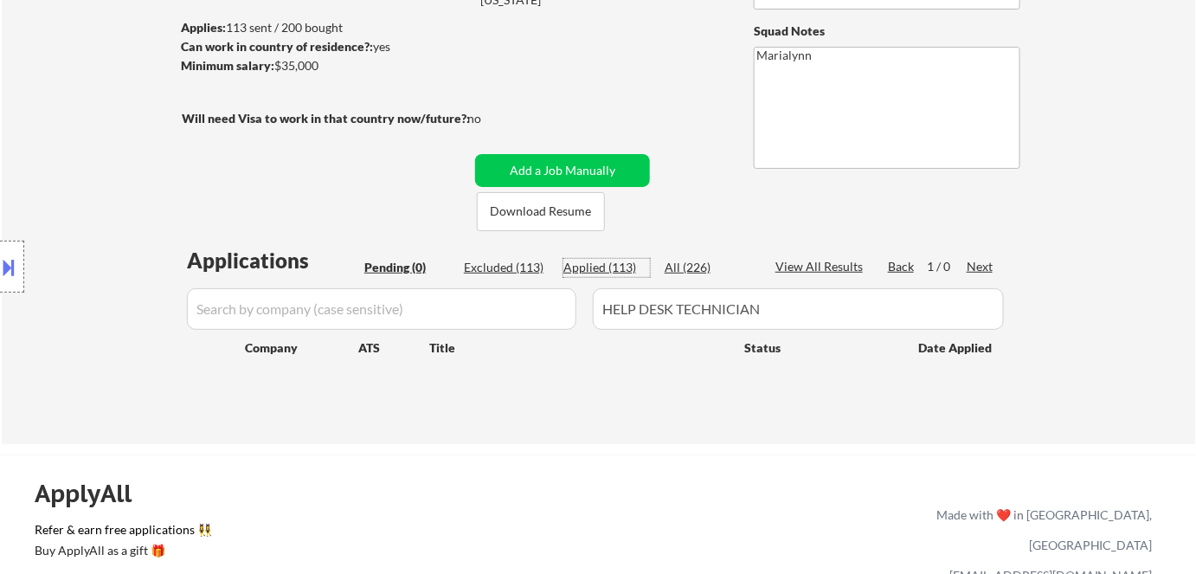
drag, startPoint x: 614, startPoint y: 273, endPoint x: 634, endPoint y: 264, distance: 21.7
click at [617, 272] on div "Applied (113)" at bounding box center [606, 267] width 87 height 17
click at [683, 265] on div "All (226)" at bounding box center [707, 267] width 87 height 17
drag, startPoint x: 613, startPoint y: 263, endPoint x: 629, endPoint y: 219, distance: 46.8
click at [615, 263] on div "Applied (113)" at bounding box center [606, 267] width 87 height 17
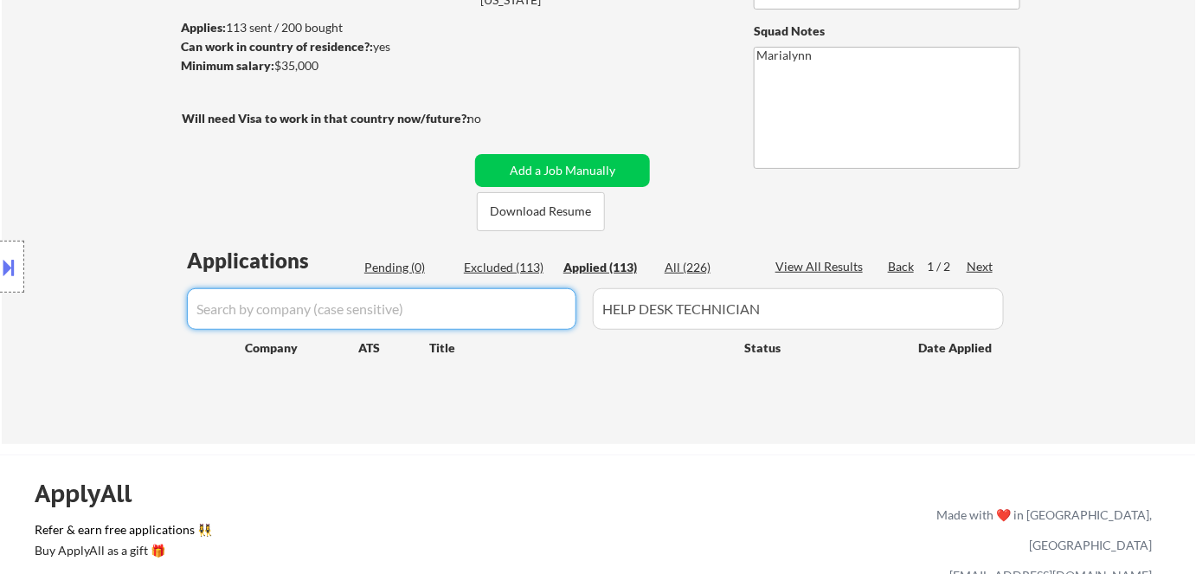
click at [411, 314] on input "input" at bounding box center [381, 309] width 389 height 42
paste input "salisburync"
type input "salisburync"
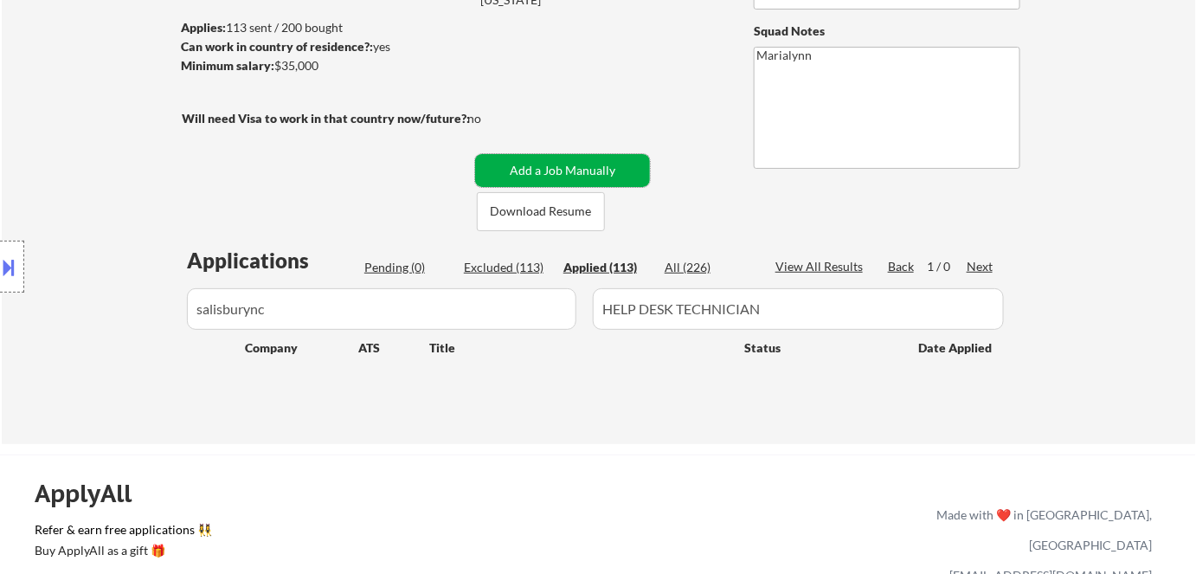
click at [606, 177] on button "Add a Job Manually" at bounding box center [562, 170] width 175 height 33
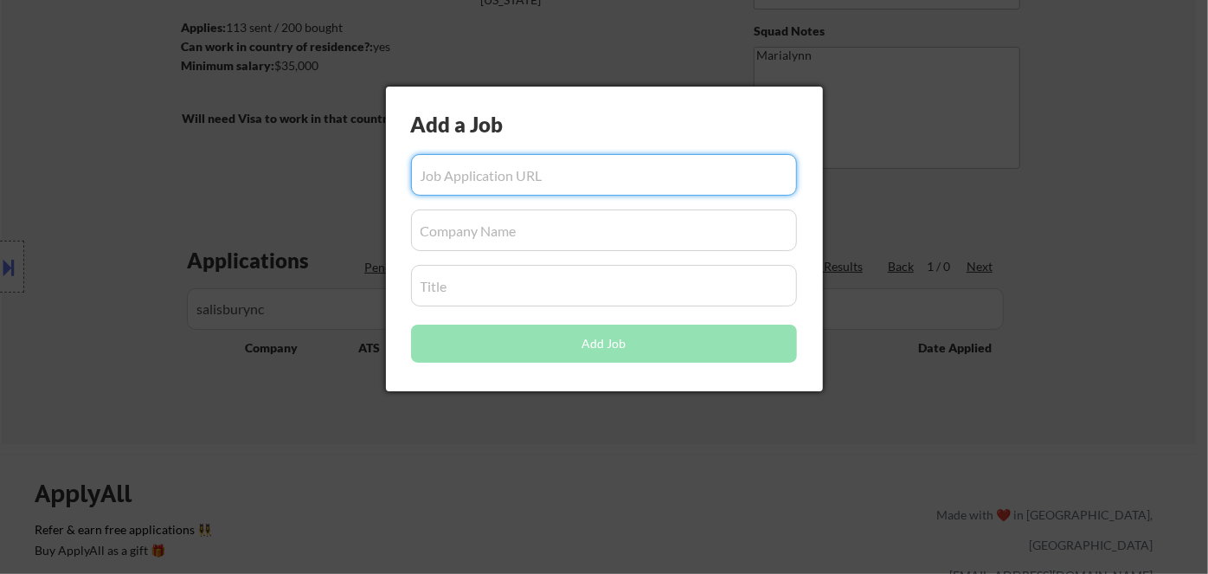
click at [468, 239] on input "input" at bounding box center [604, 230] width 386 height 42
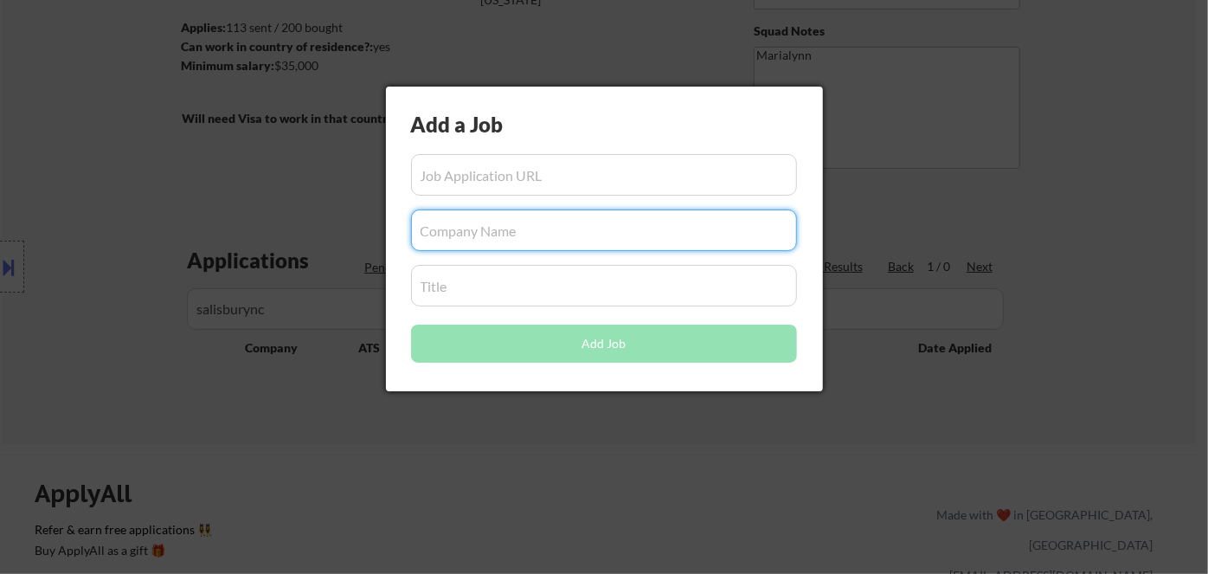
paste input "salisburync"
type input "salisburync"
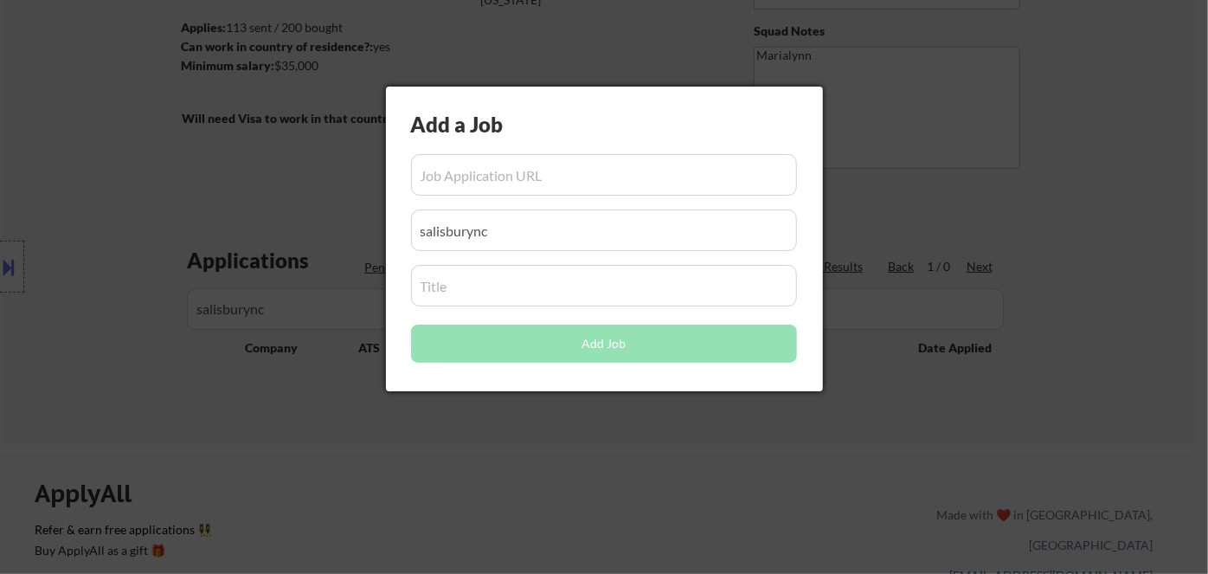
click at [474, 425] on div at bounding box center [604, 287] width 1208 height 574
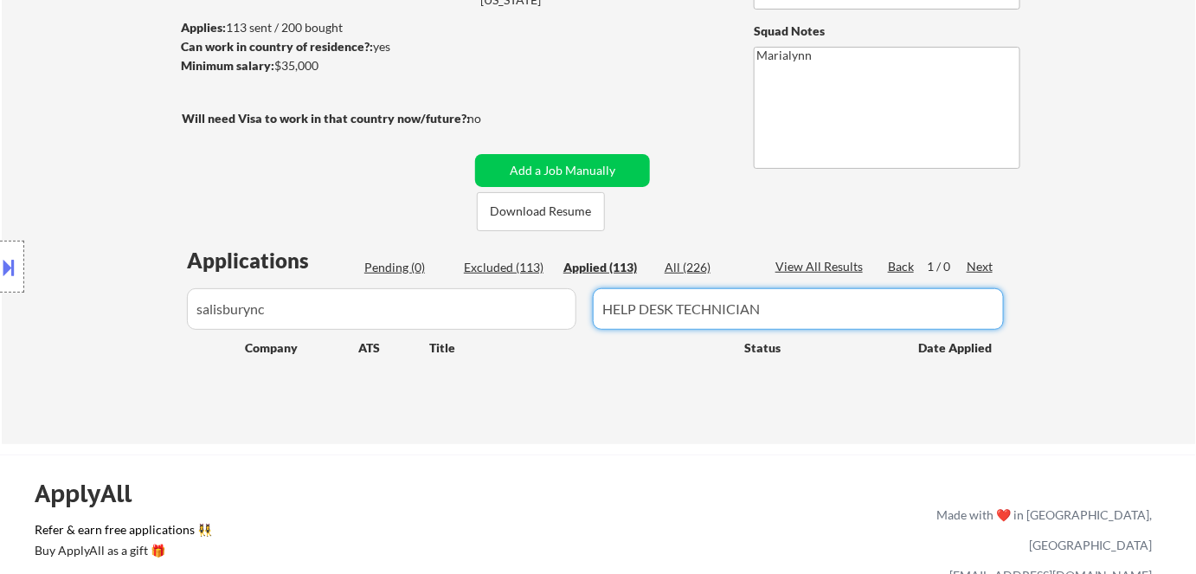
drag, startPoint x: 751, startPoint y: 308, endPoint x: 468, endPoint y: 314, distance: 283.0
click at [468, 314] on div at bounding box center [598, 309] width 833 height 42
click at [633, 155] on button "Add a Job Manually" at bounding box center [562, 170] width 175 height 33
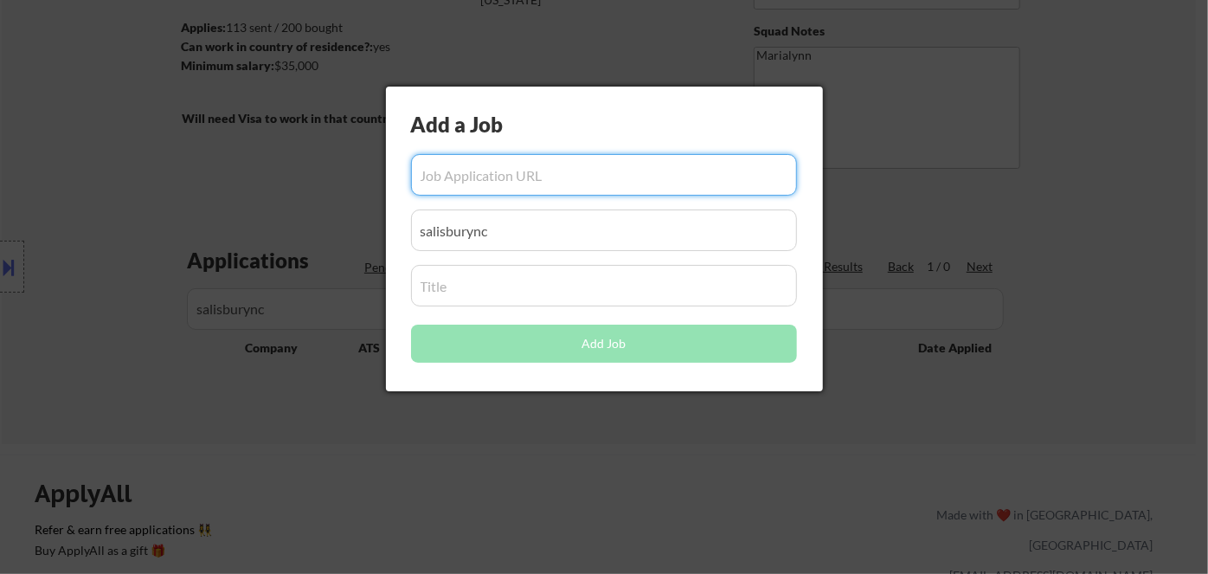
click at [534, 292] on input "input" at bounding box center [604, 286] width 386 height 42
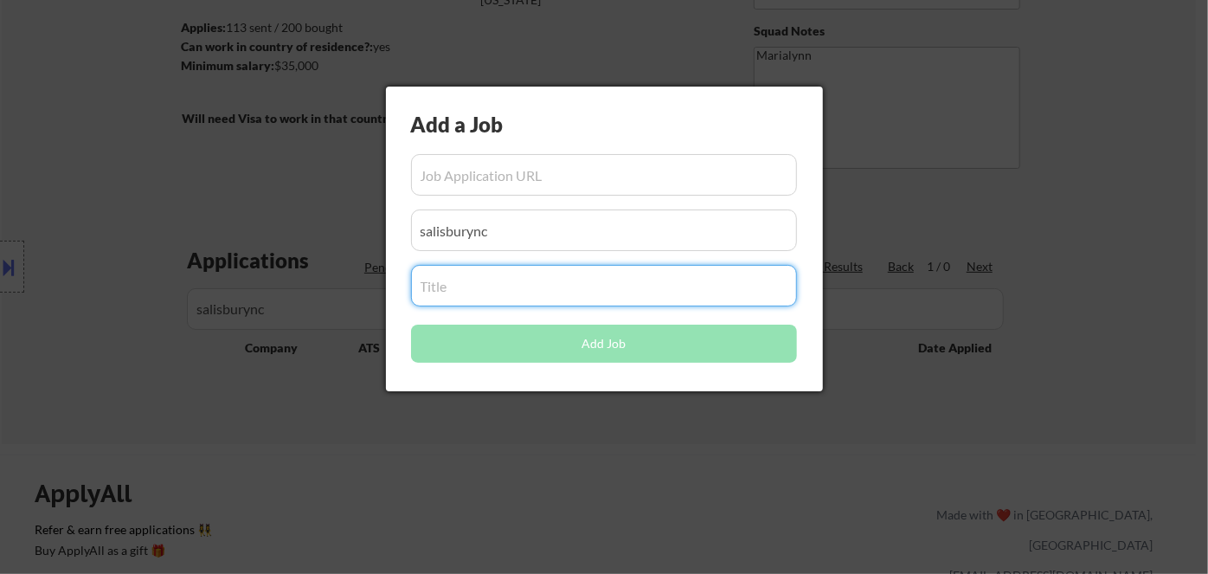
paste input "HELP DESK TECHNICIAN"
type input "HELP DESK TECHNICIAN"
click at [548, 445] on div at bounding box center [604, 287] width 1208 height 574
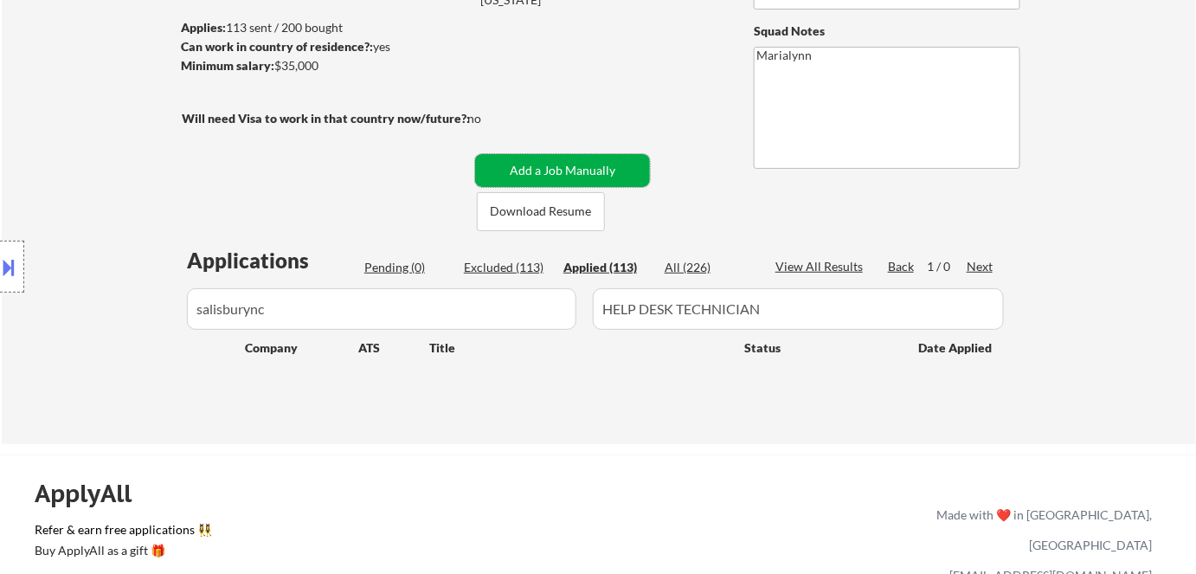
click at [621, 169] on button "Add a Job Manually" at bounding box center [562, 170] width 175 height 33
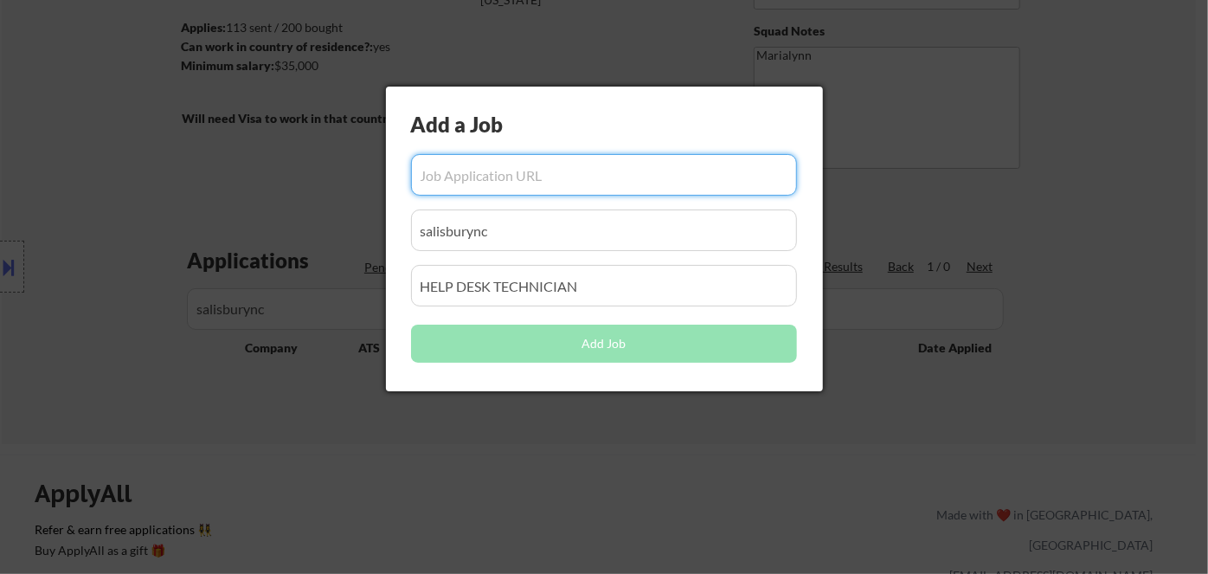
click at [330, 394] on div at bounding box center [604, 287] width 1208 height 574
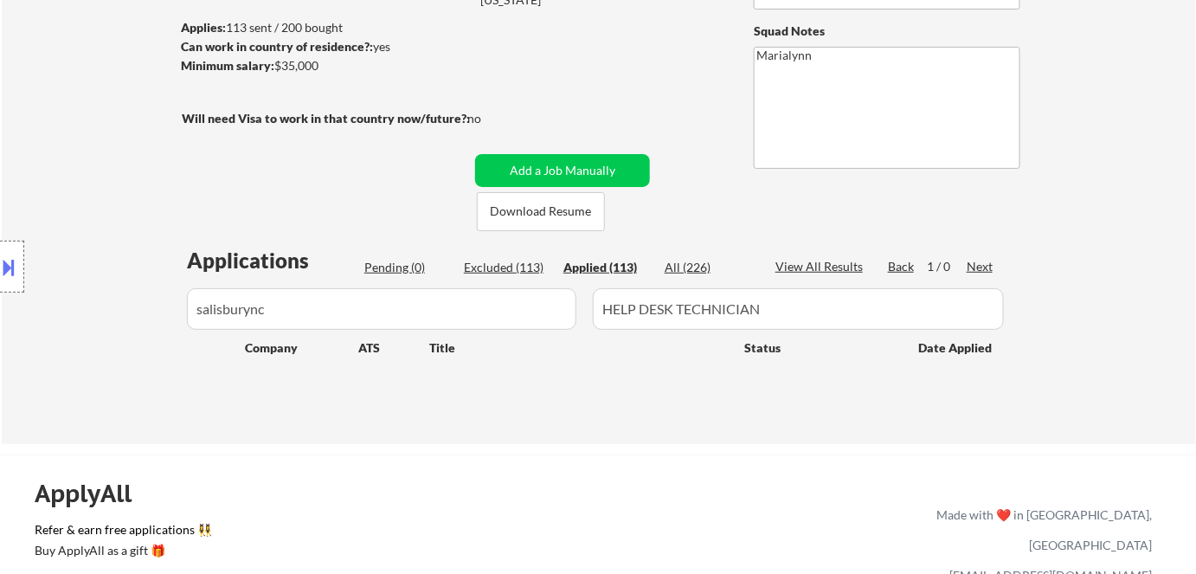
click at [676, 263] on div "All (226)" at bounding box center [707, 267] width 87 height 17
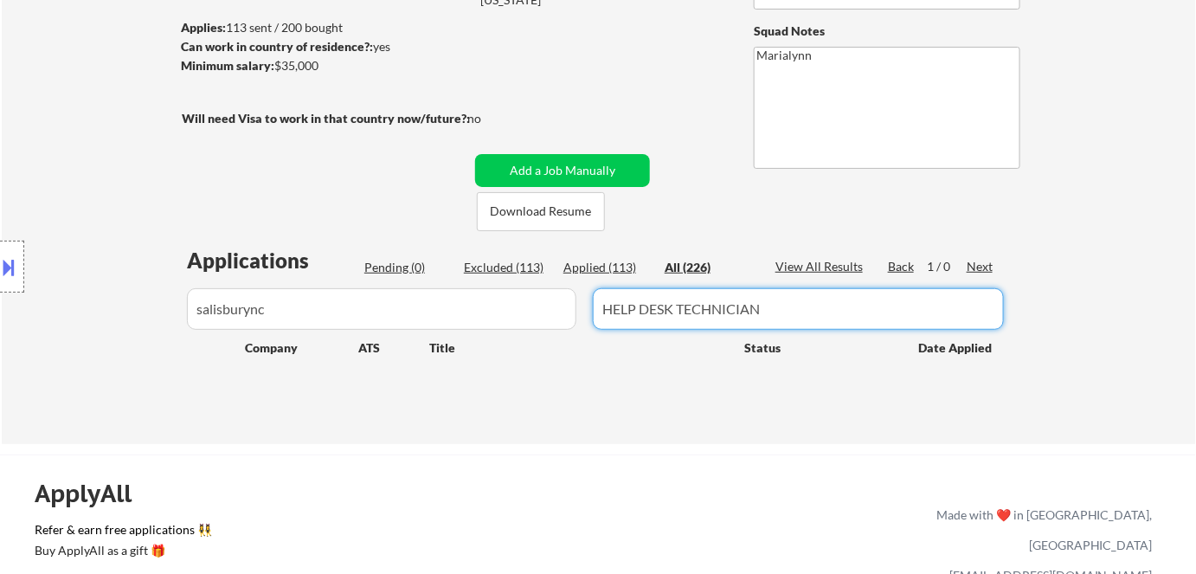
drag, startPoint x: 776, startPoint y: 310, endPoint x: 544, endPoint y: 296, distance: 232.3
click at [548, 295] on div at bounding box center [598, 309] width 833 height 42
click at [630, 261] on div "Applied (113)" at bounding box center [606, 267] width 87 height 17
type input "HELP DESK TECHNICIAN"
click at [626, 176] on button "Add a Job Manually" at bounding box center [562, 170] width 175 height 33
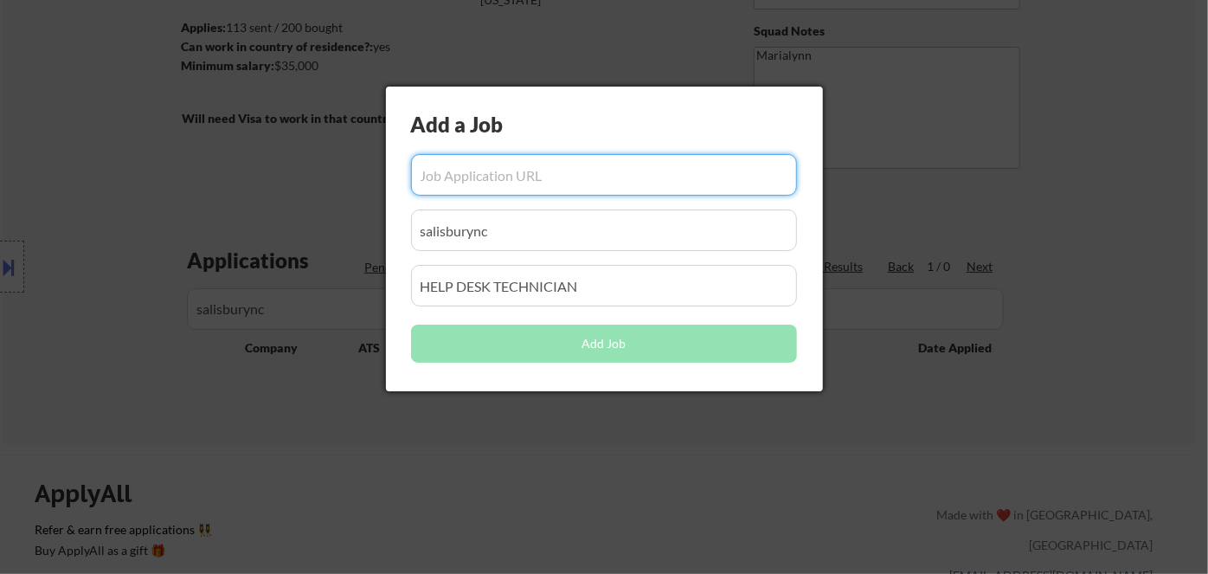
click at [493, 174] on input "input" at bounding box center [604, 175] width 386 height 42
paste input "https://munis.salisburync.gov/mss/EmploymentOpportunities/JobDetail.aspx?req=20…"
type input "https://munis.salisburync.gov/mss/EmploymentOpportunities/JobDetail.aspx?req=20…"
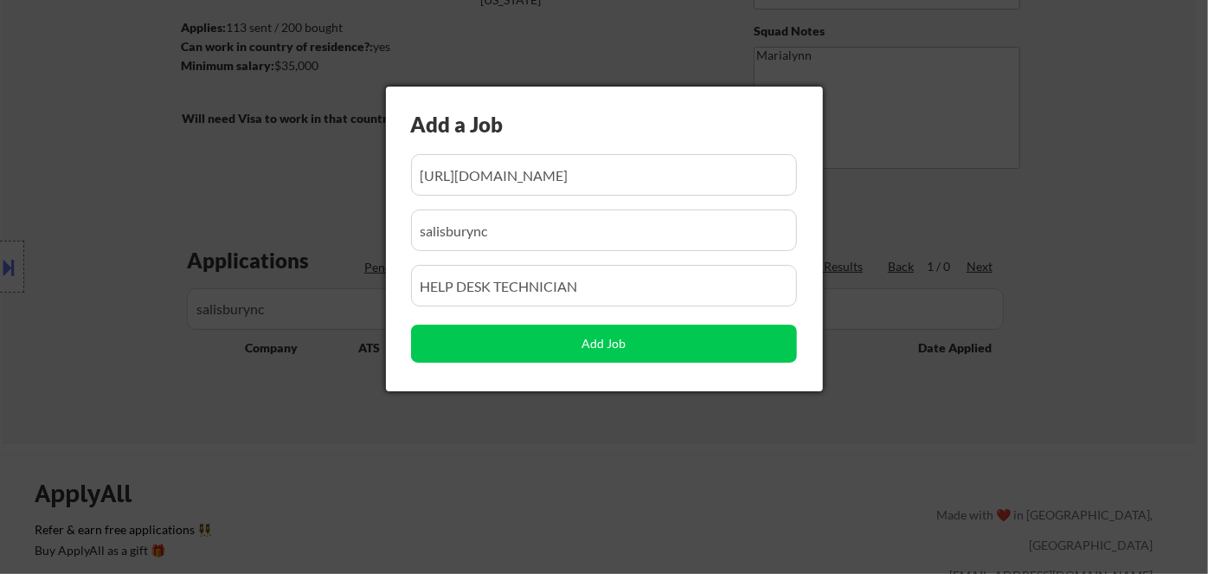
scroll to position [0, 0]
click at [516, 439] on div at bounding box center [604, 287] width 1208 height 574
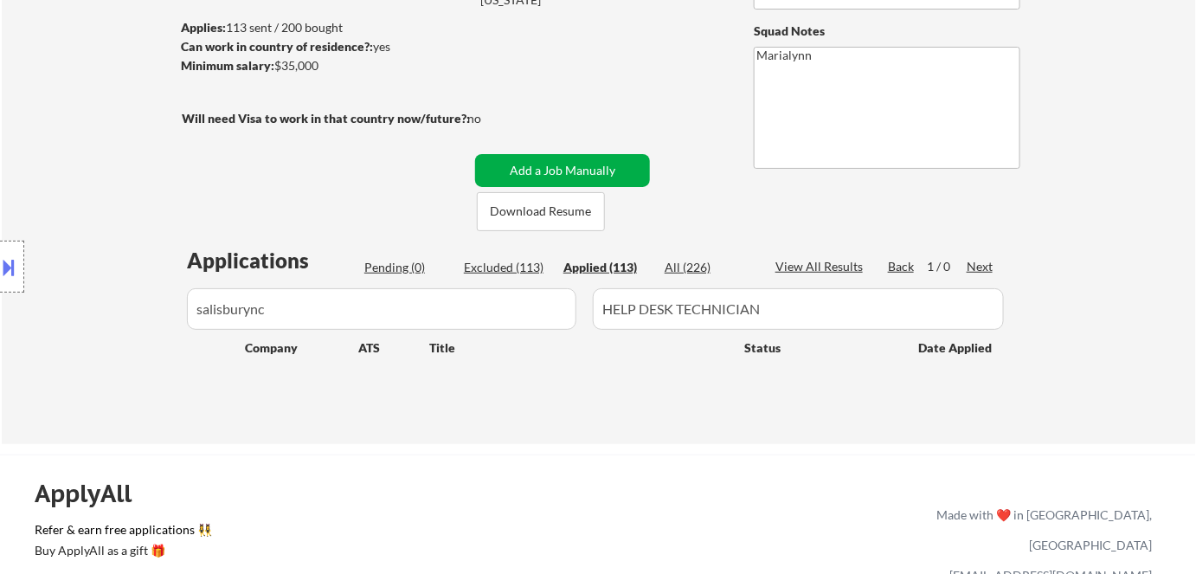
click at [561, 158] on button "Add a Job Manually" at bounding box center [562, 170] width 175 height 33
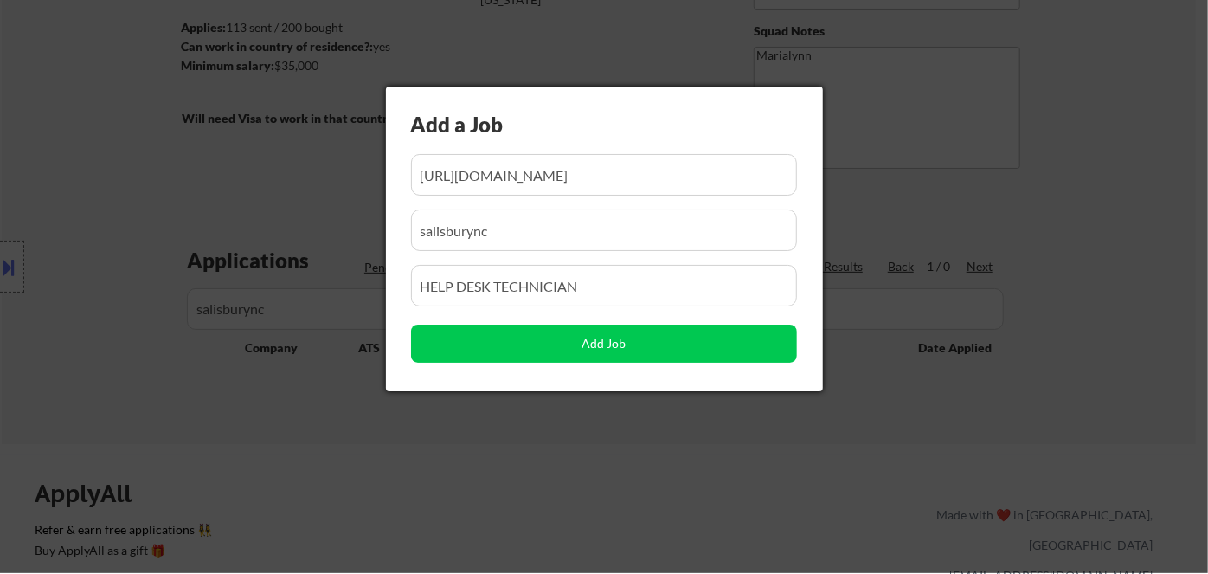
scroll to position [0, 571]
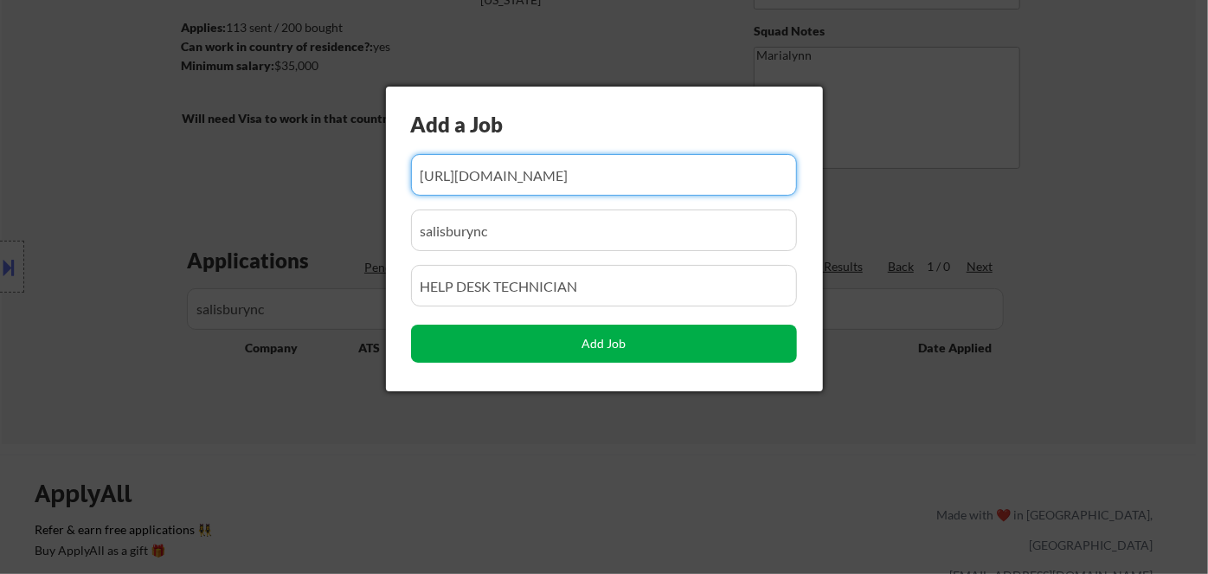
click at [562, 337] on button "Add Job" at bounding box center [604, 343] width 386 height 38
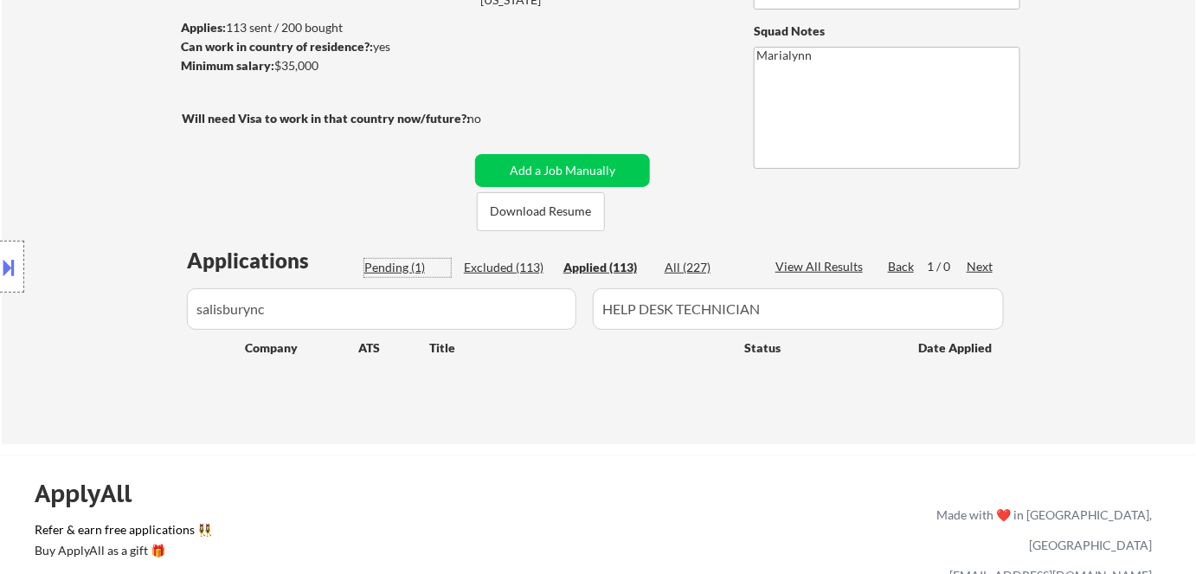
click at [385, 260] on div "Pending (1)" at bounding box center [407, 267] width 87 height 17
select select ""pending""
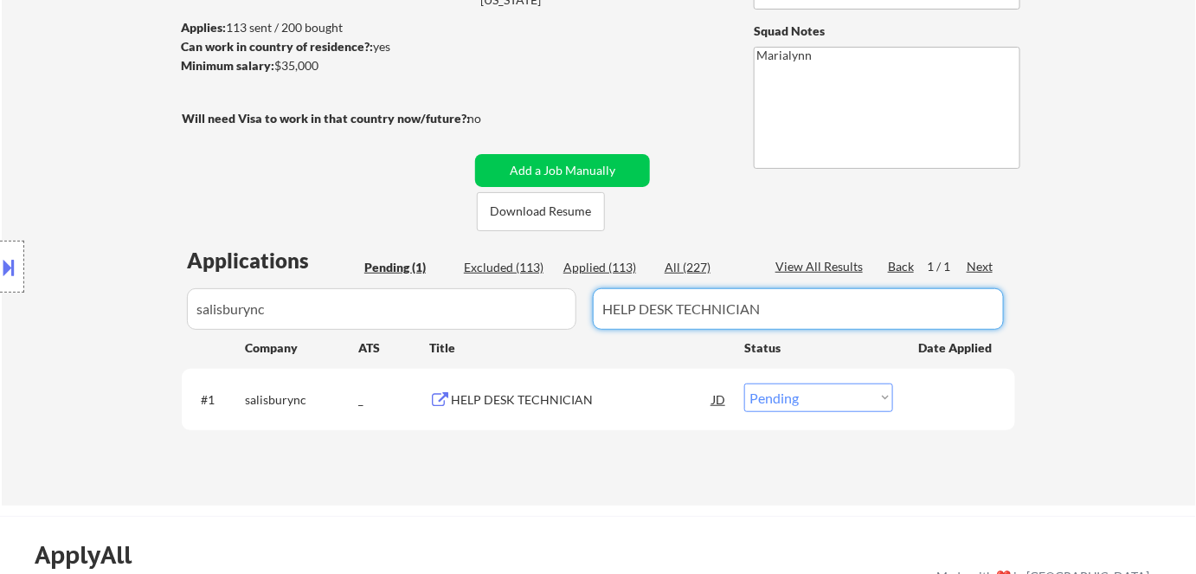
drag, startPoint x: 712, startPoint y: 311, endPoint x: 382, endPoint y: 317, distance: 329.7
click at [382, 317] on div at bounding box center [598, 309] width 833 height 42
click at [721, 400] on div "JD" at bounding box center [718, 398] width 17 height 31
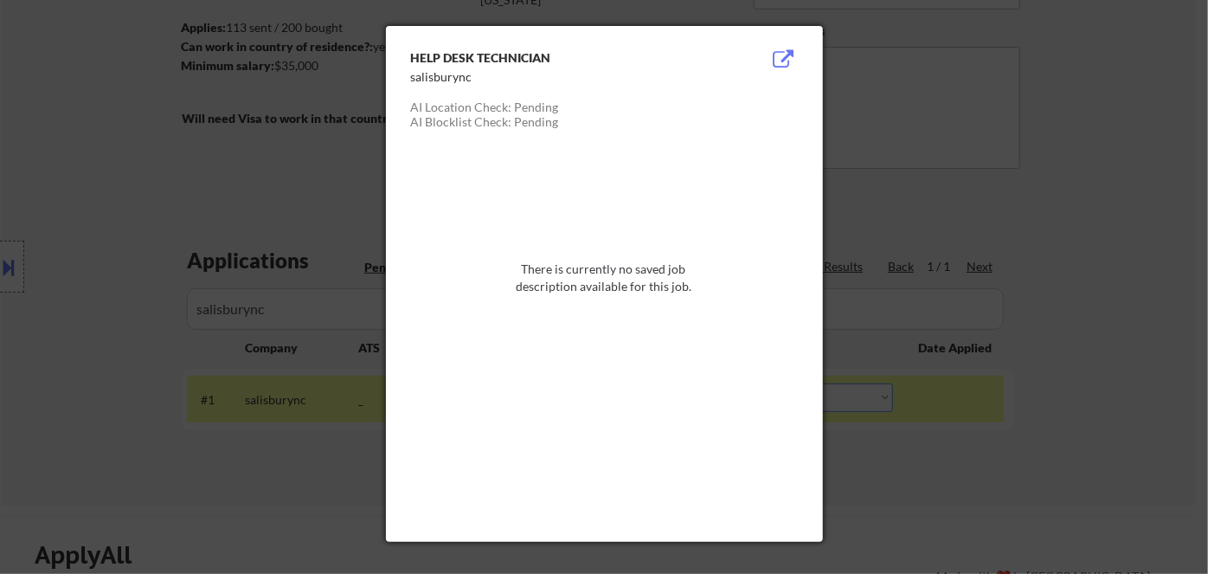
click at [893, 458] on div at bounding box center [604, 287] width 1208 height 574
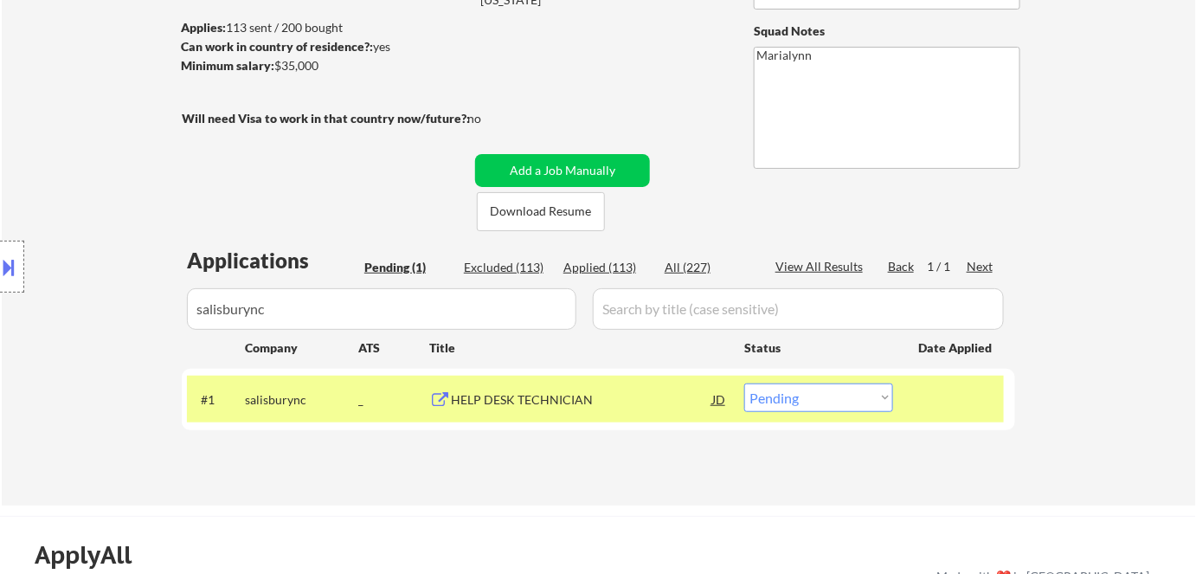
click at [844, 407] on select "Choose an option... Pending Applied Excluded (Questions) Excluded (Expired) Exc…" at bounding box center [818, 397] width 149 height 29
select select ""applied""
click at [744, 383] on select "Choose an option... Pending Applied Excluded (Questions) Excluded (Expired) Exc…" at bounding box center [818, 397] width 149 height 29
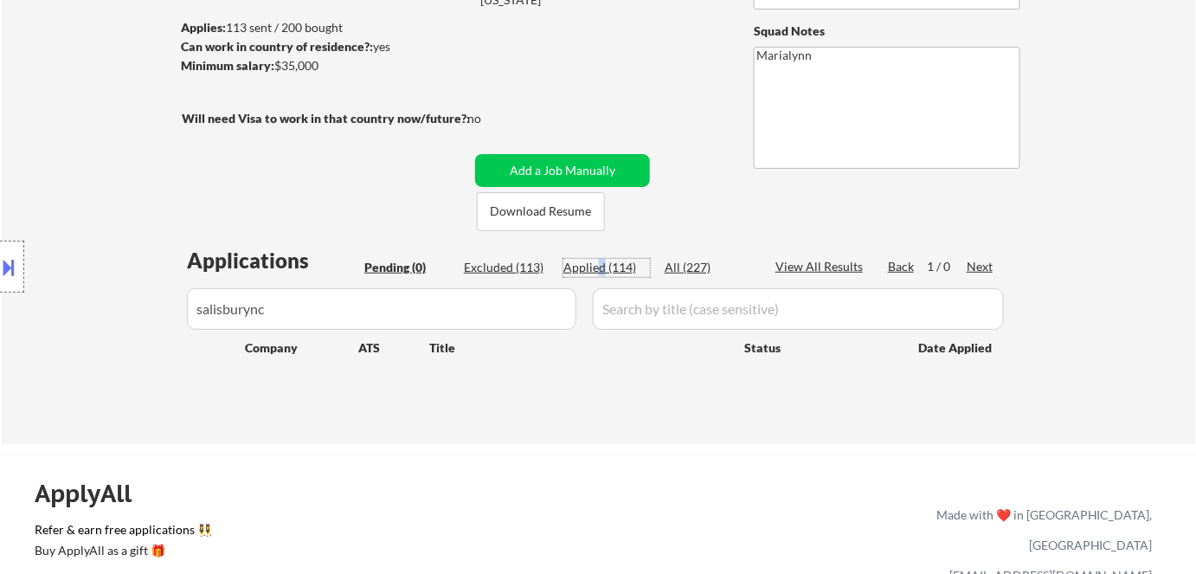
click at [600, 265] on div "Applied (114)" at bounding box center [606, 267] width 87 height 17
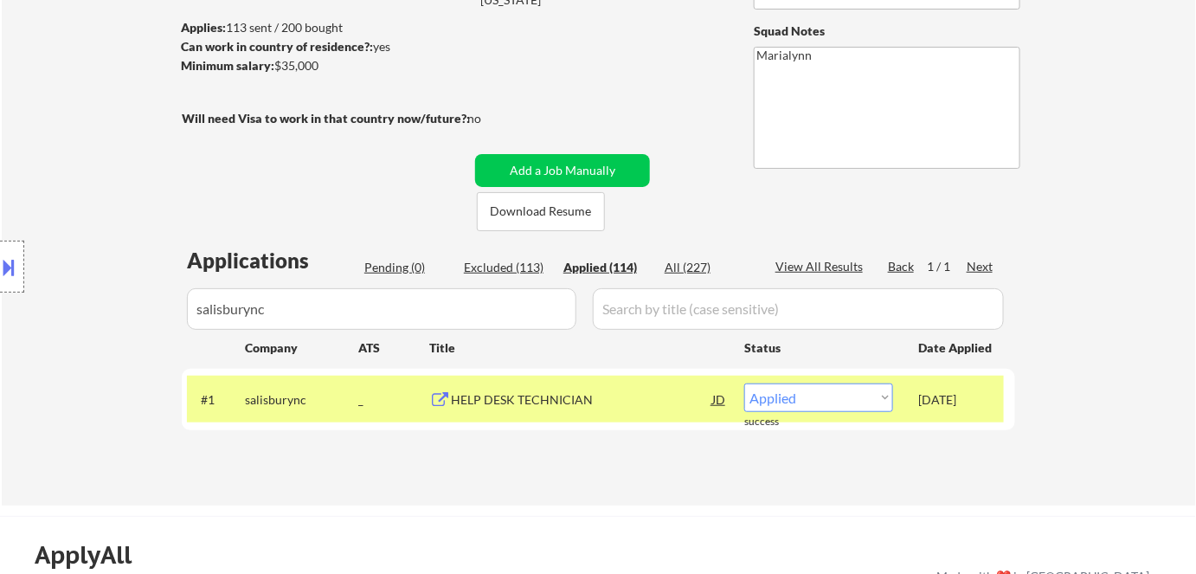
click at [719, 224] on div "← Return to /applysquad Mailslurp Inbox Job Search Builder Ronpeter Pintac-Divi…" at bounding box center [598, 162] width 863 height 657
click at [717, 388] on div "JD" at bounding box center [718, 398] width 17 height 31
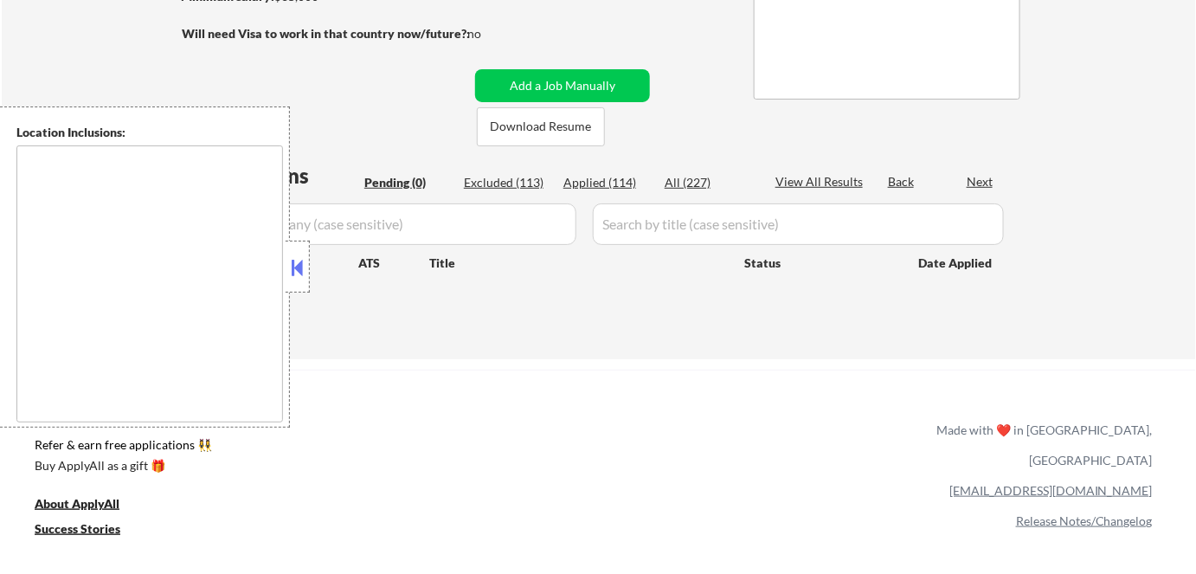
scroll to position [235, 0]
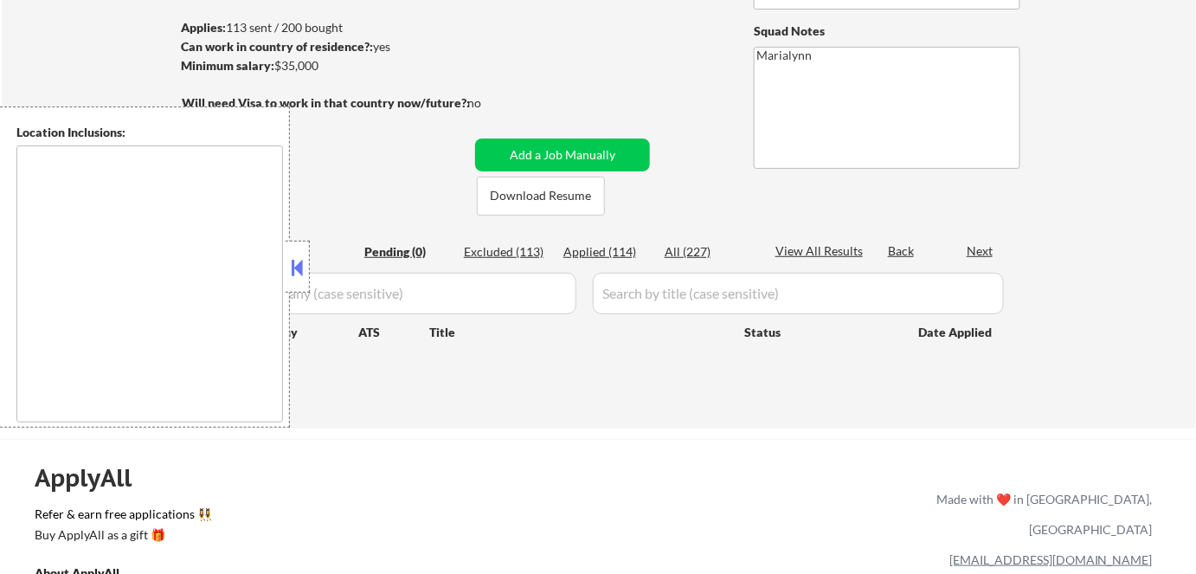
type textarea "[GEOGRAPHIC_DATA], [GEOGRAPHIC_DATA] [GEOGRAPHIC_DATA], [GEOGRAPHIC_DATA] [GEOG…"
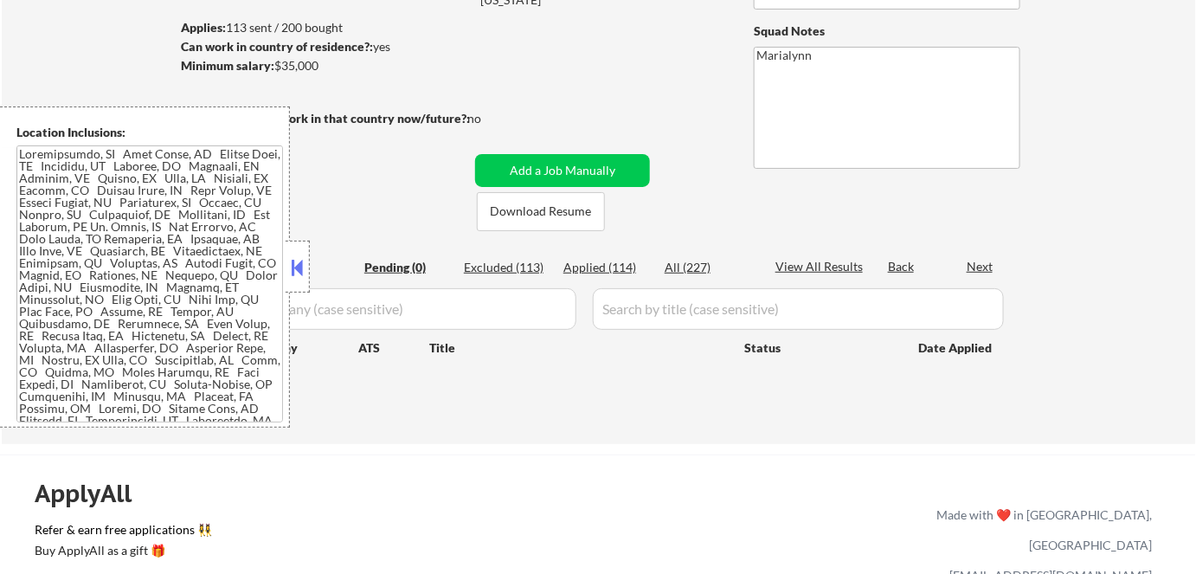
click at [301, 261] on button at bounding box center [297, 267] width 19 height 26
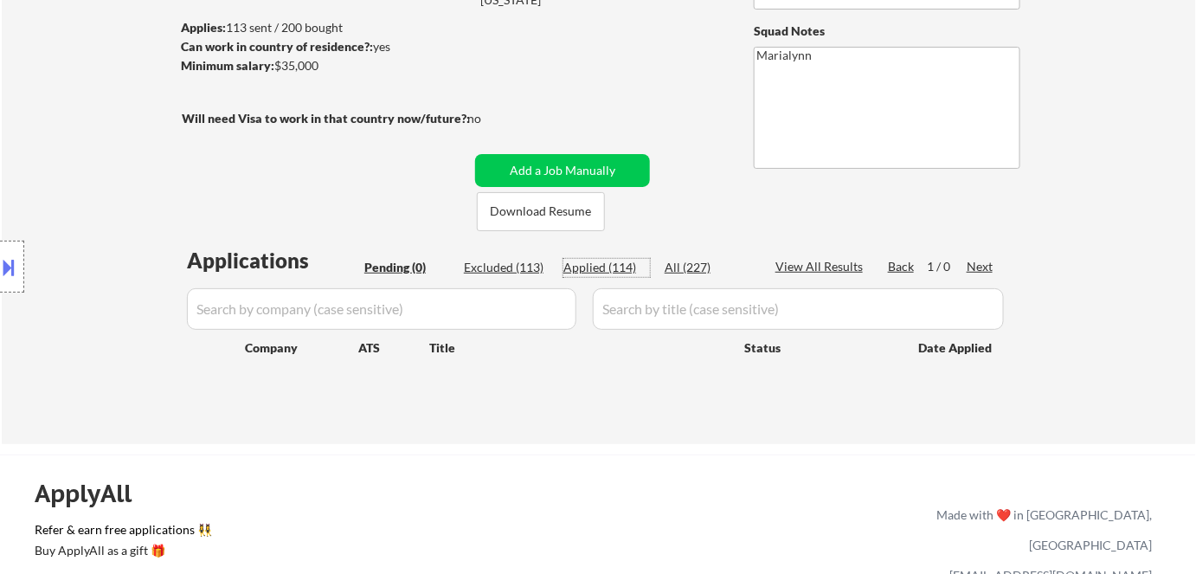
click at [619, 264] on div "Applied (114)" at bounding box center [606, 267] width 87 height 17
click at [683, 266] on div "All (227)" at bounding box center [707, 267] width 87 height 17
select select ""applied""
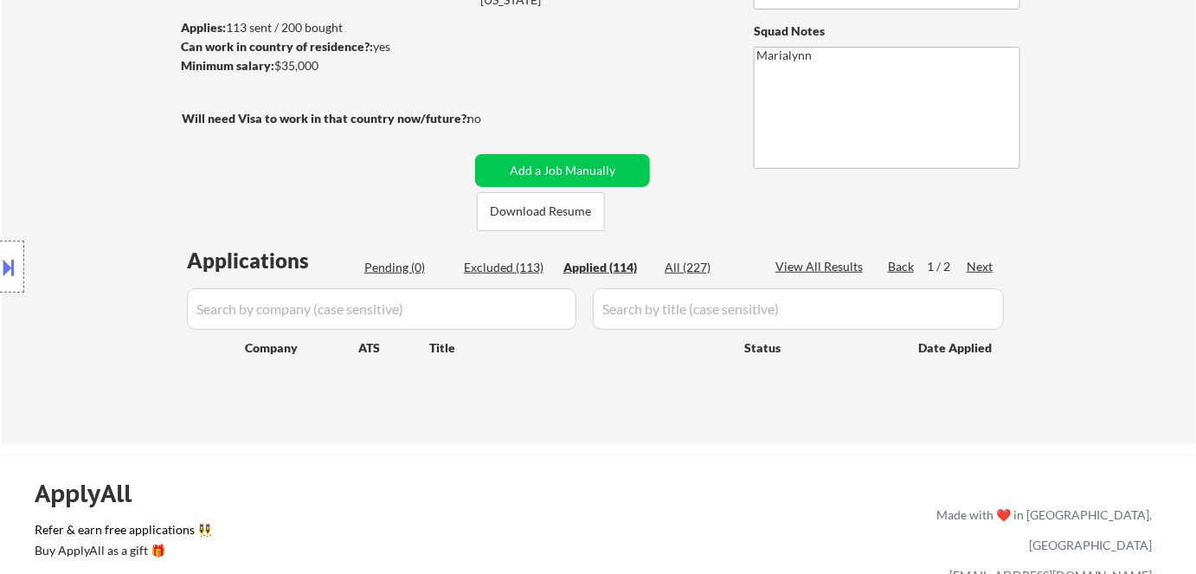
select select ""applied""
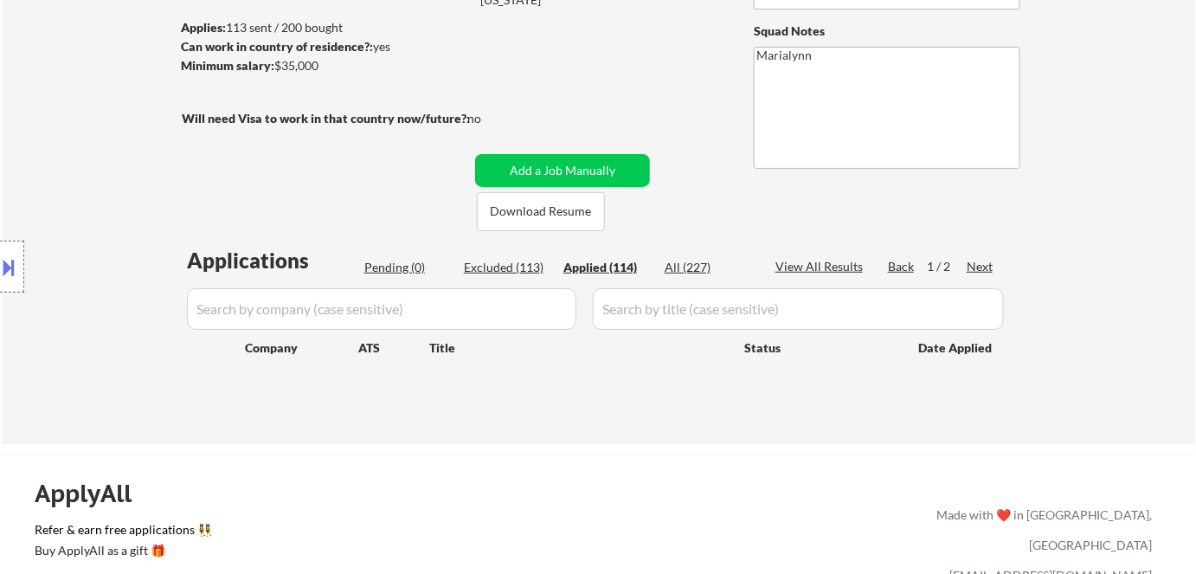
select select ""applied""
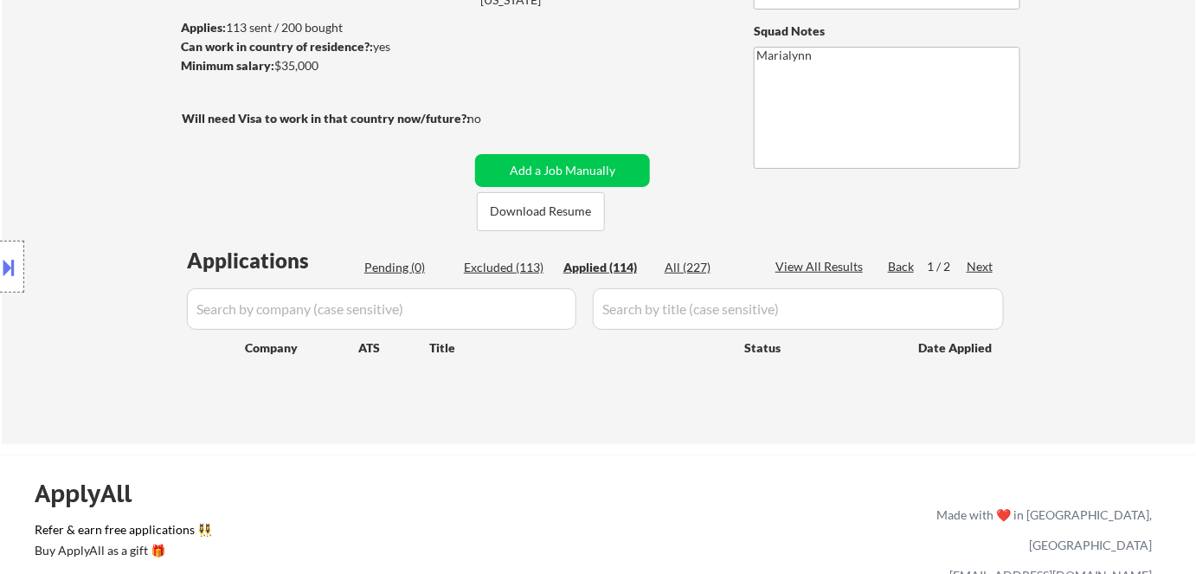
select select ""applied""
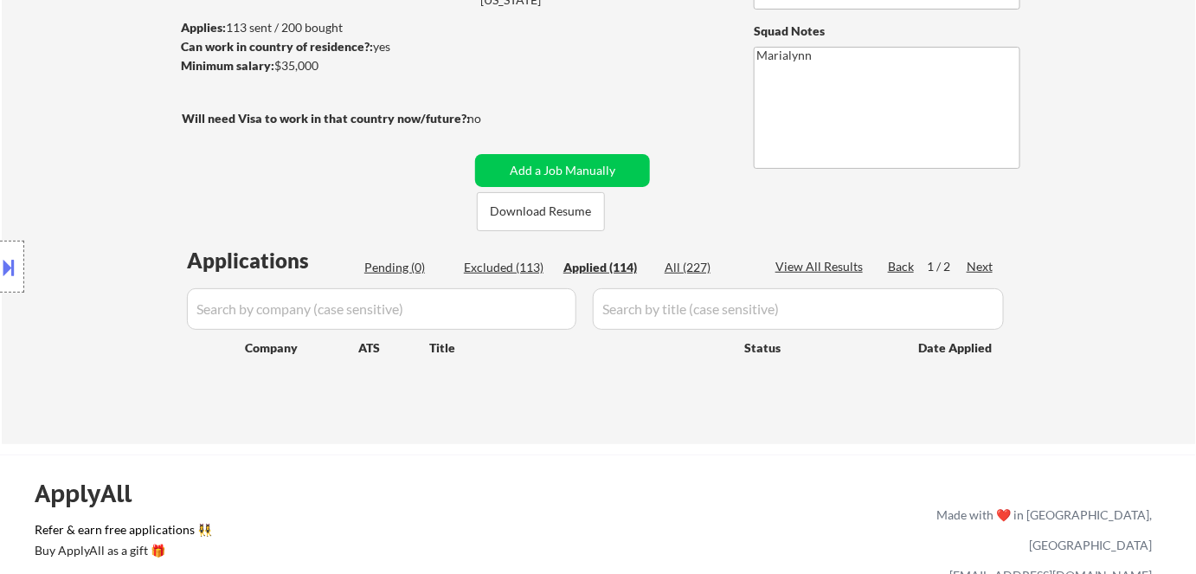
select select ""applied""
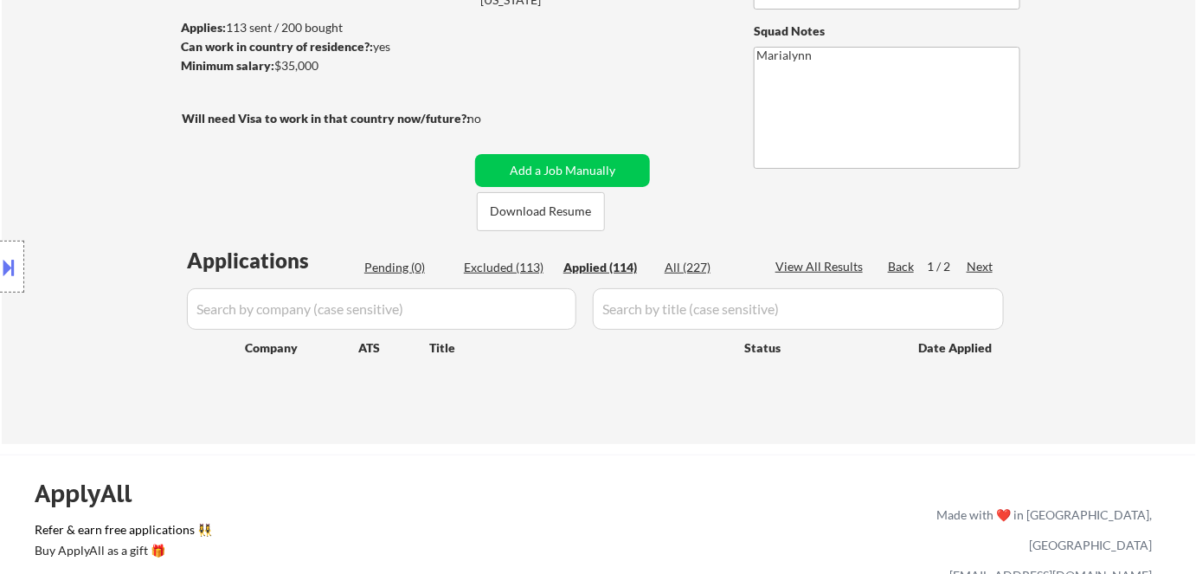
select select ""applied""
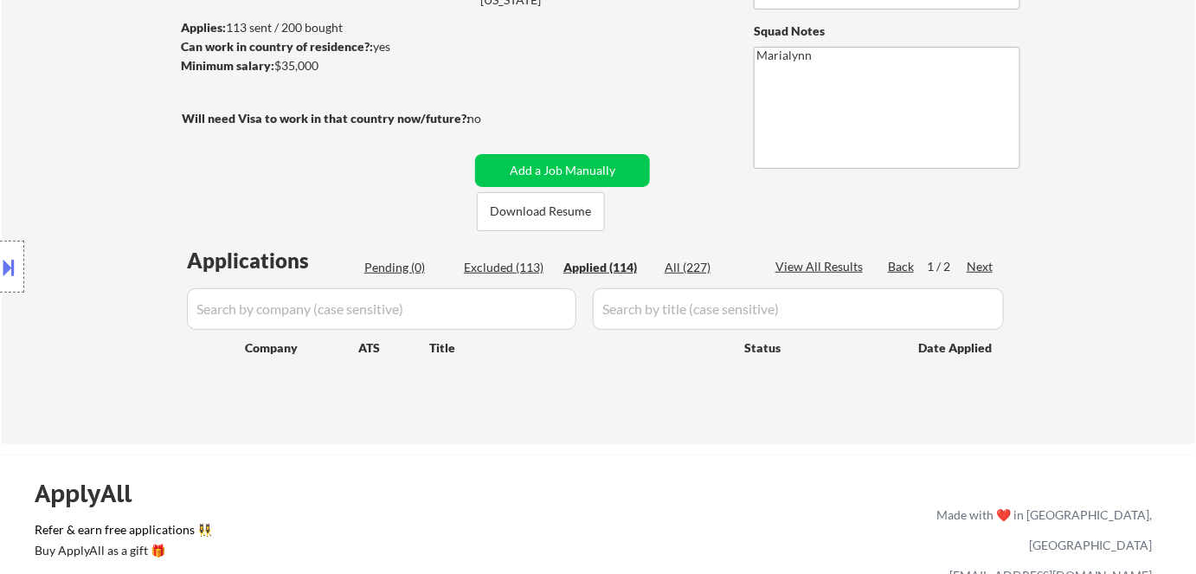
select select ""applied""
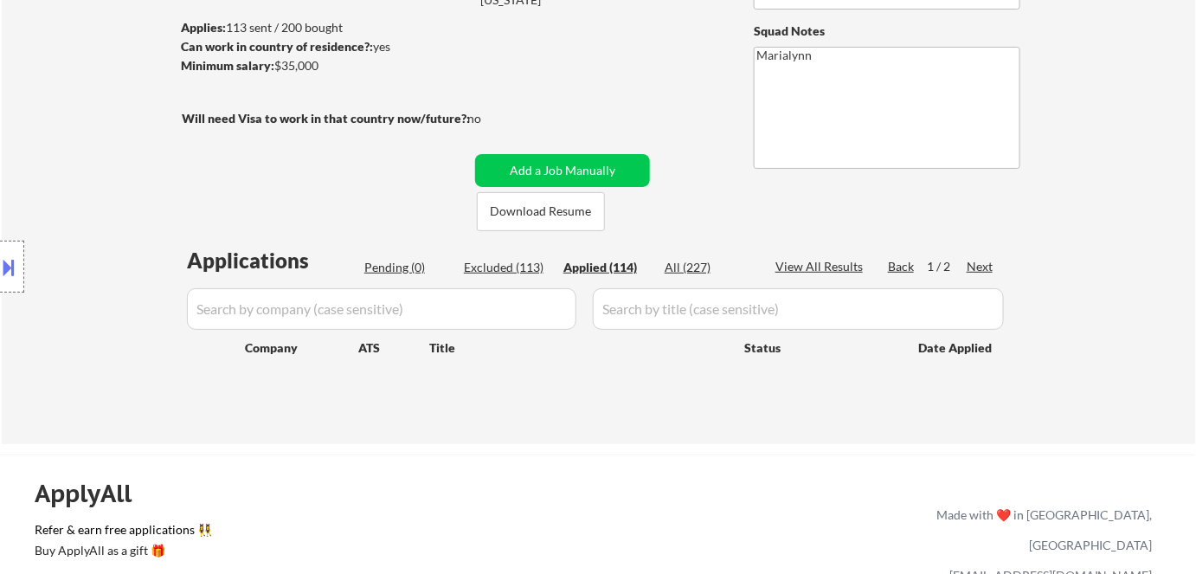
select select ""applied""
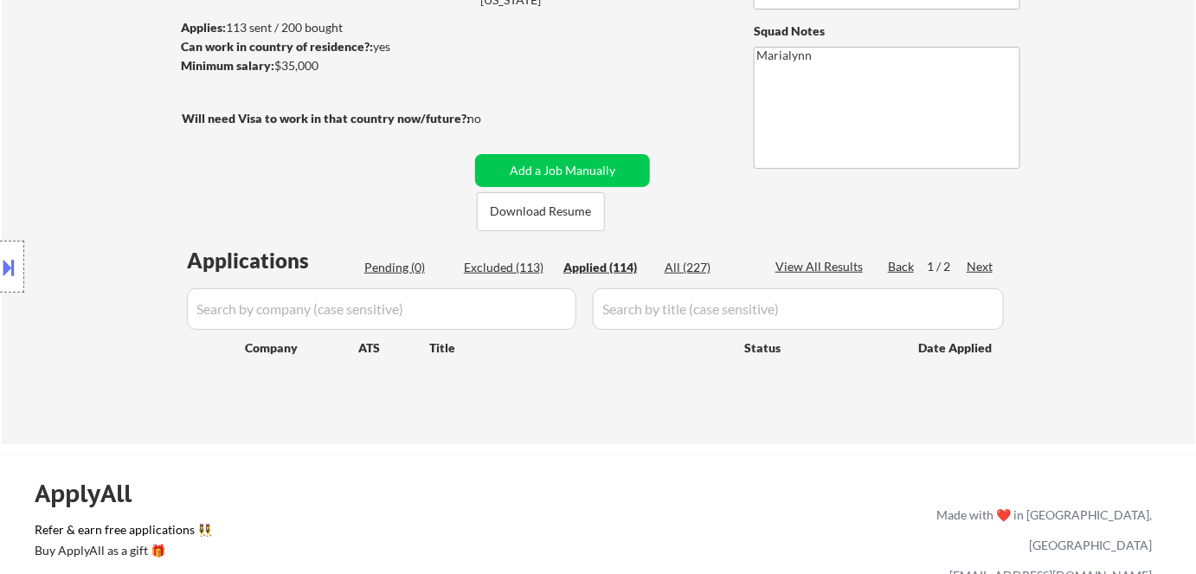
select select ""applied""
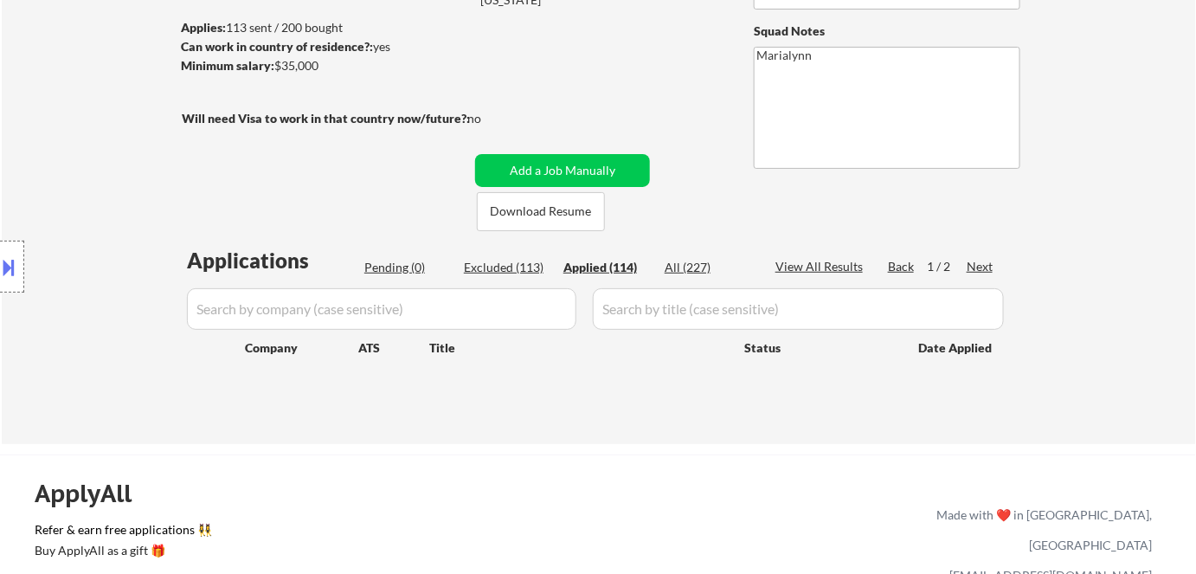
select select ""applied""
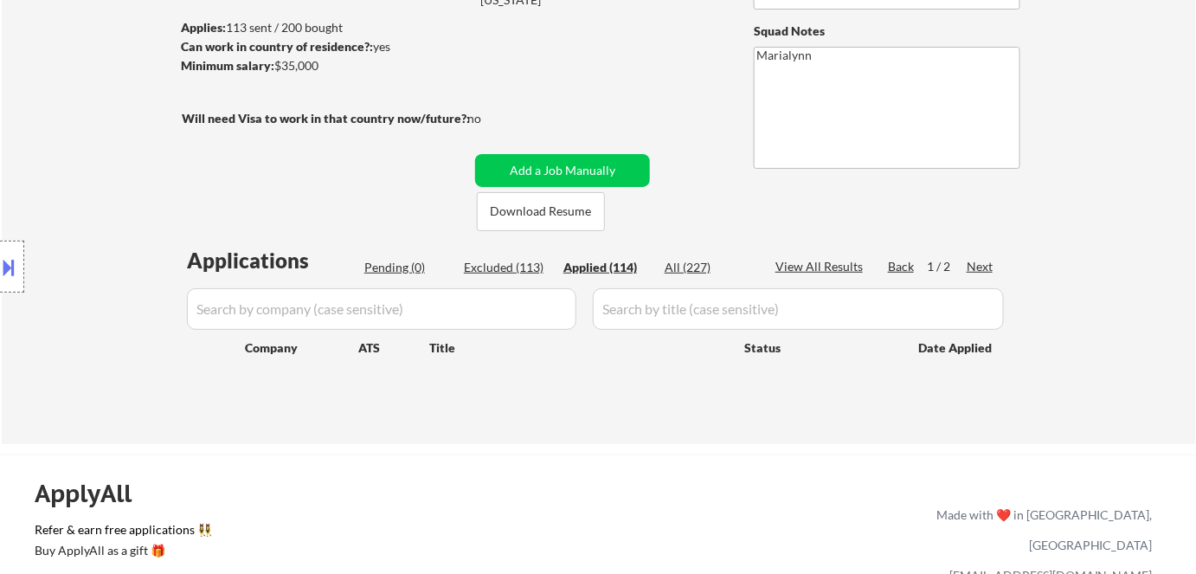
select select ""applied""
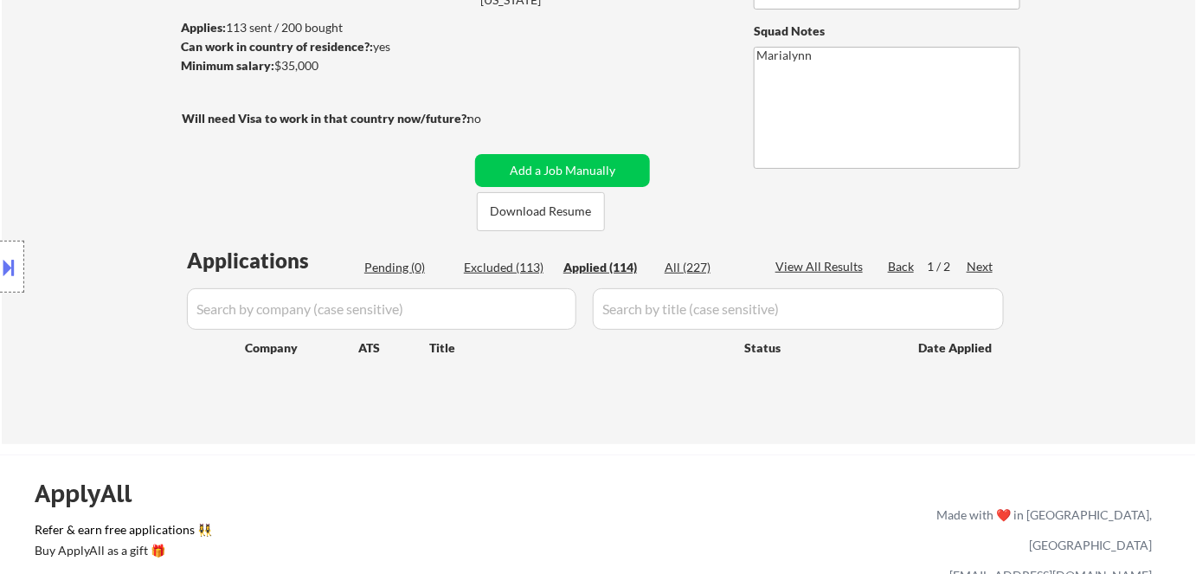
select select ""applied""
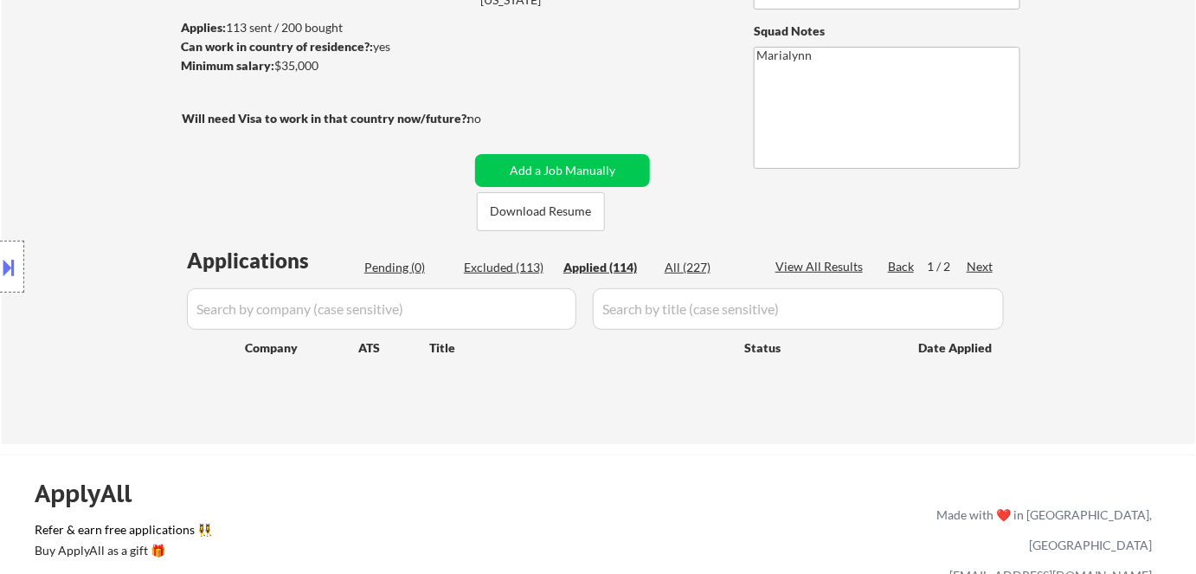
select select ""applied""
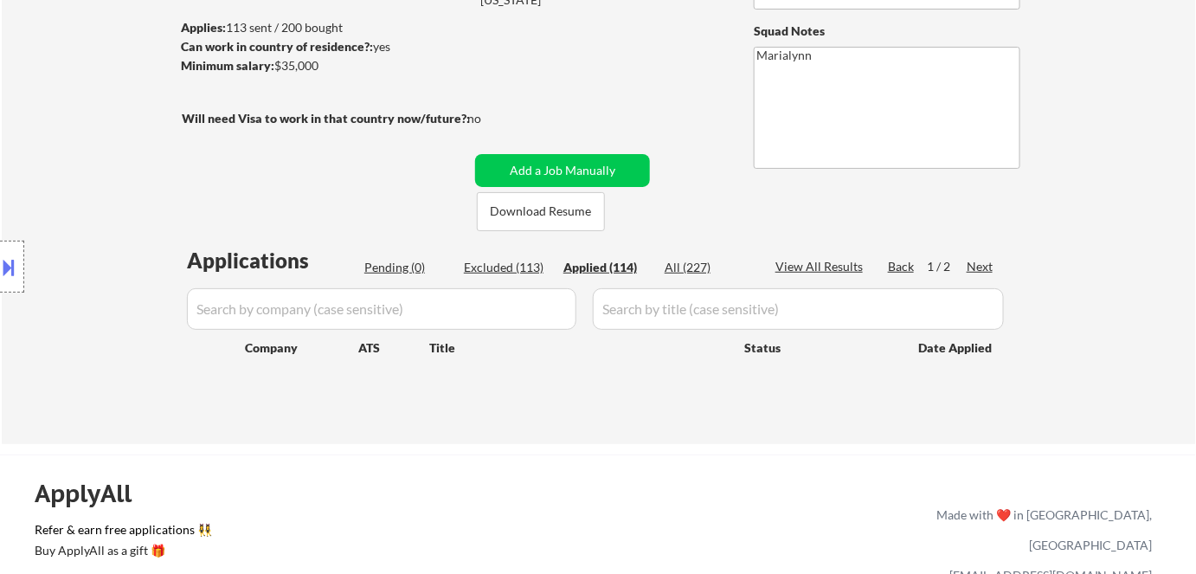
select select ""applied""
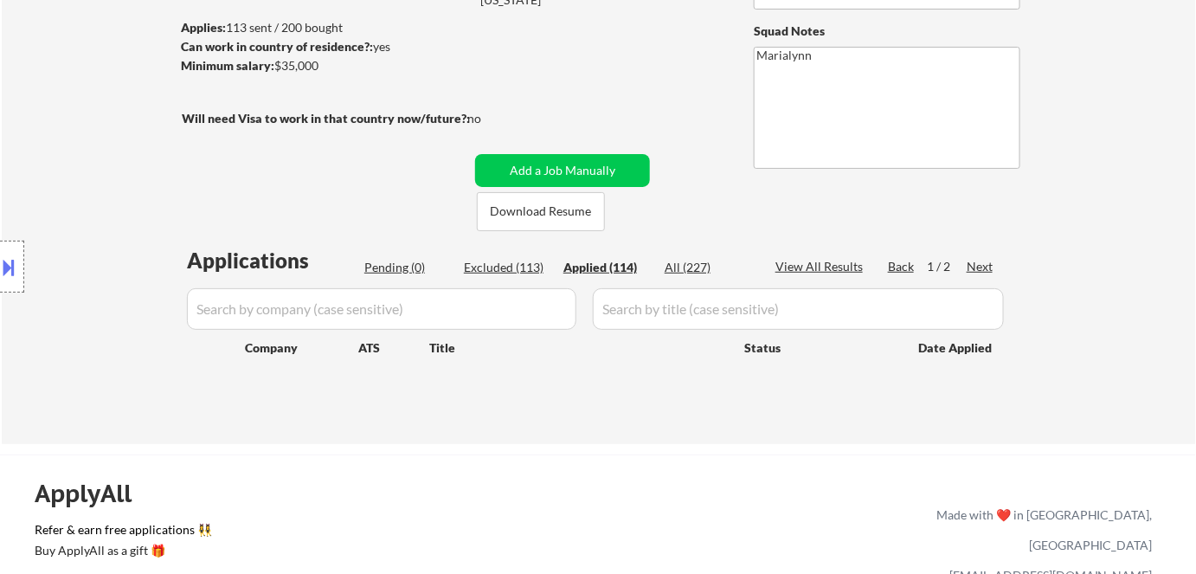
select select ""applied""
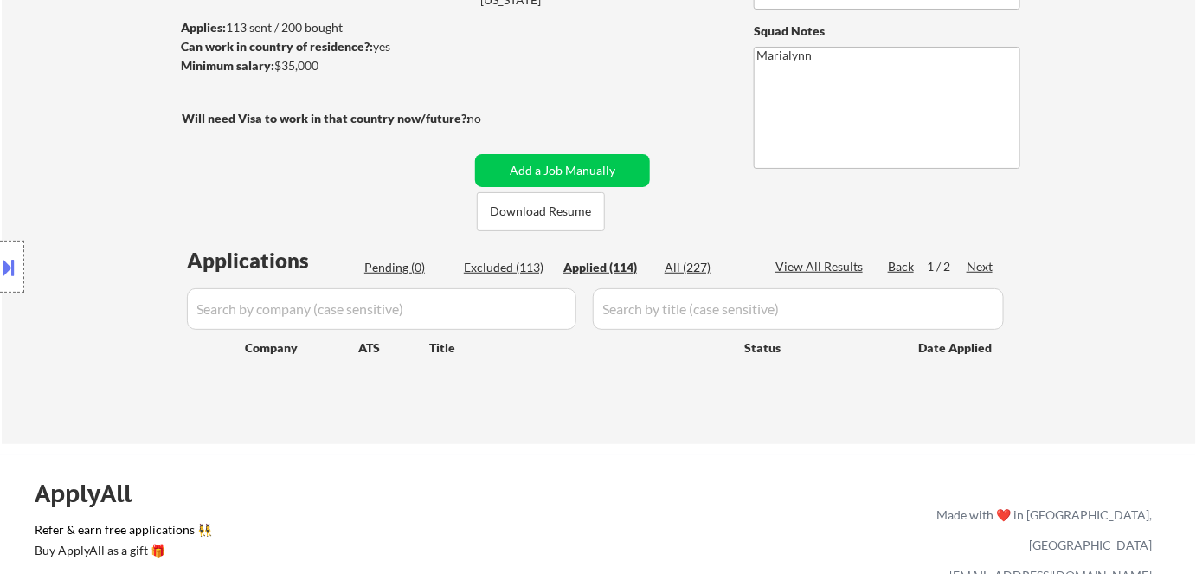
select select ""applied""
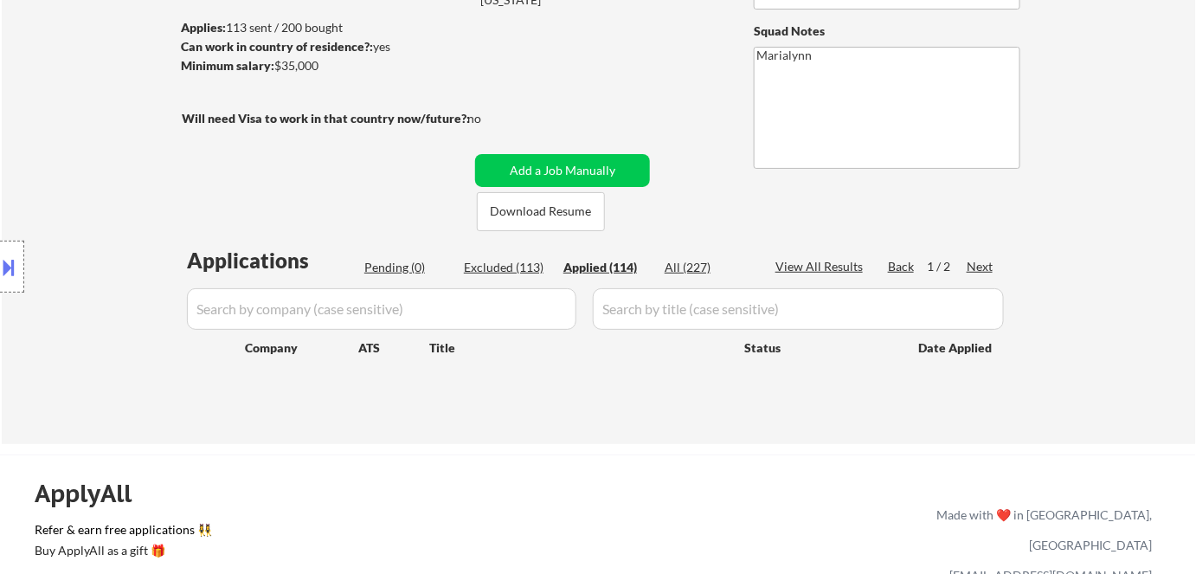
select select ""applied""
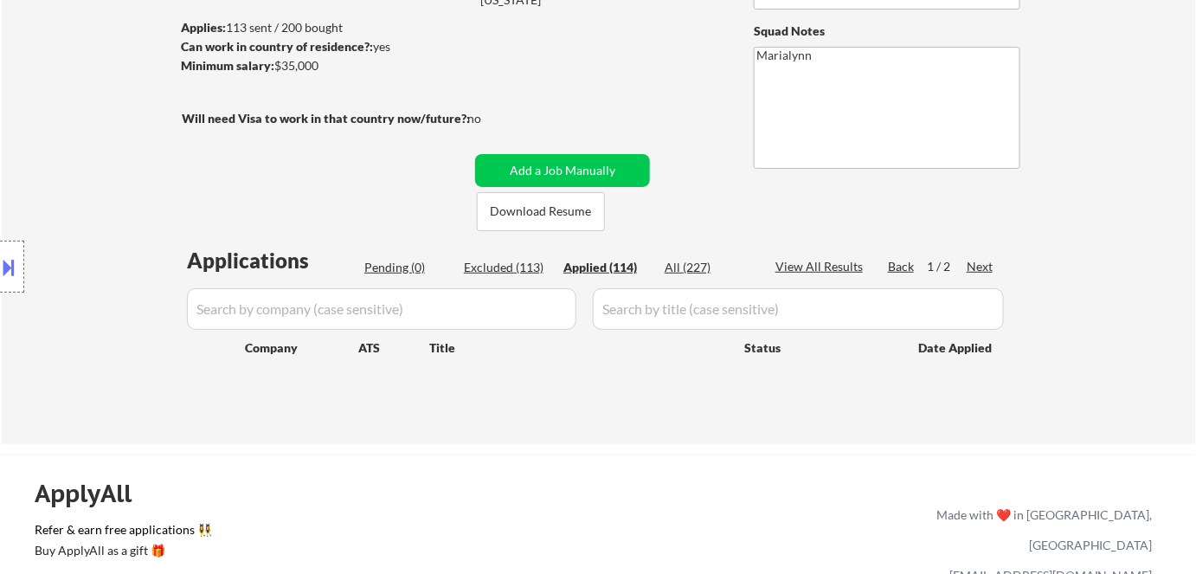
select select ""applied""
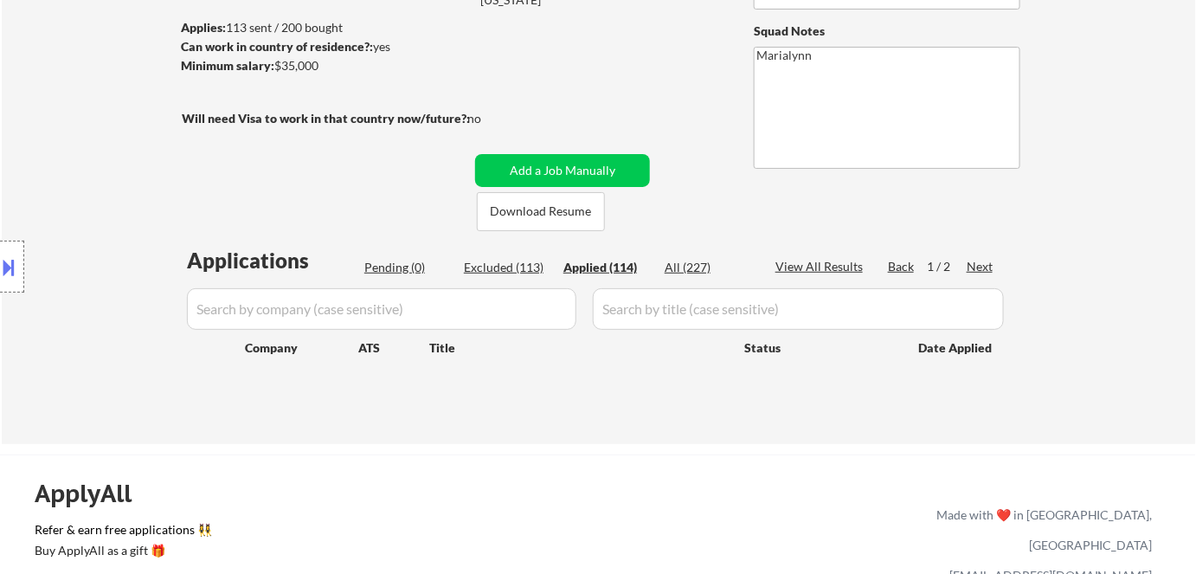
select select ""applied""
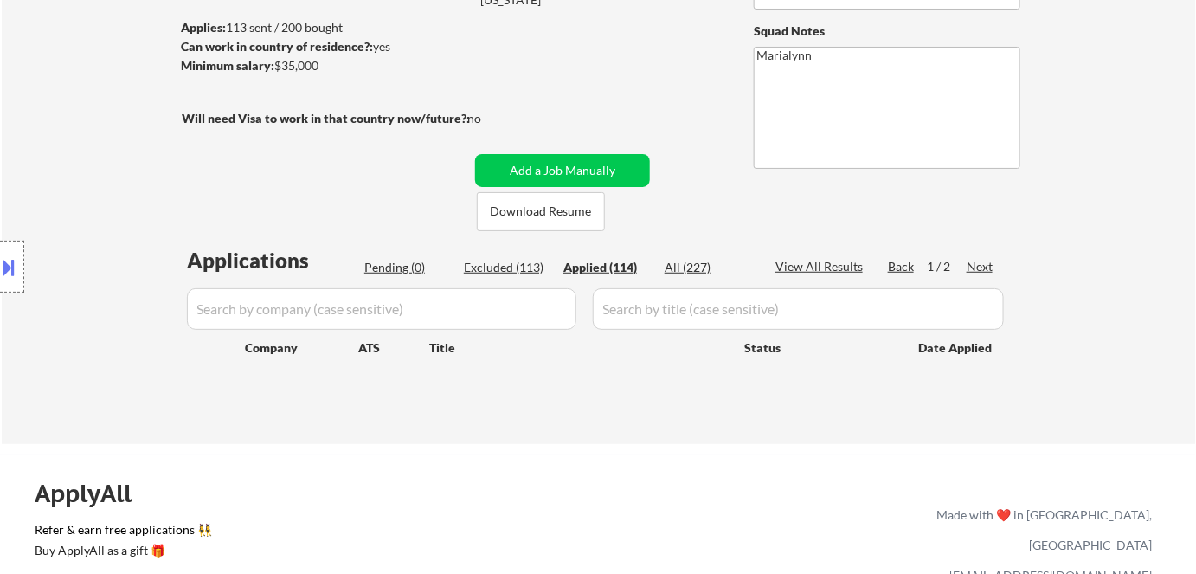
select select ""applied""
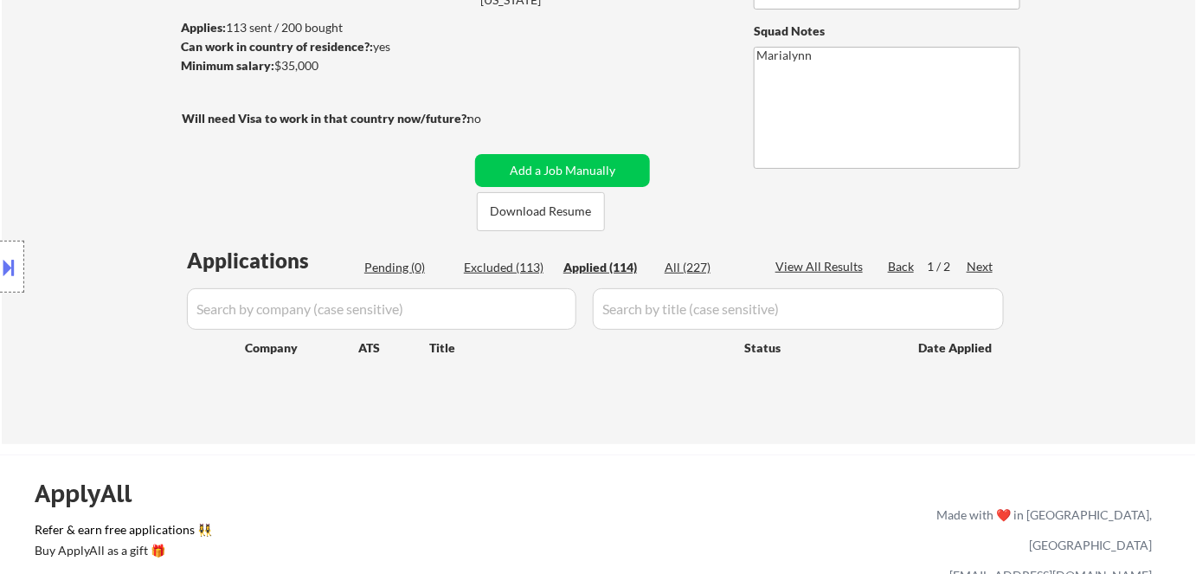
select select ""applied""
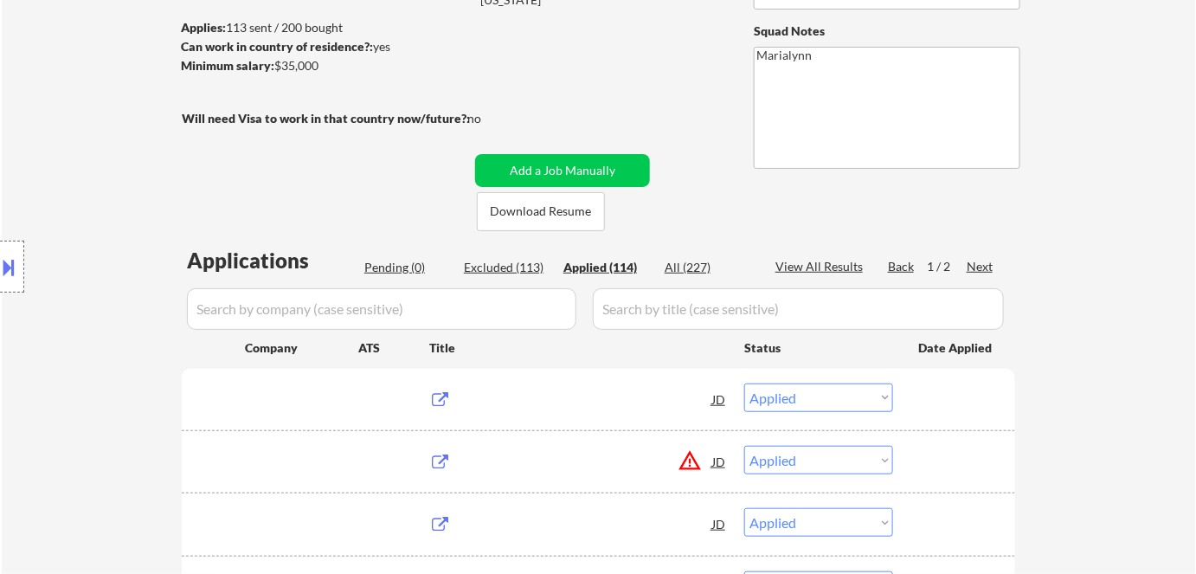
select select ""excluded""
select select ""excluded__location_""
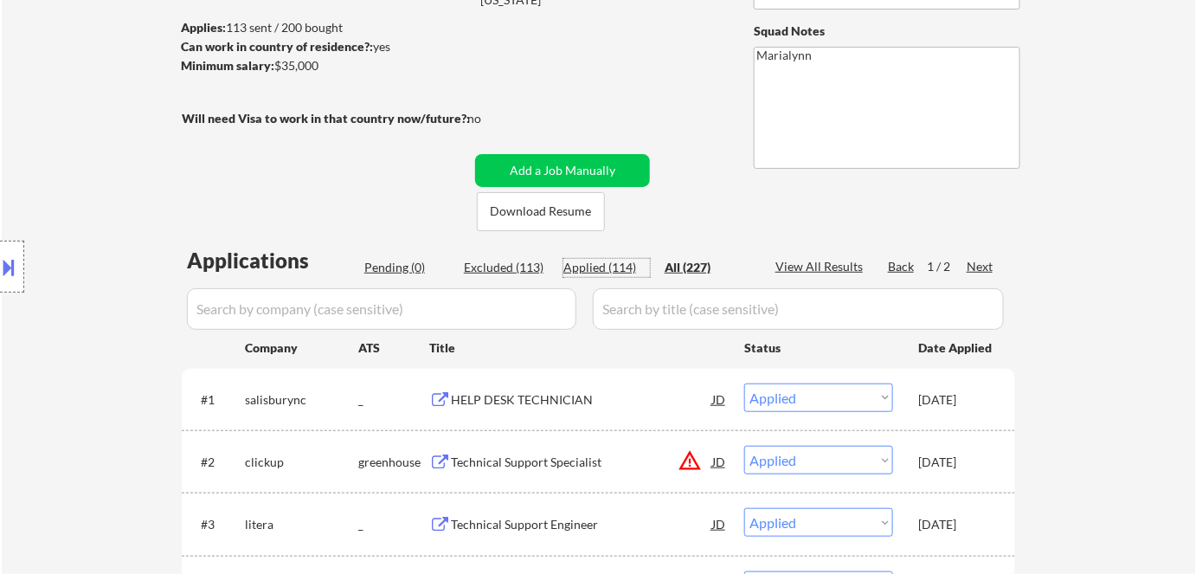
click at [602, 263] on div "Applied (114)" at bounding box center [606, 267] width 87 height 17
select select ""applied""
click at [710, 393] on div "JD" at bounding box center [718, 398] width 17 height 31
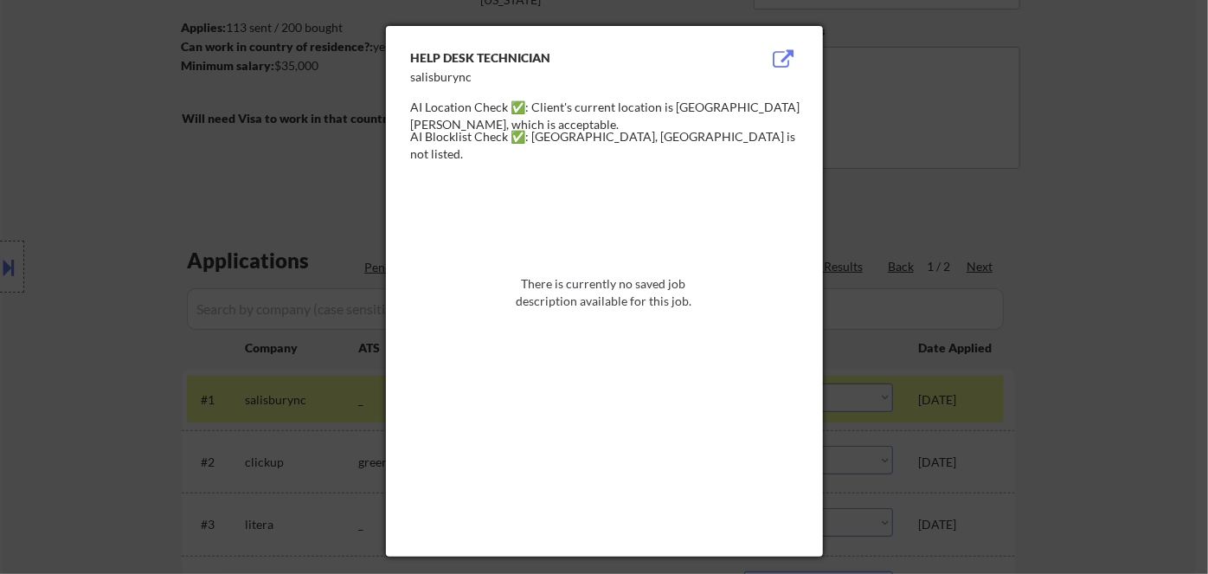
click at [1132, 224] on div at bounding box center [604, 287] width 1208 height 574
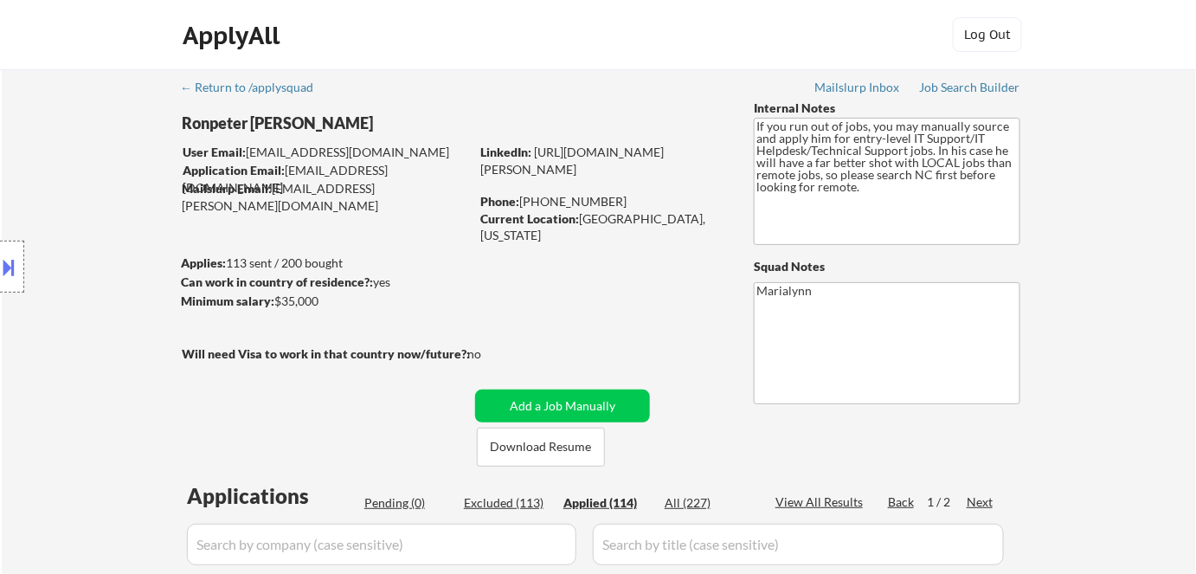
scroll to position [314, 0]
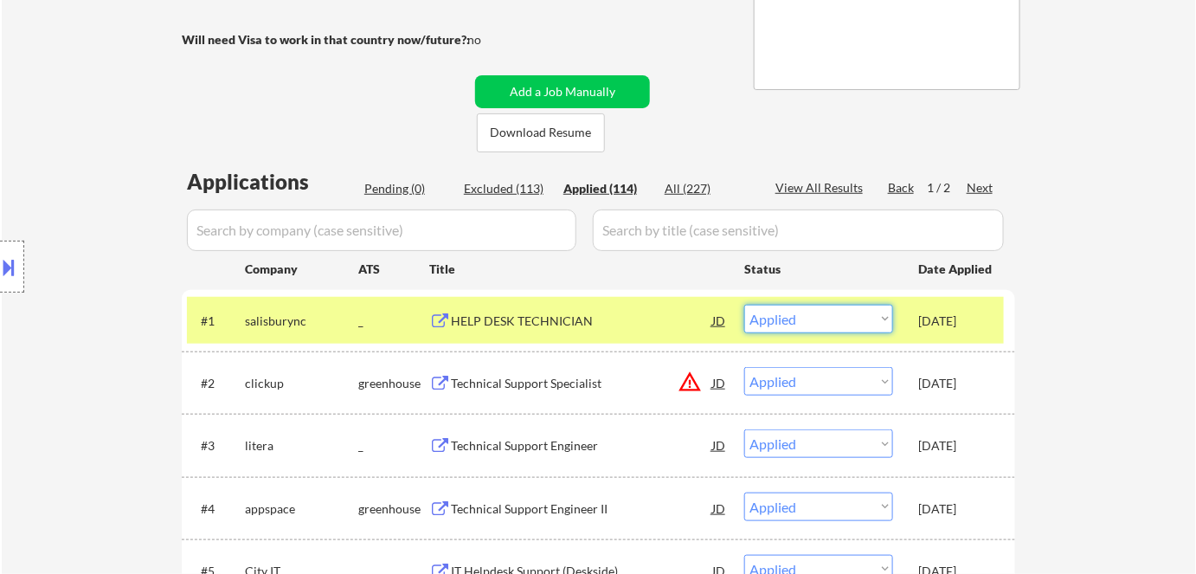
click at [824, 311] on select "Choose an option... Pending Applied Excluded (Questions) Excluded (Expired) Exc…" at bounding box center [818, 319] width 149 height 29
click at [744, 305] on select "Choose an option... Pending Applied Excluded (Questions) Excluded (Expired) Exc…" at bounding box center [818, 319] width 149 height 29
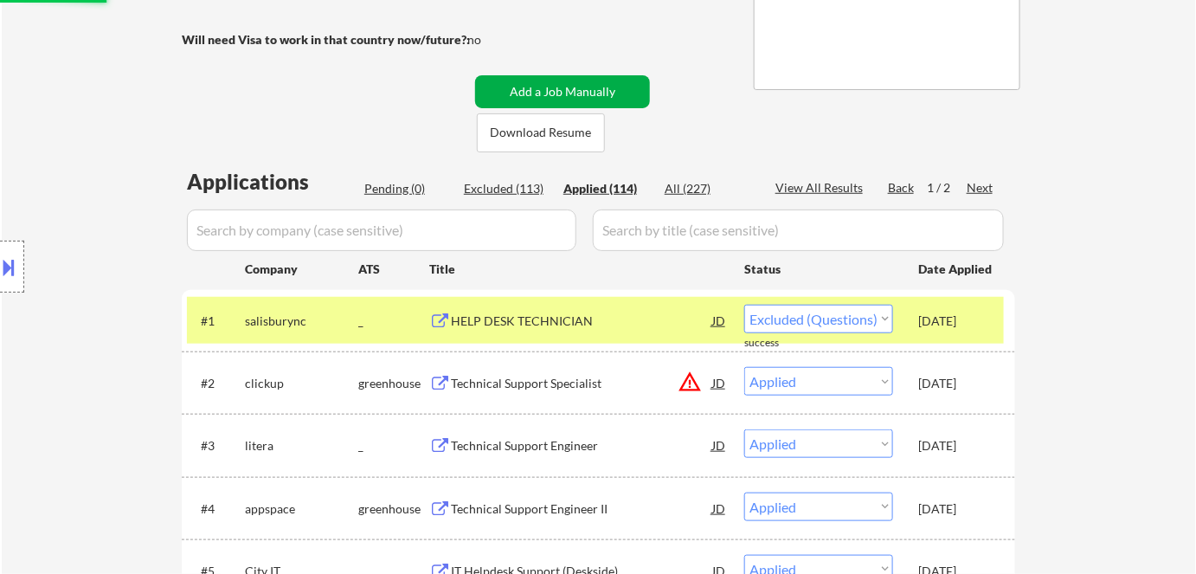
select select ""applied""
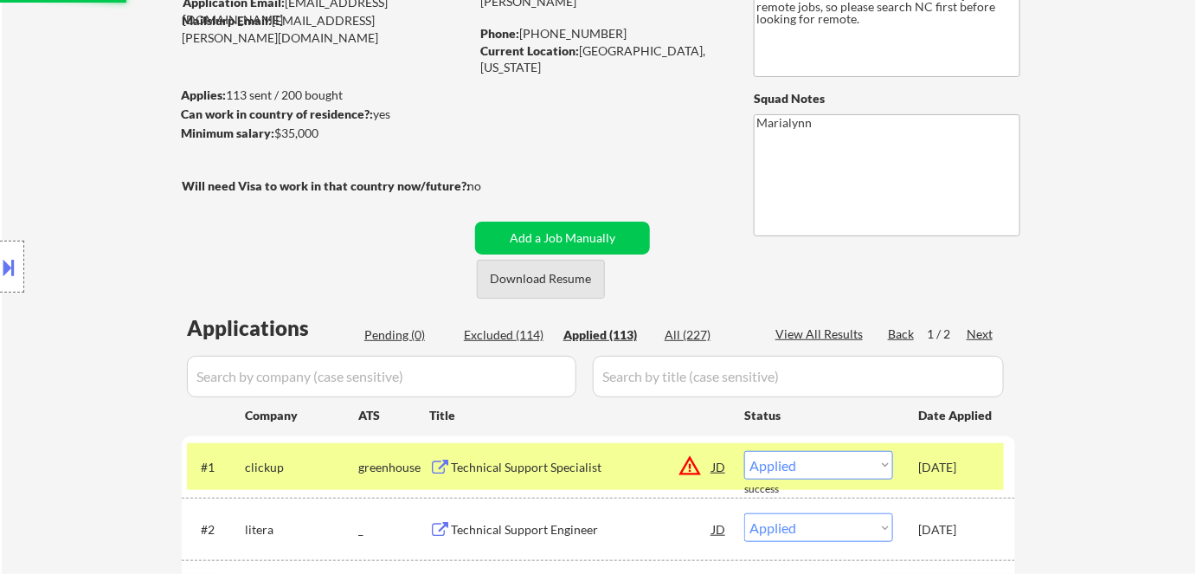
scroll to position [0, 0]
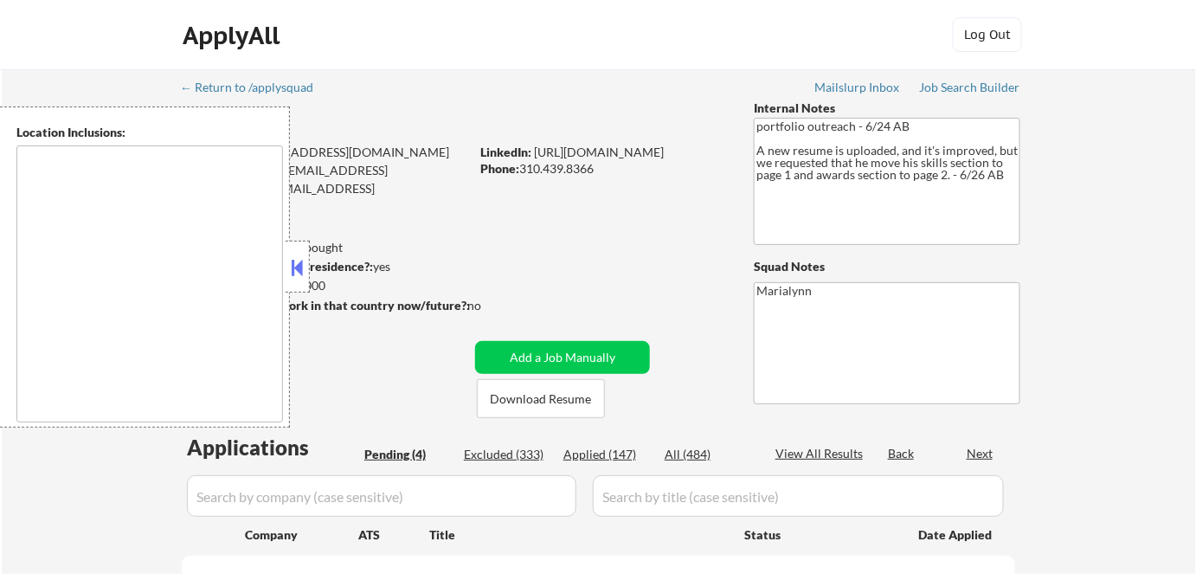
click at [295, 279] on div at bounding box center [297, 266] width 24 height 52
select select ""pending""
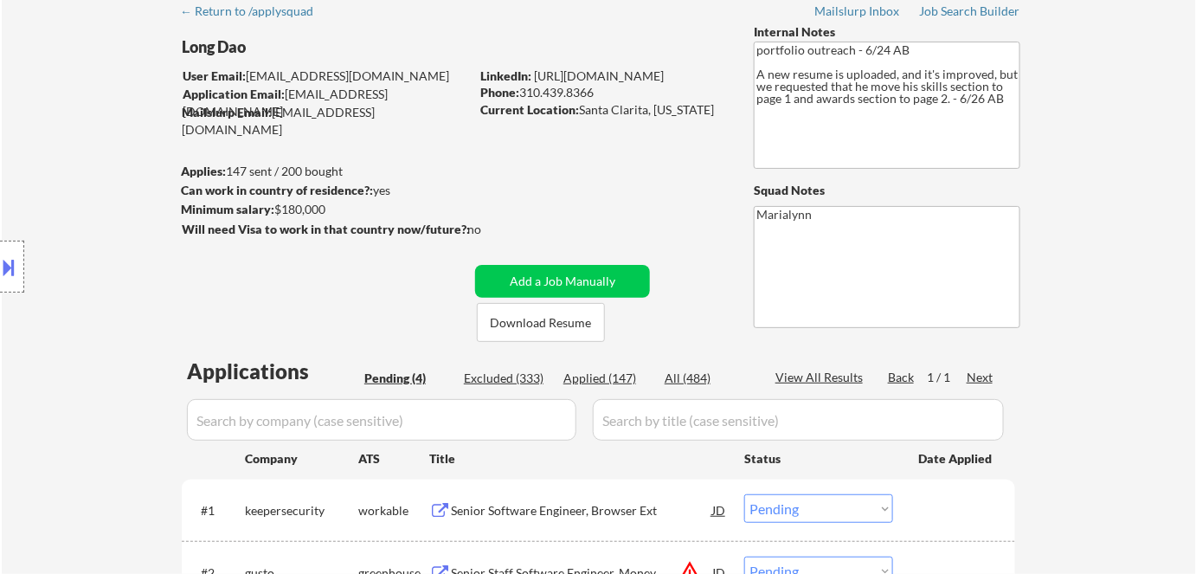
scroll to position [235, 0]
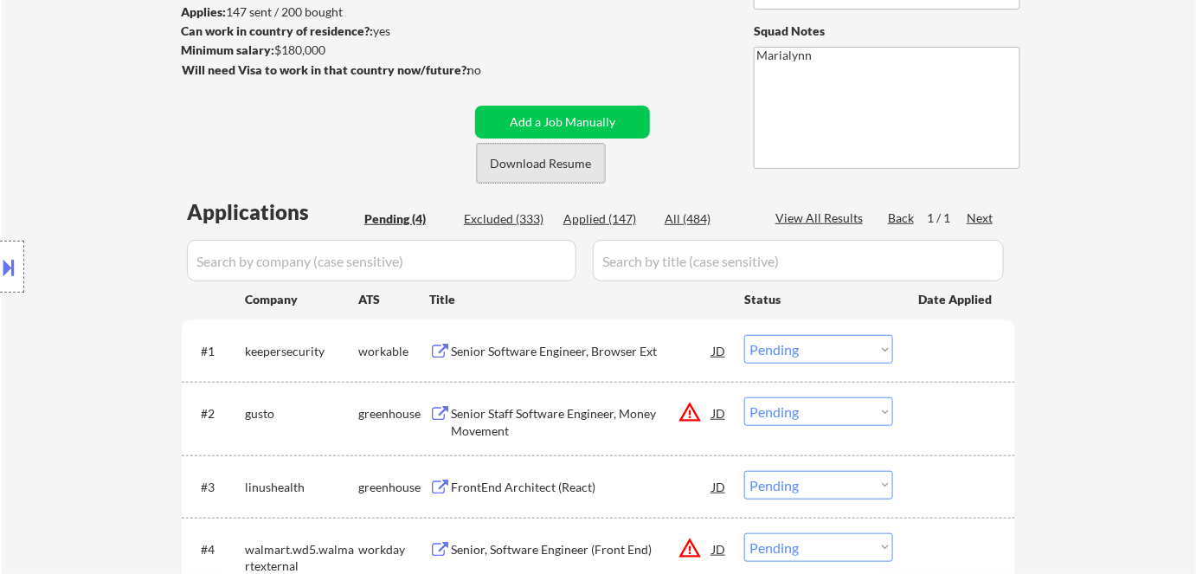
click at [563, 170] on button "Download Resume" at bounding box center [541, 163] width 128 height 39
click at [519, 350] on div "Senior Software Engineer, Browser Ext" at bounding box center [581, 351] width 261 height 17
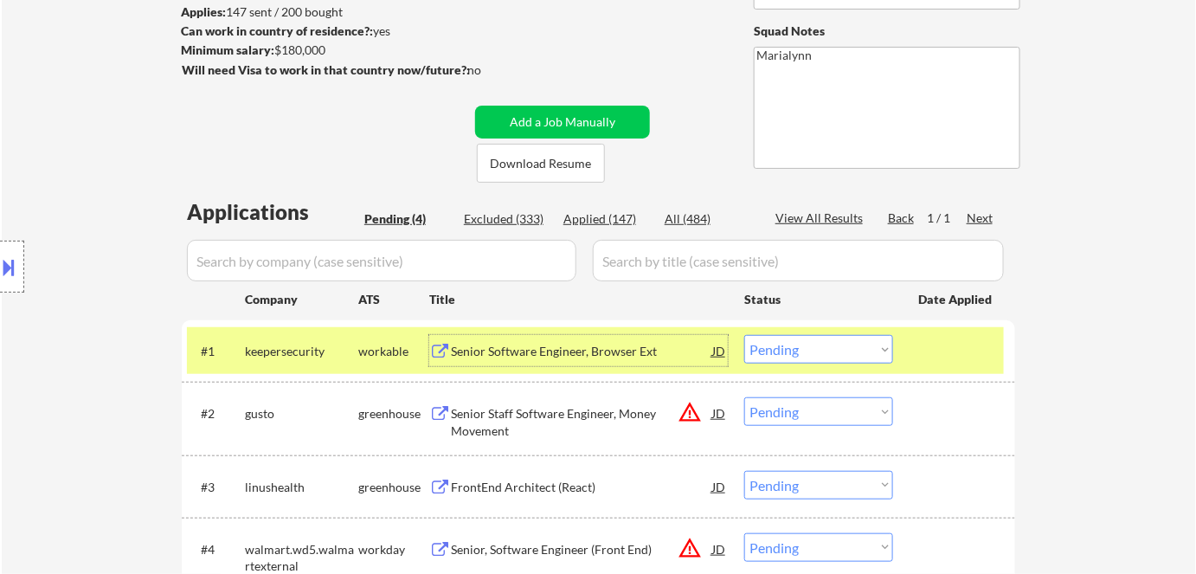
scroll to position [314, 0]
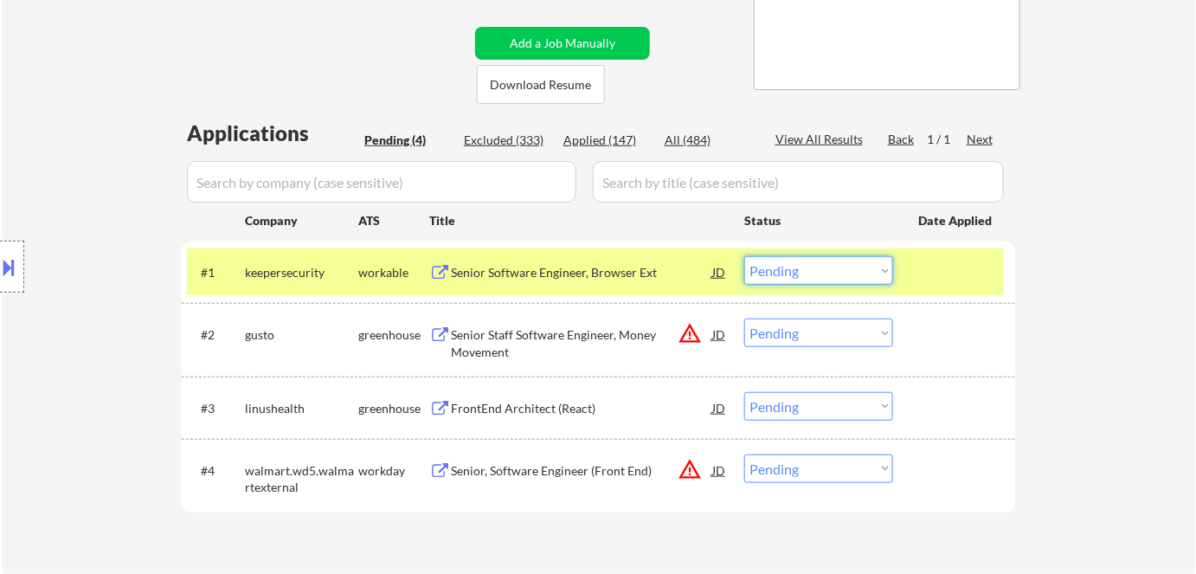
drag, startPoint x: 809, startPoint y: 266, endPoint x: 832, endPoint y: 283, distance: 28.6
click at [811, 267] on select "Choose an option... Pending Applied Excluded (Questions) Excluded (Expired) Exc…" at bounding box center [818, 270] width 149 height 29
click at [686, 81] on div "← Return to /applysquad Mailslurp Inbox Job Search Builder Long Dao User Email:…" at bounding box center [598, 164] width 863 height 818
click at [510, 344] on div "Senior Staff Software Engineer, Money Movement" at bounding box center [581, 343] width 261 height 34
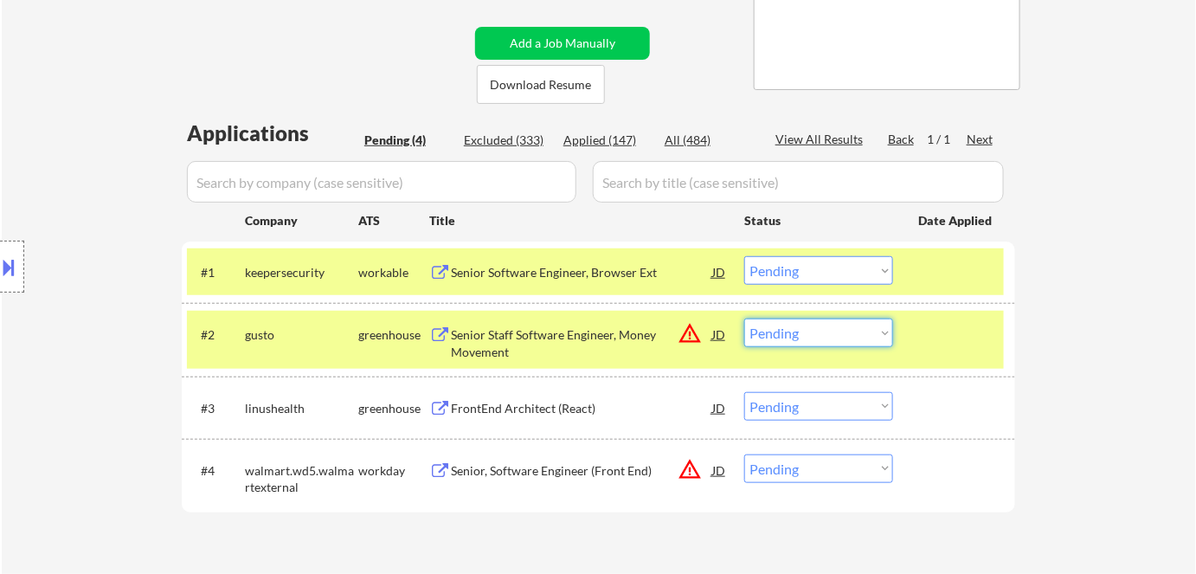
click at [834, 332] on select "Choose an option... Pending Applied Excluded (Questions) Excluded (Expired) Exc…" at bounding box center [818, 332] width 149 height 29
click at [744, 318] on select "Choose an option... Pending Applied Excluded (Questions) Excluded (Expired) Exc…" at bounding box center [818, 332] width 149 height 29
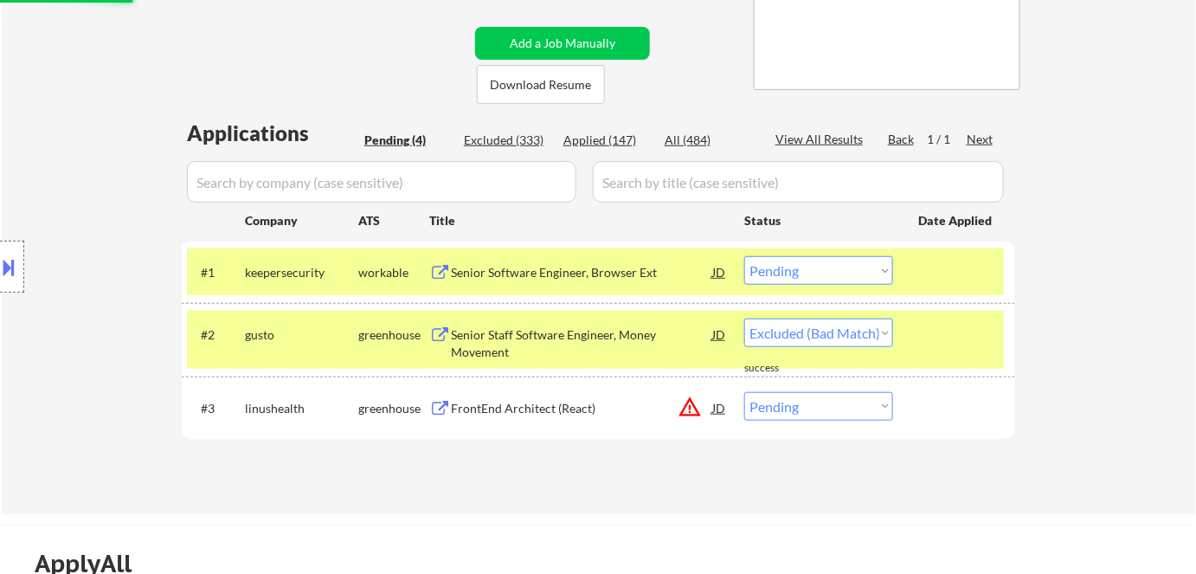
select select ""pending""
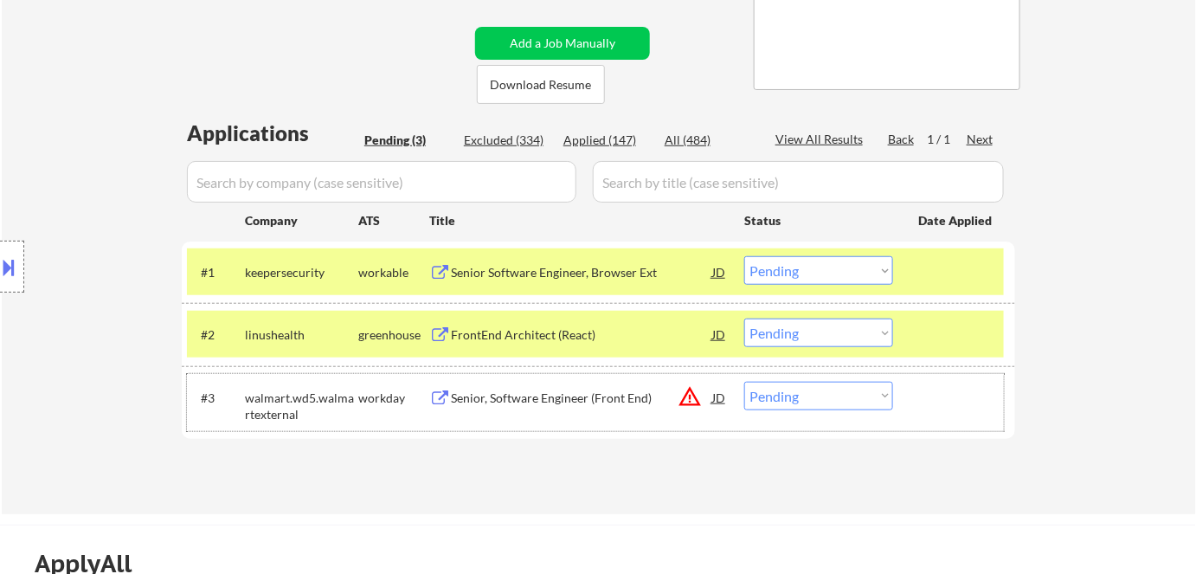
click at [350, 399] on div "walmart.wd5.walmartexternal" at bounding box center [301, 406] width 113 height 34
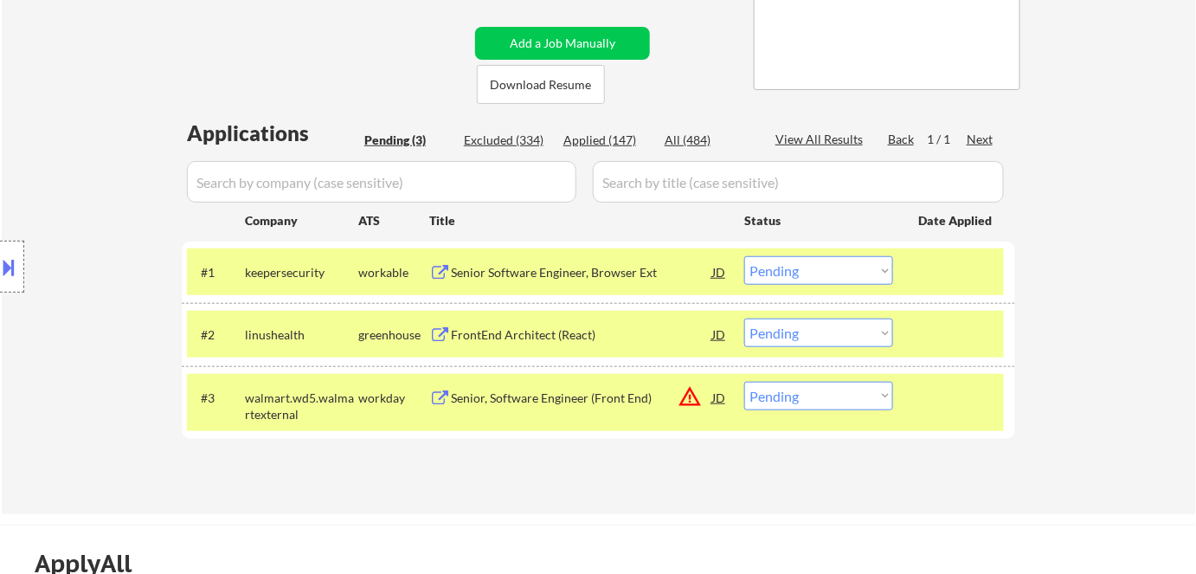
click at [354, 401] on div "walmart.wd5.walmartexternal" at bounding box center [301, 406] width 113 height 34
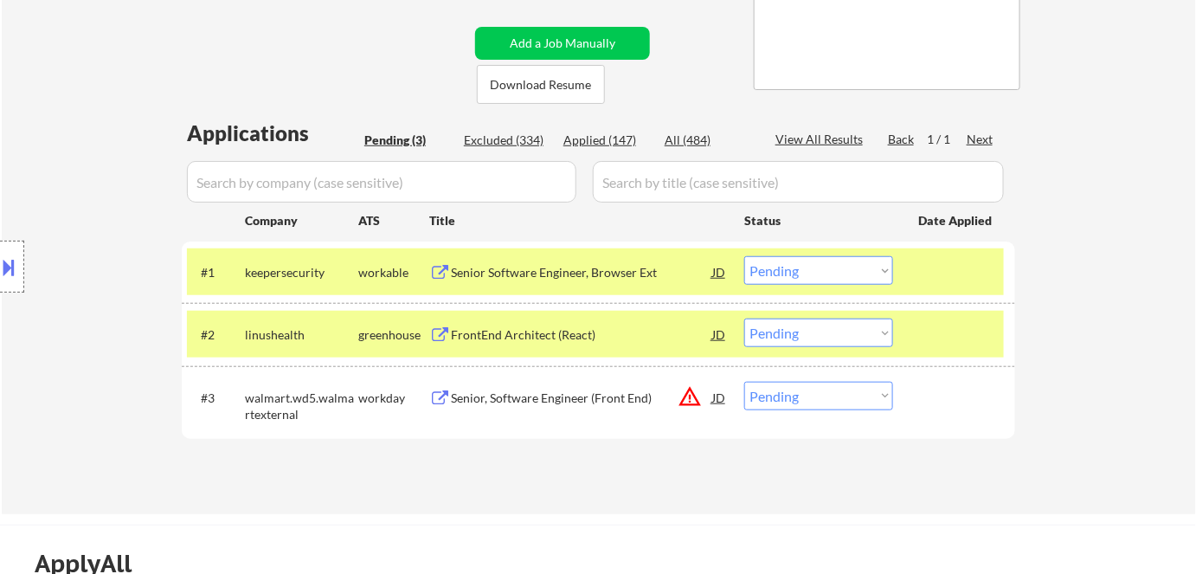
click at [529, 401] on div "Senior, Software Engineer (Front End)" at bounding box center [581, 397] width 261 height 17
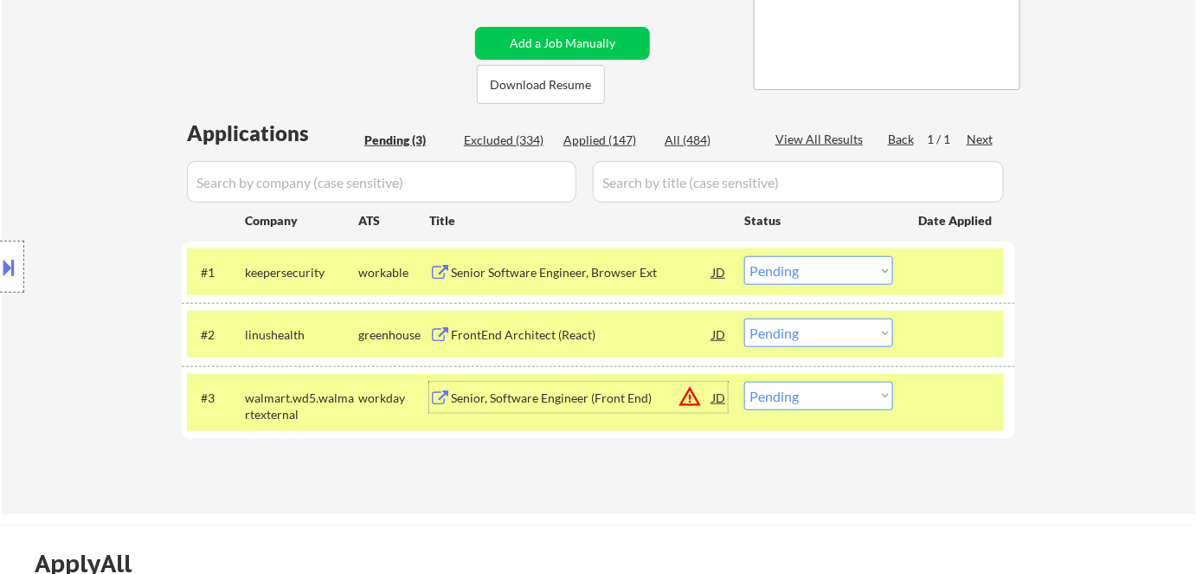
click at [330, 332] on div "linushealth" at bounding box center [301, 334] width 113 height 17
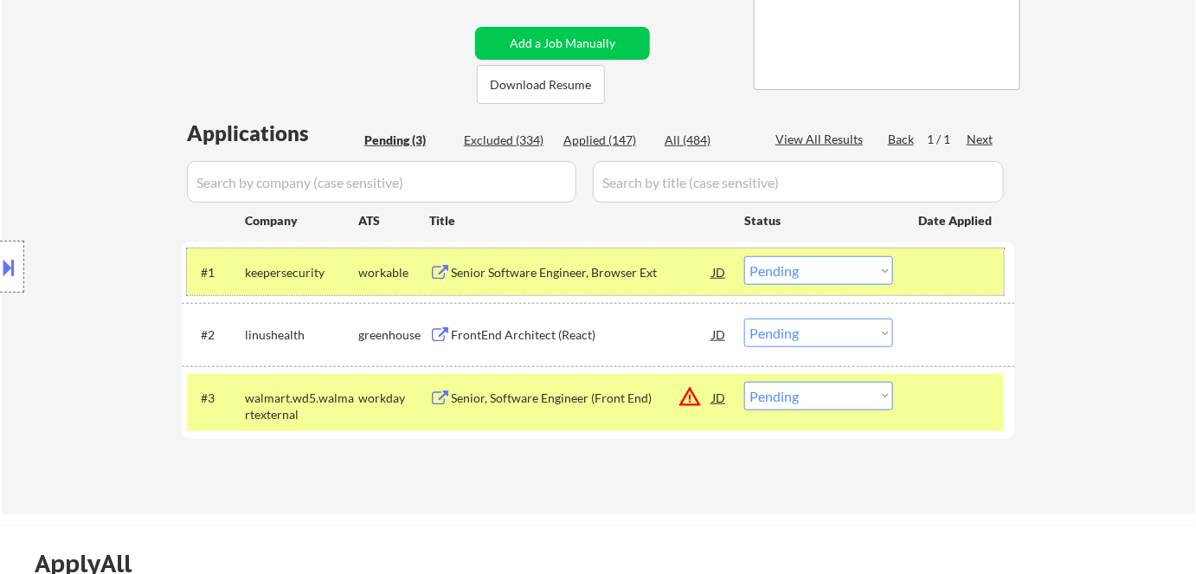
click at [333, 273] on div "keepersecurity" at bounding box center [301, 272] width 113 height 17
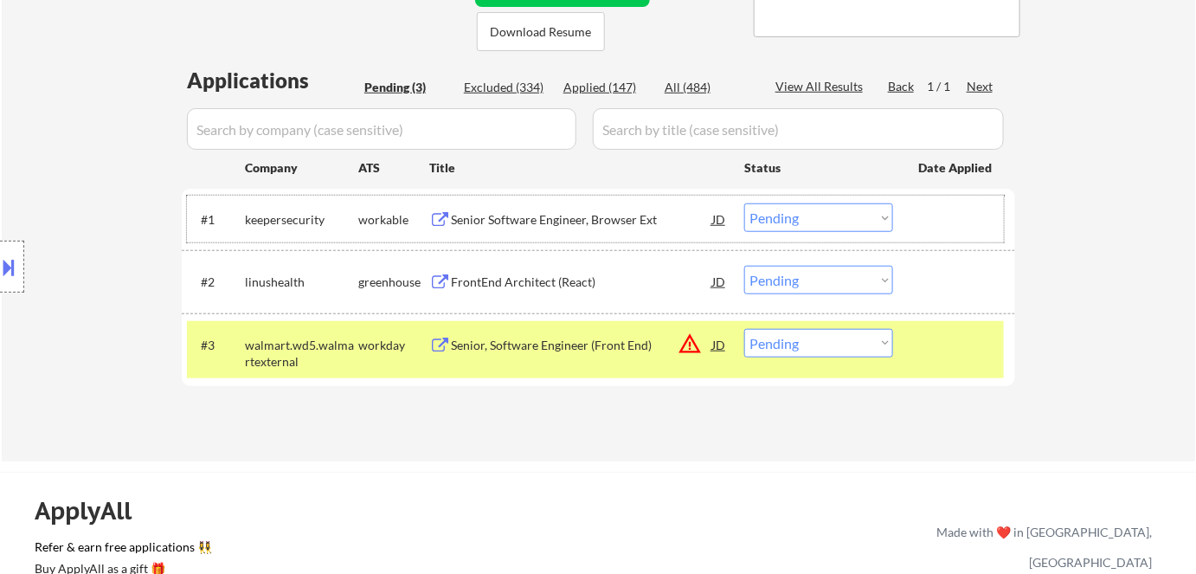
scroll to position [471, 0]
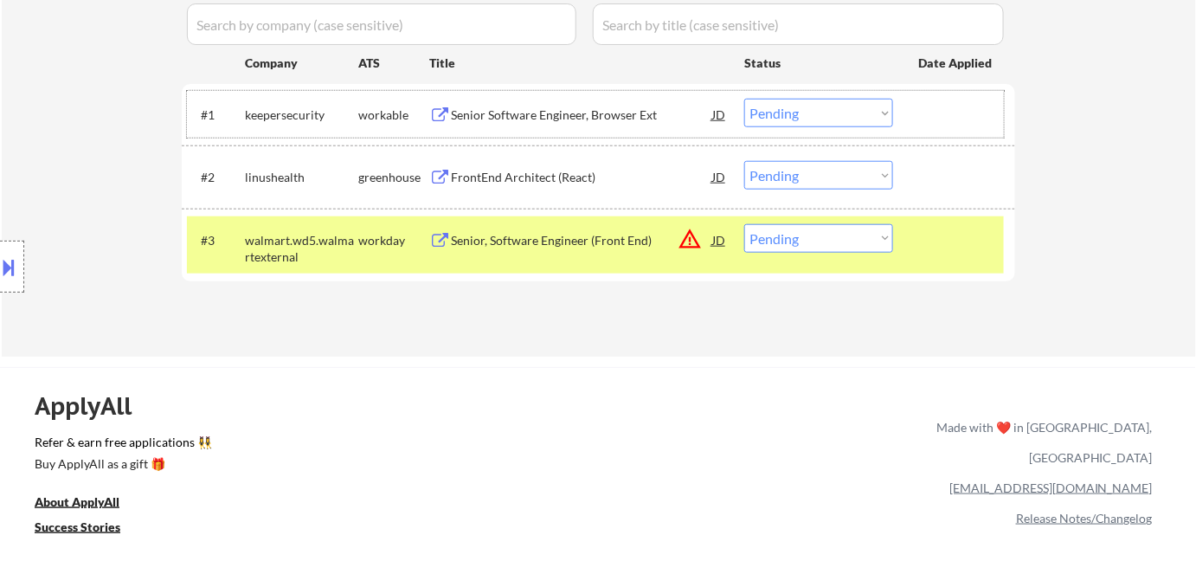
click at [834, 233] on select "Choose an option... Pending Applied Excluded (Questions) Excluded (Expired) Exc…" at bounding box center [818, 238] width 149 height 29
select select ""applied""
click at [744, 224] on select "Choose an option... Pending Applied Excluded (Questions) Excluded (Expired) Exc…" at bounding box center [818, 238] width 149 height 29
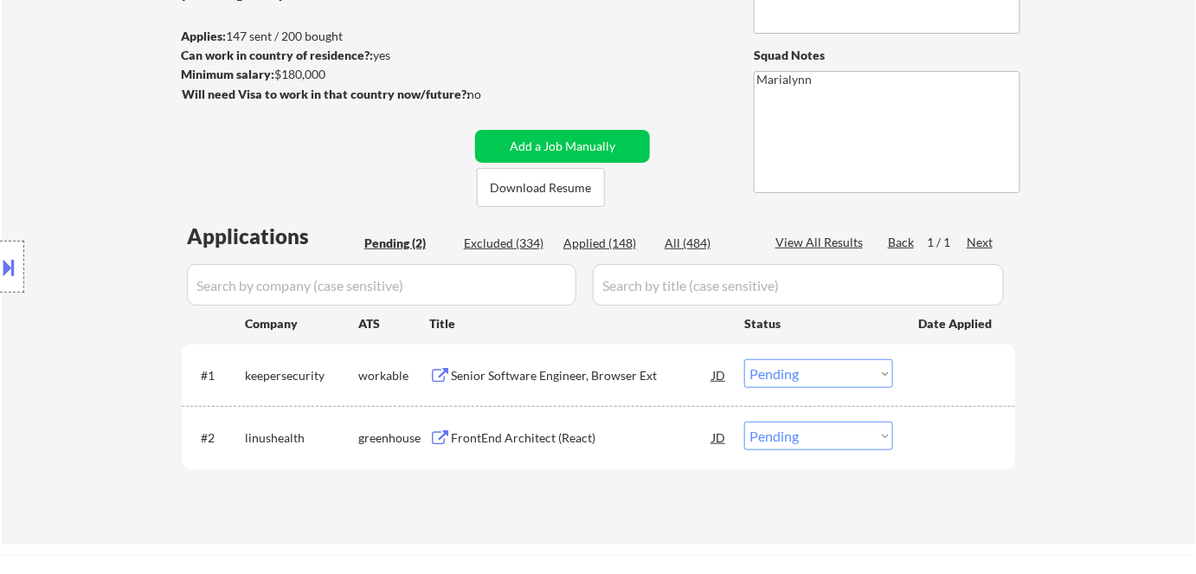
scroll to position [235, 0]
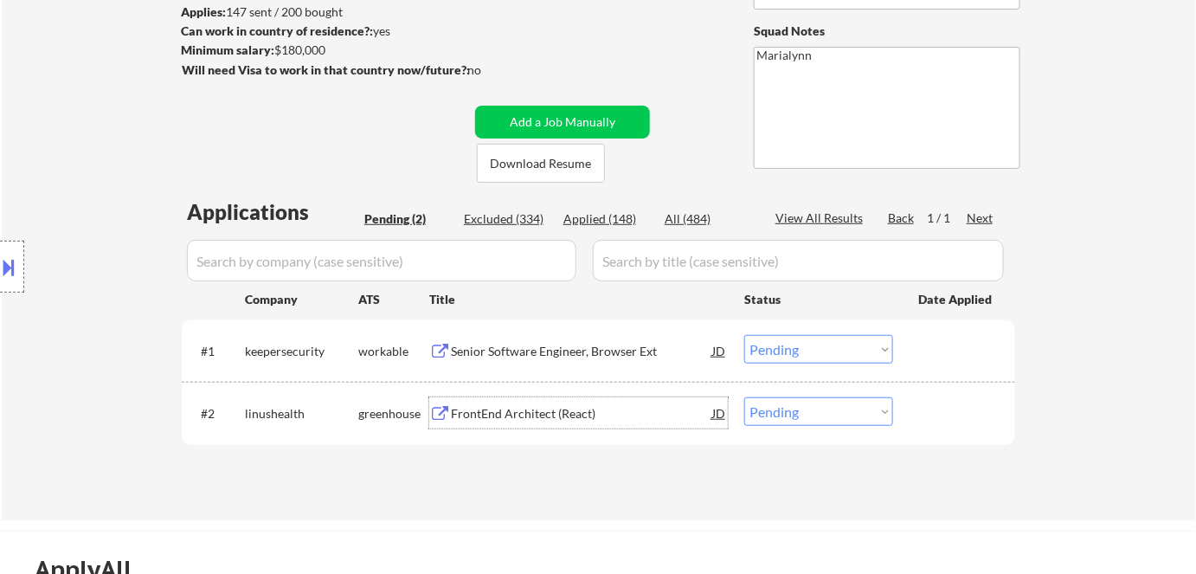
click at [528, 408] on div "FrontEnd Architect (React)" at bounding box center [581, 413] width 261 height 17
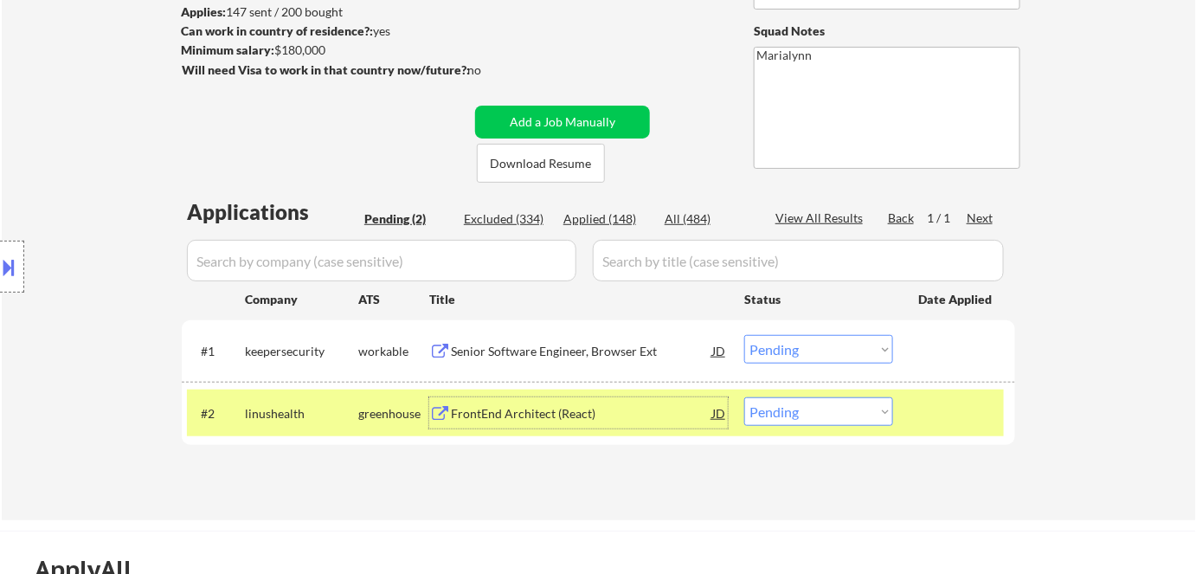
click at [773, 415] on select "Choose an option... Pending Applied Excluded (Questions) Excluded (Expired) Exc…" at bounding box center [818, 411] width 149 height 29
select select ""excluded__bad_match_""
click at [744, 397] on select "Choose an option... Pending Applied Excluded (Questions) Excluded (Expired) Exc…" at bounding box center [818, 411] width 149 height 29
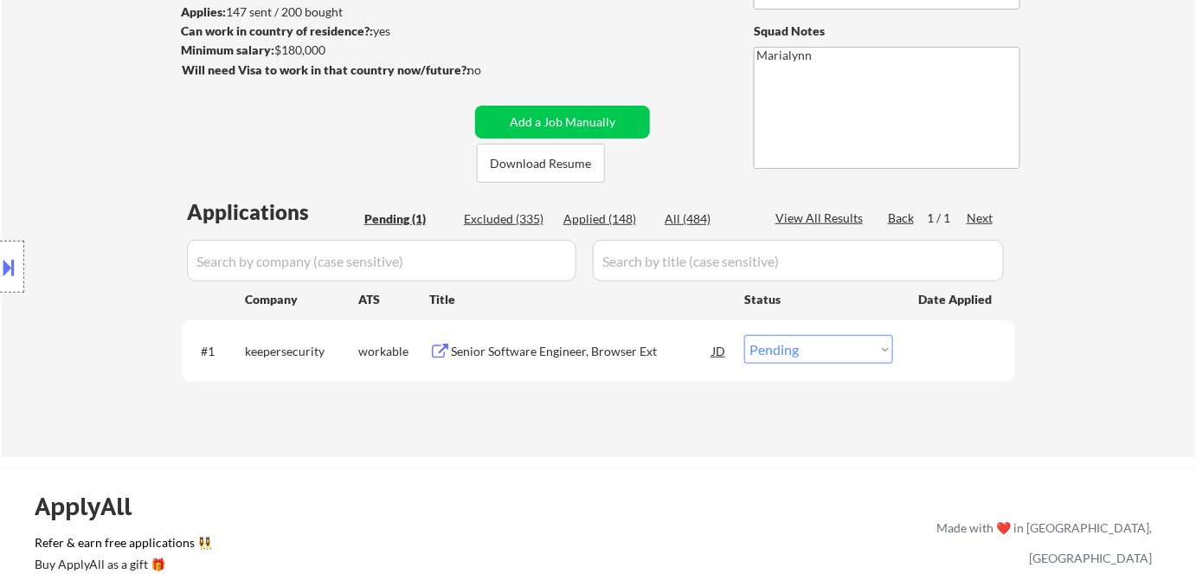
click at [574, 345] on div "Senior Software Engineer, Browser Ext" at bounding box center [581, 351] width 261 height 17
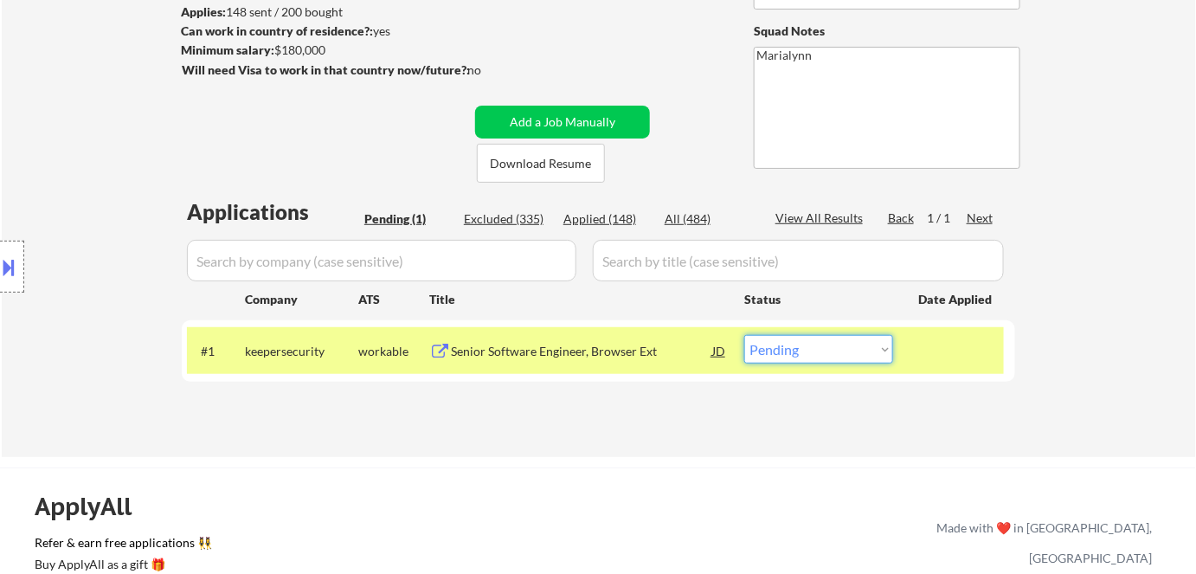
click at [789, 349] on select "Choose an option... Pending Applied Excluded (Questions) Excluded (Expired) Exc…" at bounding box center [818, 349] width 149 height 29
click at [835, 349] on select "Choose an option... Pending Applied Excluded (Questions) Excluded (Expired) Exc…" at bounding box center [818, 349] width 149 height 29
select select ""excluded""
click at [744, 335] on select "Choose an option... Pending Applied Excluded (Questions) Excluded (Expired) Exc…" at bounding box center [818, 349] width 149 height 29
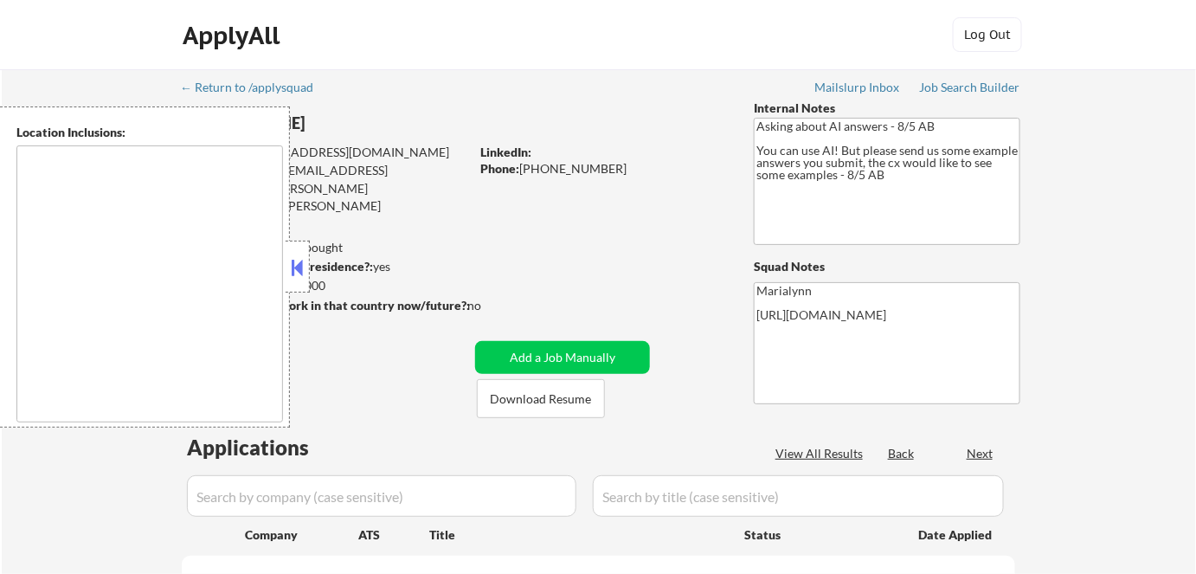
select select ""pending""
type textarea "[GEOGRAPHIC_DATA], [GEOGRAPHIC_DATA] [GEOGRAPHIC_DATA], [GEOGRAPHIC_DATA], [GEO…"
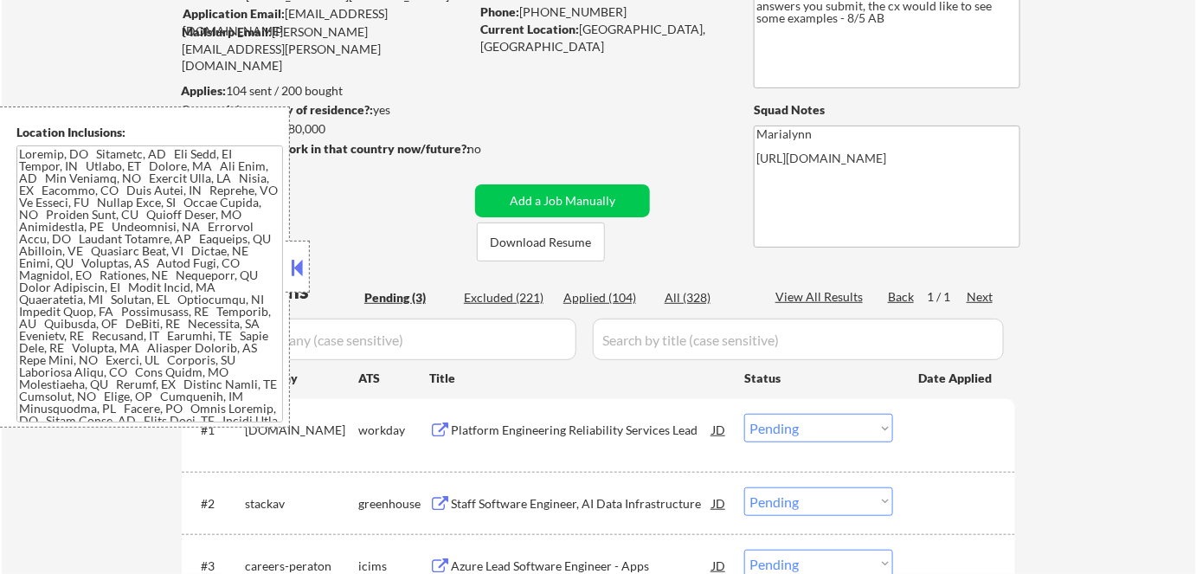
scroll to position [314, 0]
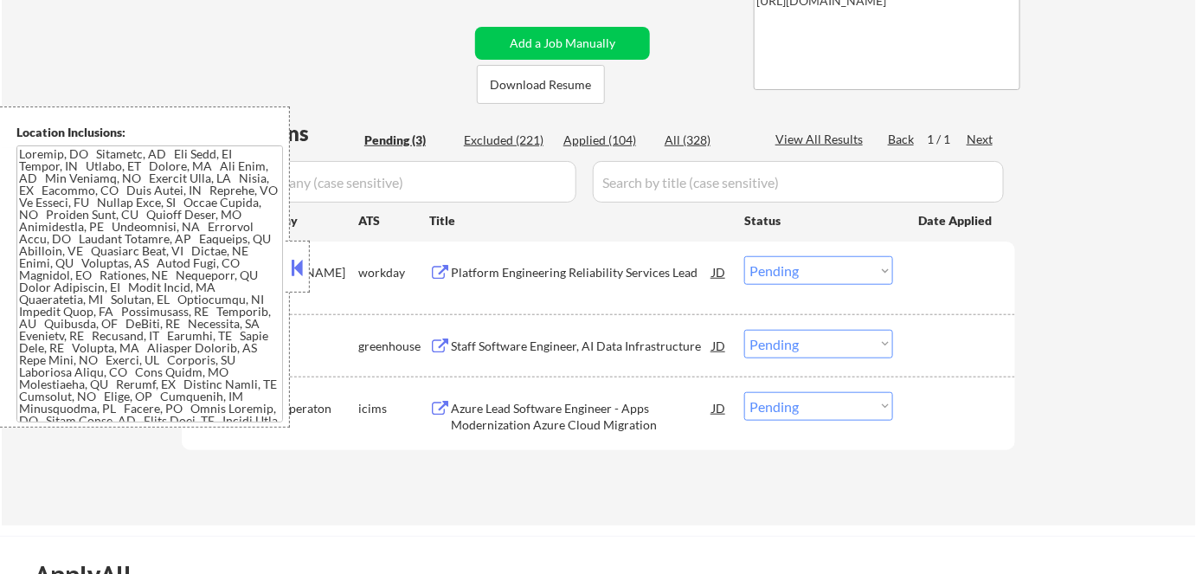
click at [302, 260] on button at bounding box center [297, 267] width 19 height 26
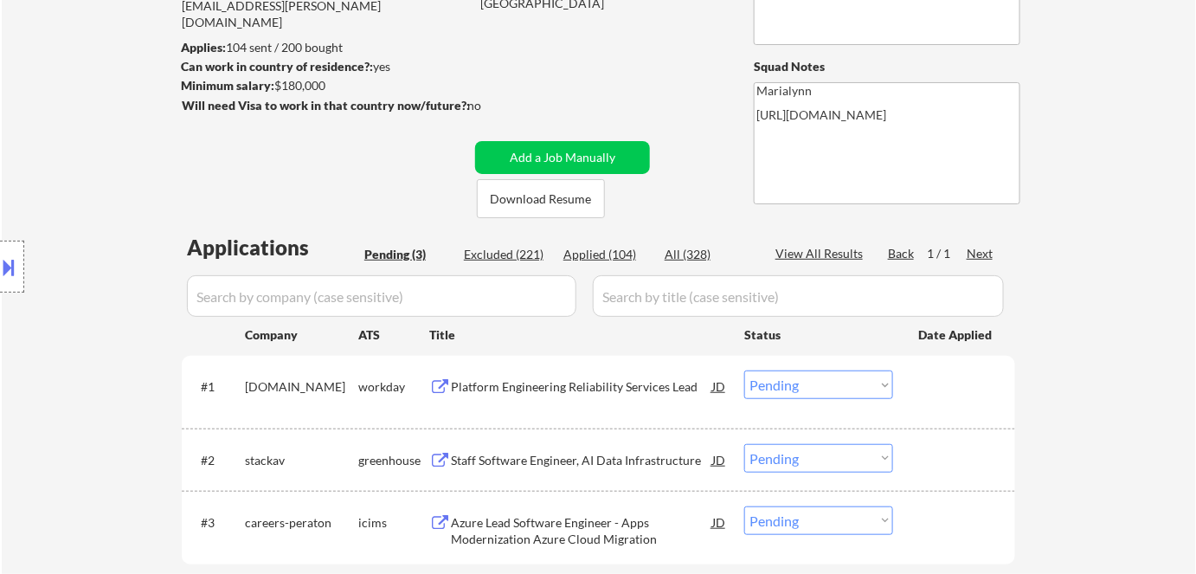
scroll to position [235, 0]
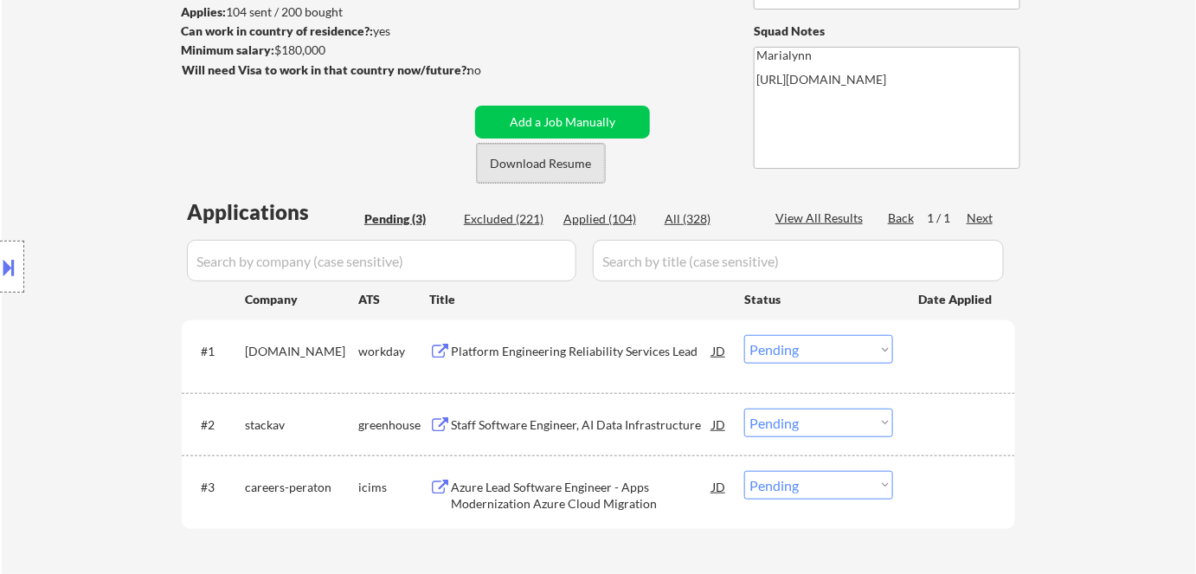
click at [561, 166] on button "Download Resume" at bounding box center [541, 163] width 128 height 39
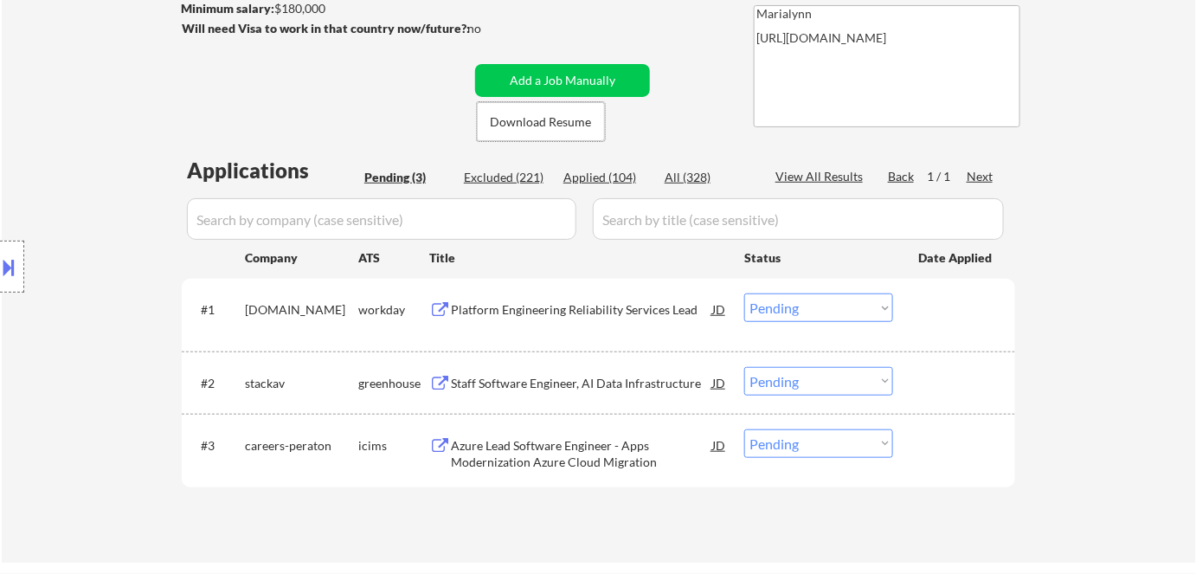
scroll to position [393, 0]
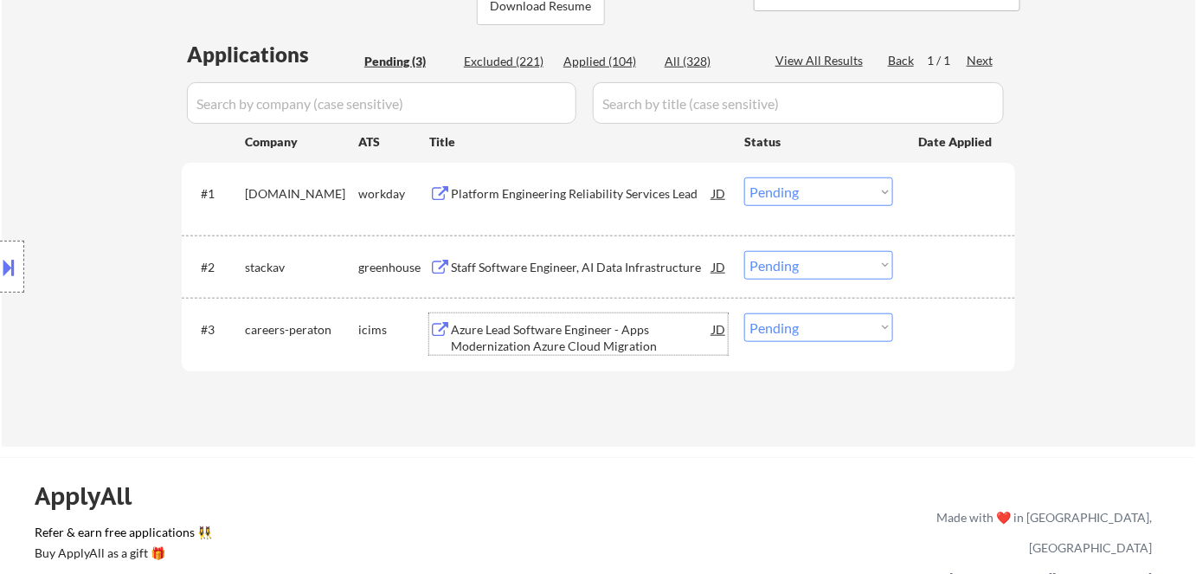
click at [579, 335] on div "Azure Lead Software Engineer - Apps Modernization Azure Cloud Migration" at bounding box center [581, 338] width 261 height 34
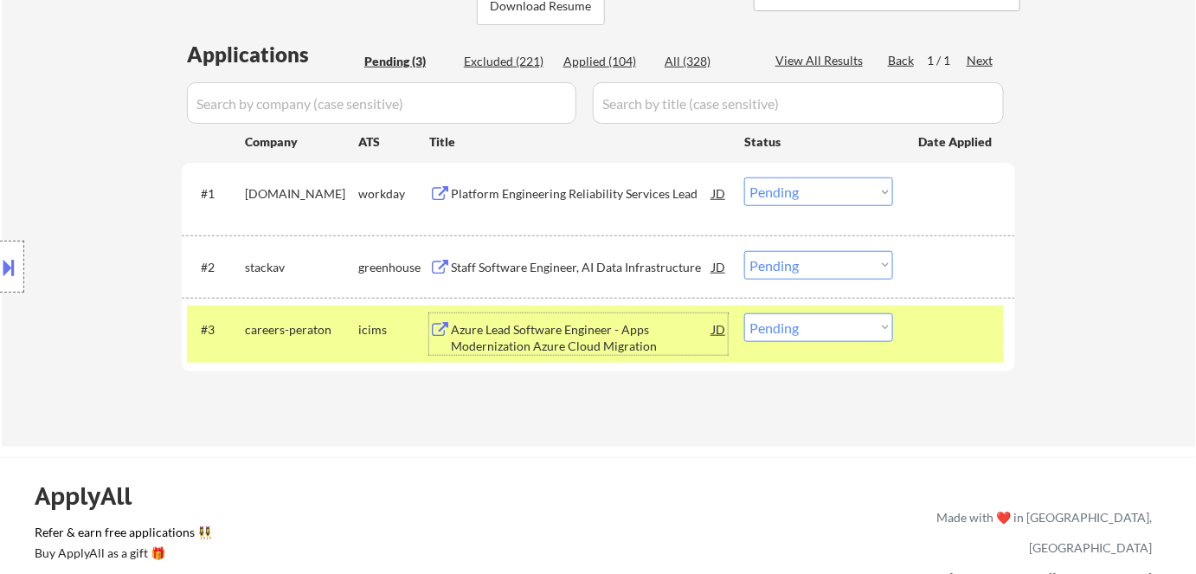
click at [829, 329] on select "Choose an option... Pending Applied Excluded (Questions) Excluded (Expired) Exc…" at bounding box center [818, 327] width 149 height 29
select select ""excluded__bad_match_""
click at [744, 313] on select "Choose an option... Pending Applied Excluded (Questions) Excluded (Expired) Exc…" at bounding box center [818, 327] width 149 height 29
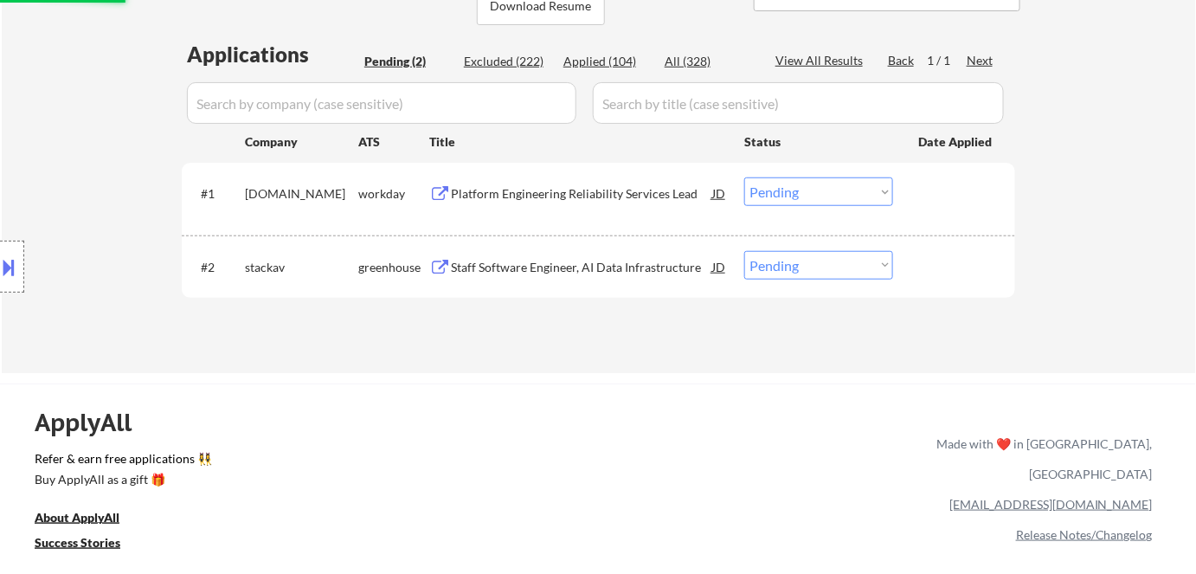
click at [580, 264] on div "Staff Software Engineer, AI Data Infrastructure" at bounding box center [581, 267] width 261 height 17
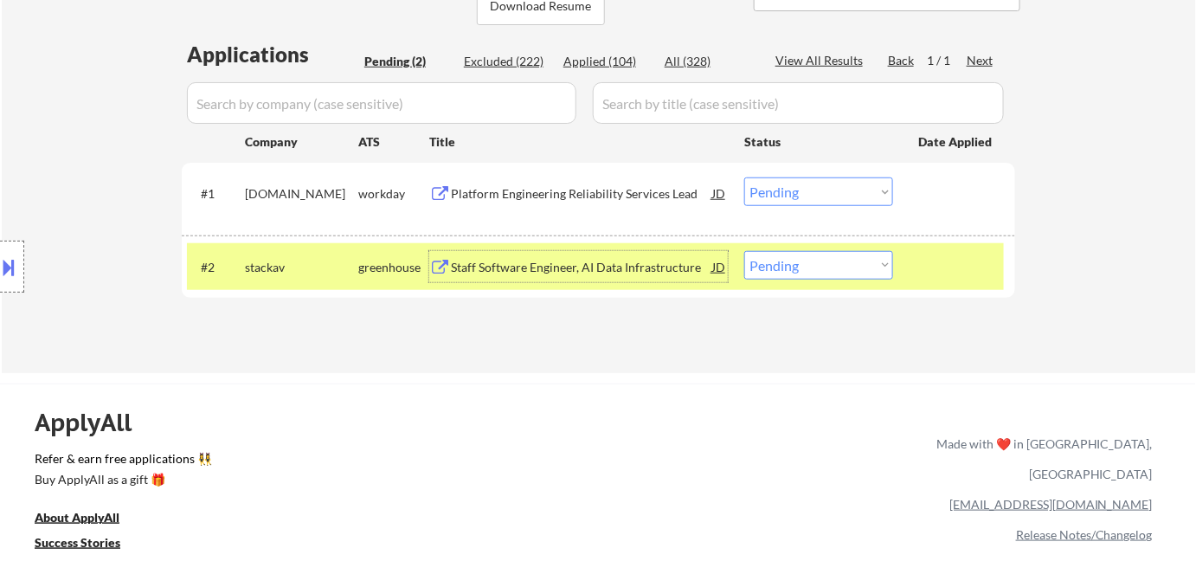
drag, startPoint x: 798, startPoint y: 262, endPoint x: 801, endPoint y: 276, distance: 14.3
click at [798, 261] on select "Choose an option... Pending Applied Excluded (Questions) Excluded (Expired) Exc…" at bounding box center [818, 265] width 149 height 29
select select ""excluded__bad_match_""
click at [744, 251] on select "Choose an option... Pending Applied Excluded (Questions) Excluded (Expired) Exc…" at bounding box center [818, 265] width 149 height 29
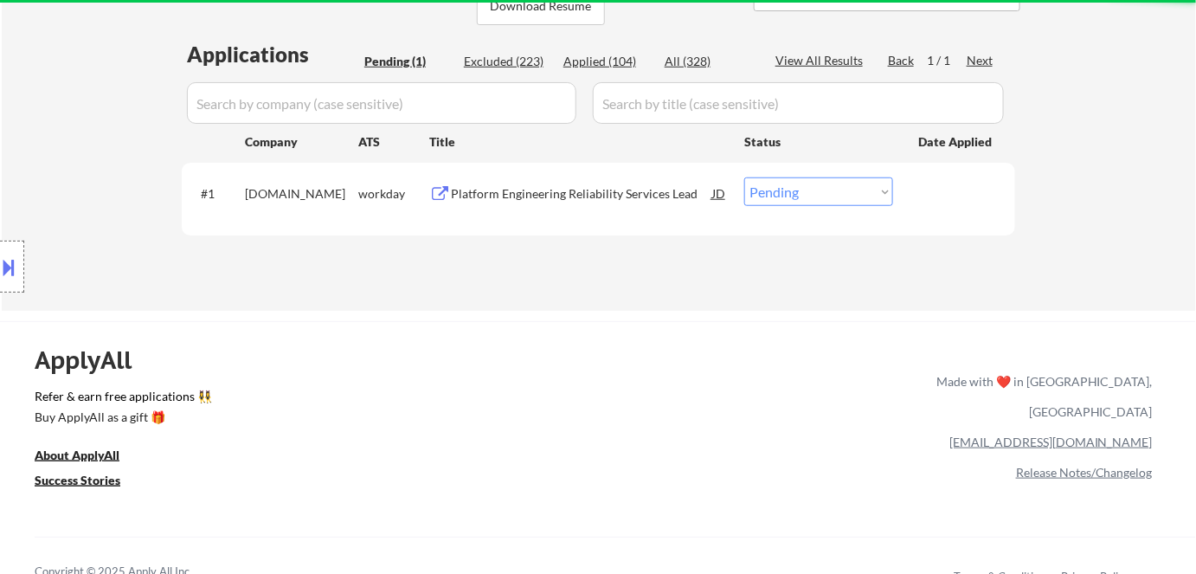
click at [549, 186] on div "Platform Engineering Reliability Services Lead" at bounding box center [581, 193] width 261 height 17
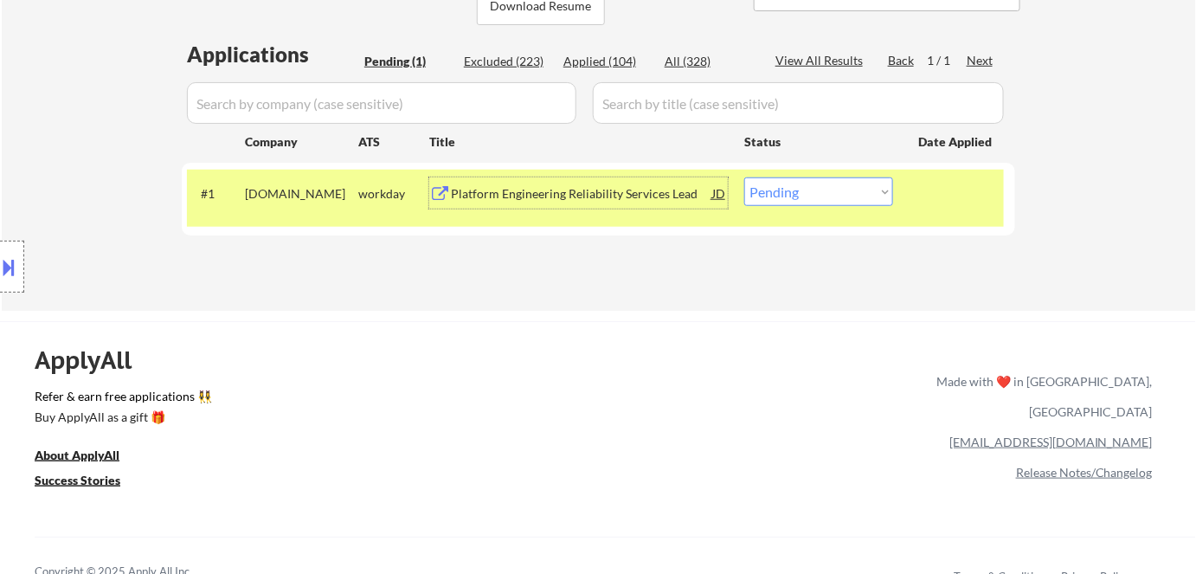
scroll to position [0, 0]
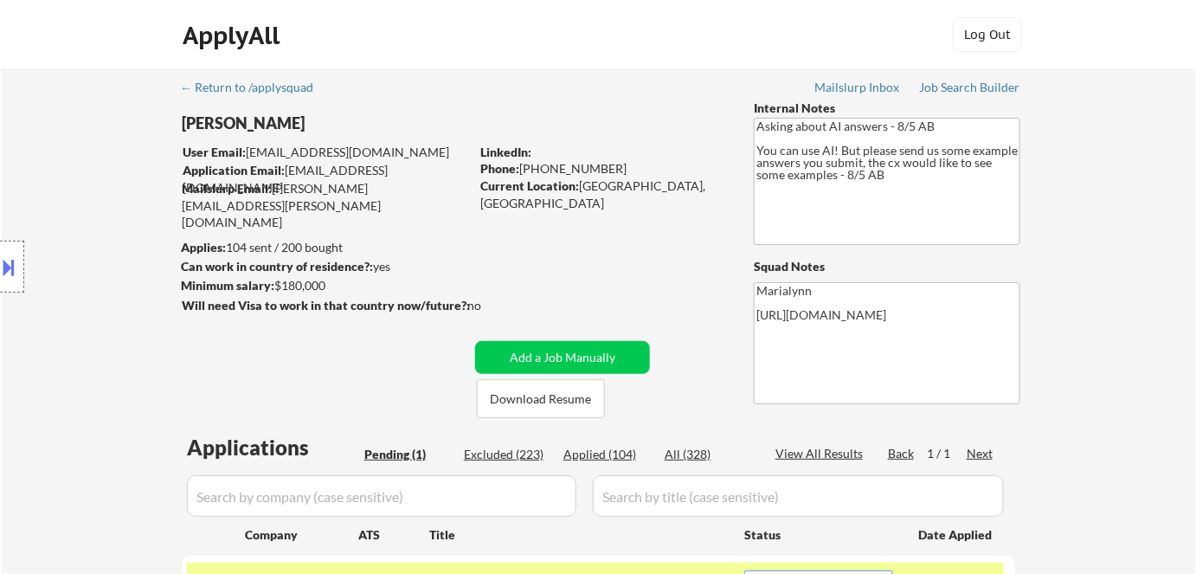
drag, startPoint x: 561, startPoint y: 166, endPoint x: 616, endPoint y: 178, distance: 56.7
click at [622, 174] on div "Phone: [PHONE_NUMBER]" at bounding box center [602, 168] width 245 height 17
copy div "760) 586-3755"
